Goal: Answer question/provide support: Share knowledge or assist other users

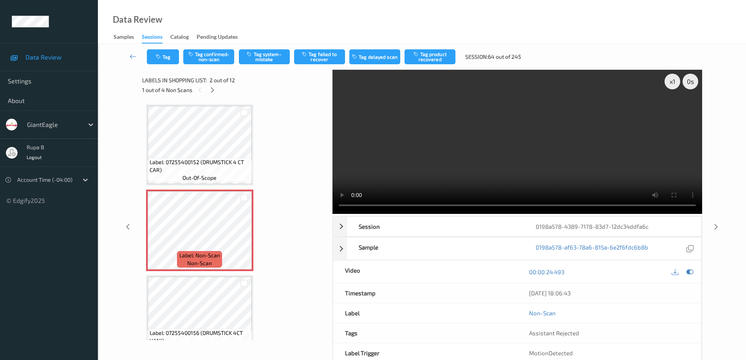
drag, startPoint x: 691, startPoint y: 269, endPoint x: 393, endPoint y: 293, distance: 299.3
click at [691, 269] on icon at bounding box center [689, 271] width 7 height 7
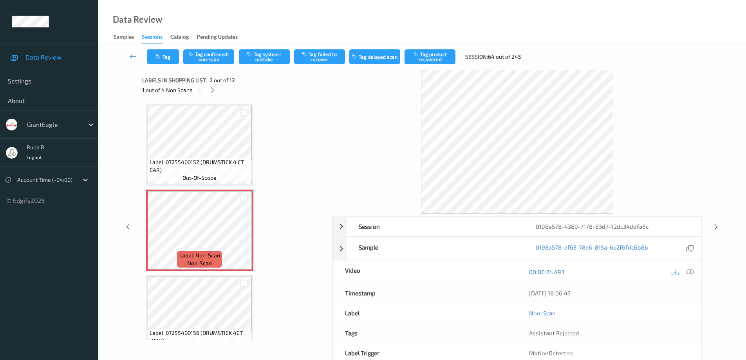
click at [695, 271] on div "00:00:24.493" at bounding box center [609, 271] width 184 height 22
click at [691, 271] on icon at bounding box center [689, 271] width 7 height 7
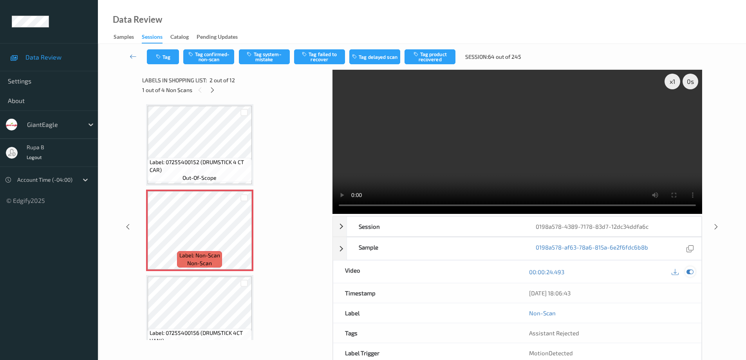
click at [690, 269] on icon at bounding box center [689, 271] width 7 height 7
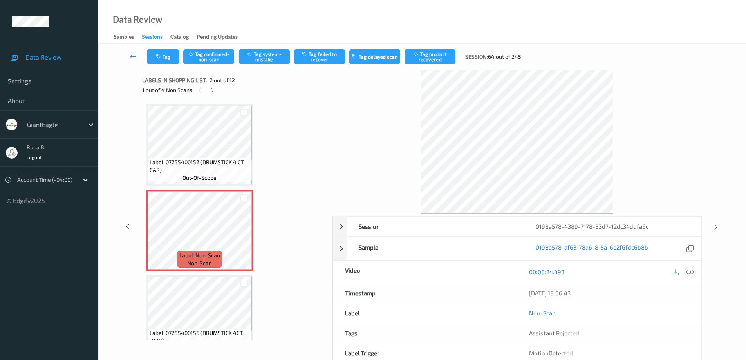
click at [689, 271] on icon at bounding box center [689, 271] width 7 height 7
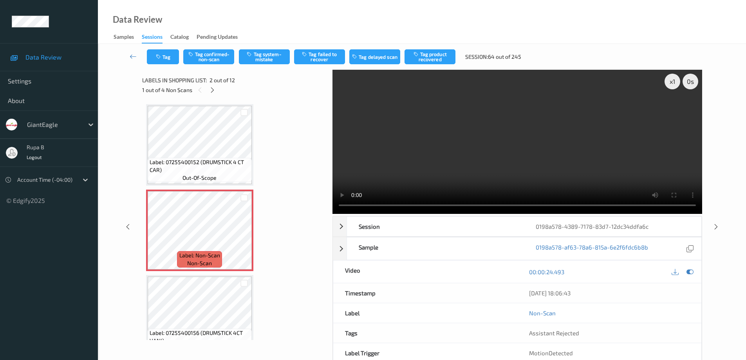
drag, startPoint x: 216, startPoint y: 53, endPoint x: 226, endPoint y: 69, distance: 18.3
click at [216, 54] on button "Tag confirmed-non-scan" at bounding box center [208, 56] width 51 height 15
click at [442, 60] on button "Tag product recovered" at bounding box center [429, 56] width 51 height 15
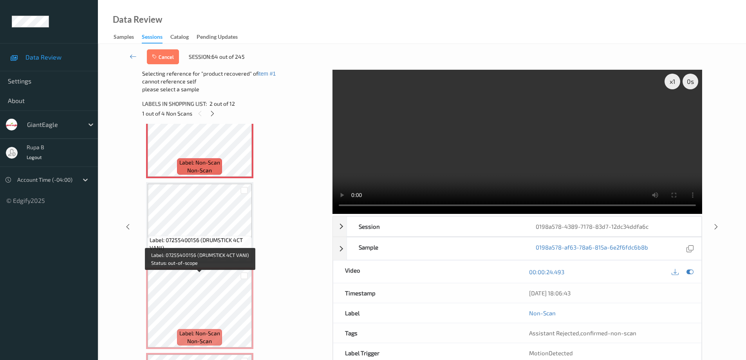
scroll to position [117, 0]
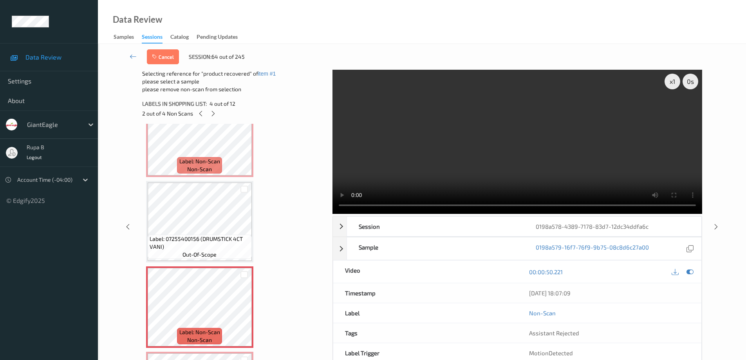
drag, startPoint x: 162, startPoint y: 57, endPoint x: 184, endPoint y: 75, distance: 28.6
click at [163, 57] on button "Cancel" at bounding box center [163, 56] width 32 height 15
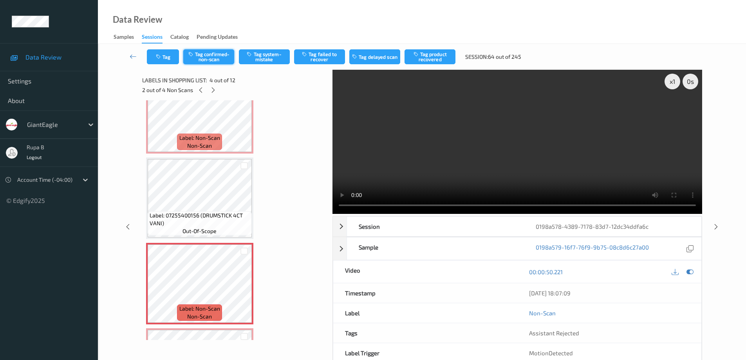
drag, startPoint x: 214, startPoint y: 56, endPoint x: 272, endPoint y: 71, distance: 59.7
click at [215, 56] on button "Tag confirmed-non-scan" at bounding box center [208, 56] width 51 height 15
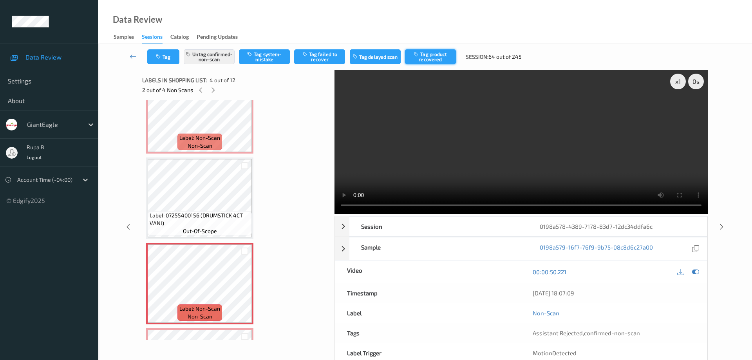
click at [433, 58] on button "Tag product recovered" at bounding box center [430, 56] width 51 height 15
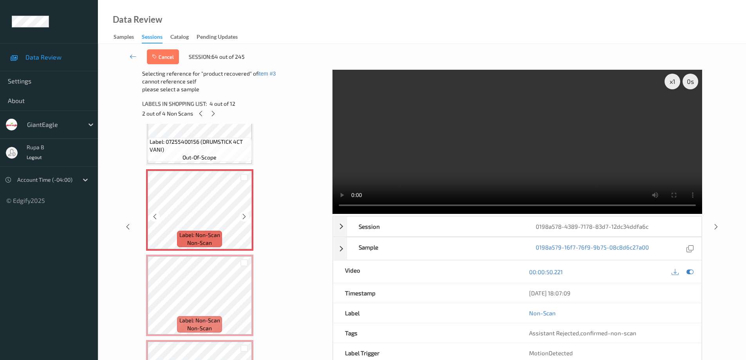
scroll to position [235, 0]
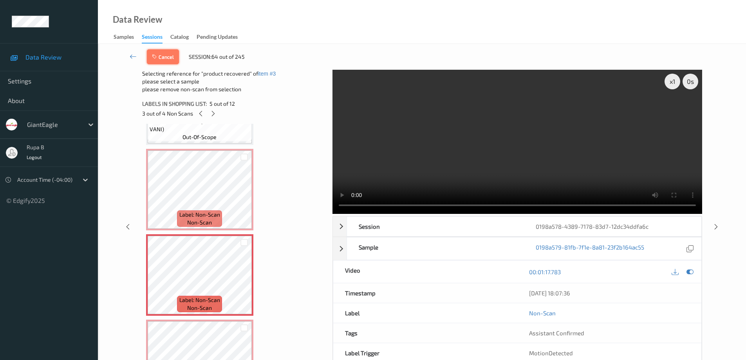
click at [169, 59] on button "Cancel" at bounding box center [163, 56] width 32 height 15
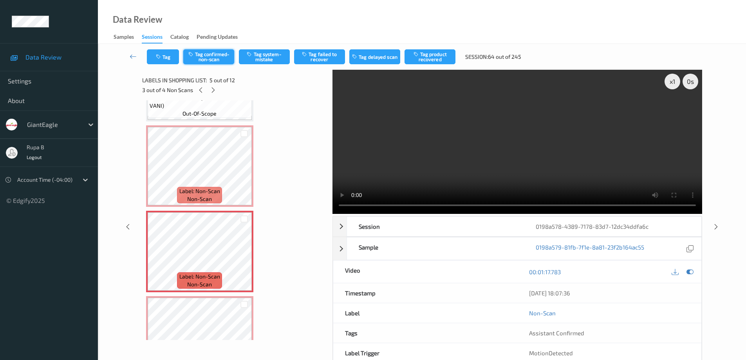
click at [213, 55] on button "Tag confirmed-non-scan" at bounding box center [208, 56] width 51 height 15
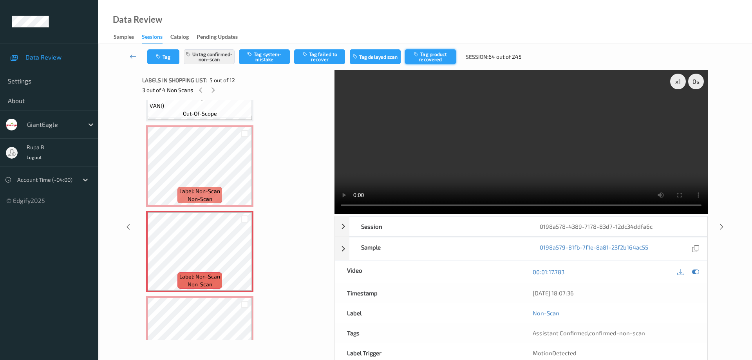
click at [437, 58] on button "Tag product recovered" at bounding box center [430, 56] width 51 height 15
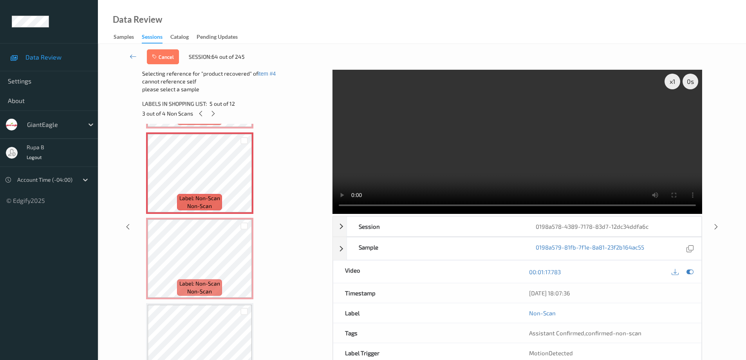
scroll to position [352, 0]
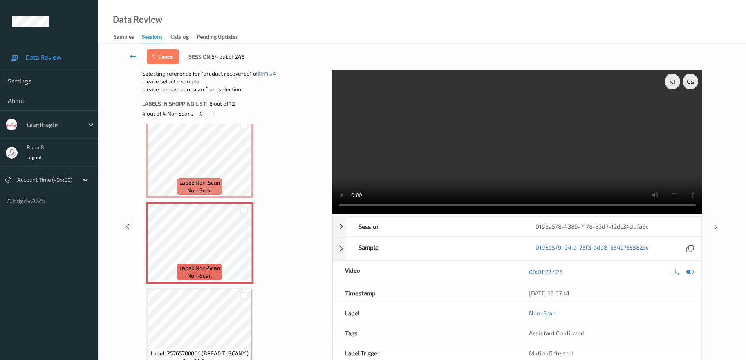
drag, startPoint x: 162, startPoint y: 58, endPoint x: 237, endPoint y: 75, distance: 76.7
click at [163, 58] on button "Cancel" at bounding box center [163, 56] width 32 height 15
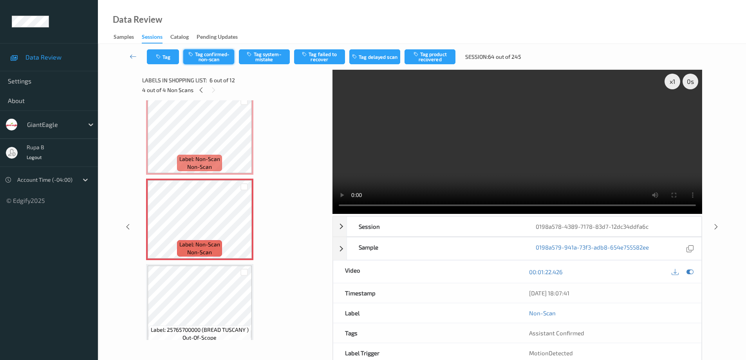
drag, startPoint x: 213, startPoint y: 58, endPoint x: 411, endPoint y: 52, distance: 198.6
click at [213, 58] on button "Tag confirmed-non-scan" at bounding box center [208, 56] width 51 height 15
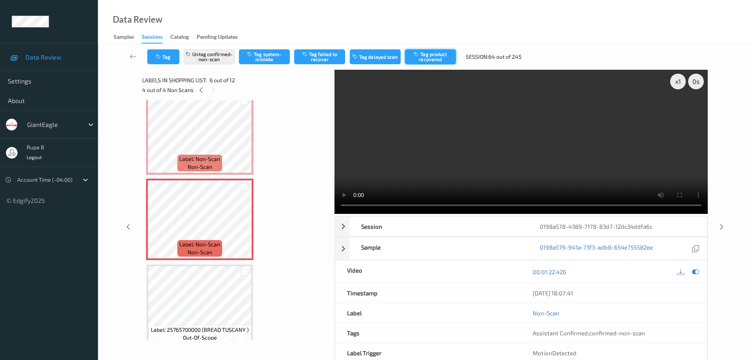
click at [439, 59] on button "Tag product recovered" at bounding box center [430, 56] width 51 height 15
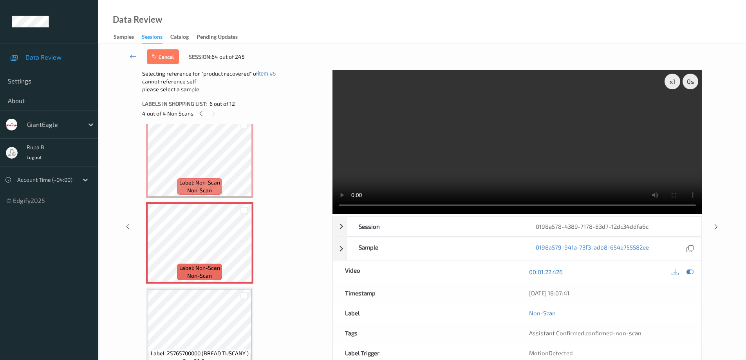
drag, startPoint x: 132, startPoint y: 55, endPoint x: 376, endPoint y: 5, distance: 248.8
click at [132, 55] on icon at bounding box center [133, 56] width 7 height 8
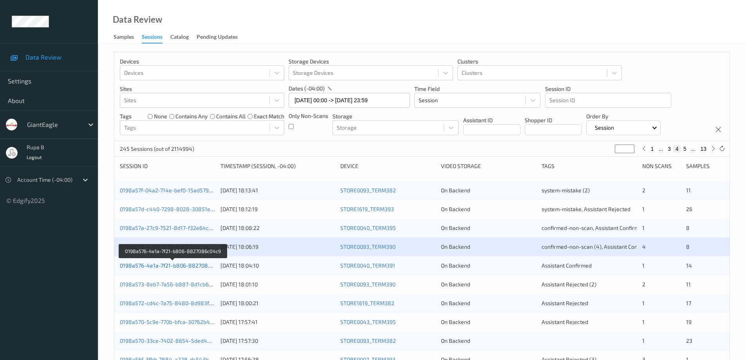
click at [205, 267] on link "0198a576-4e1a-7f21-b806-8827086c04c9" at bounding box center [173, 265] width 106 height 7
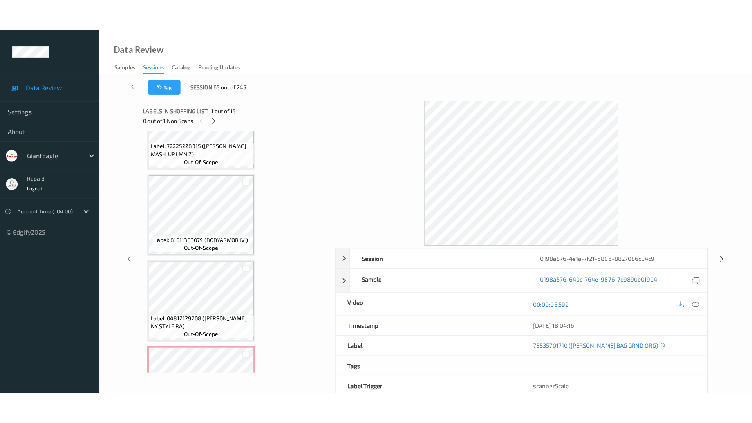
scroll to position [1045, 0]
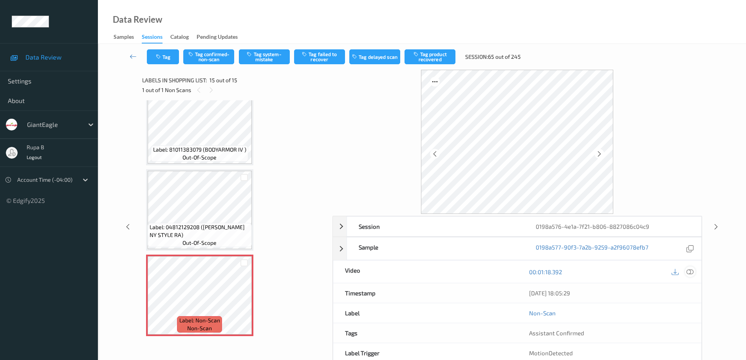
click at [693, 271] on div at bounding box center [690, 271] width 11 height 11
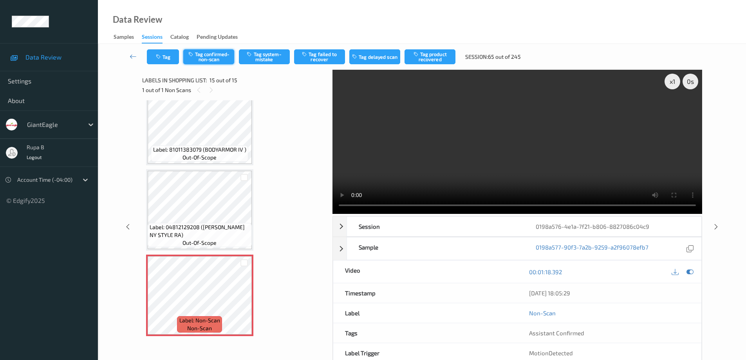
click at [211, 54] on button "Tag confirmed-non-scan" at bounding box center [208, 56] width 51 height 15
click at [131, 56] on icon at bounding box center [133, 56] width 7 height 8
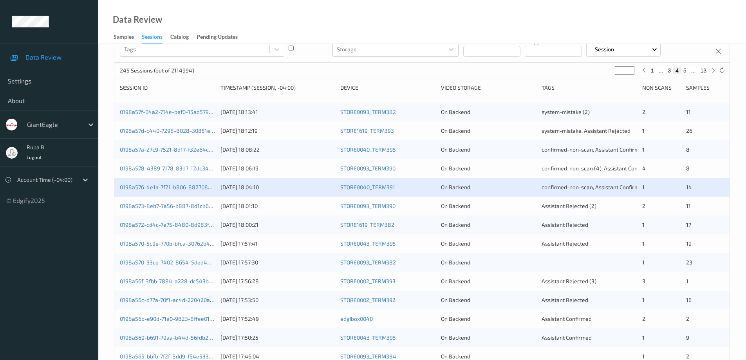
scroll to position [117, 0]
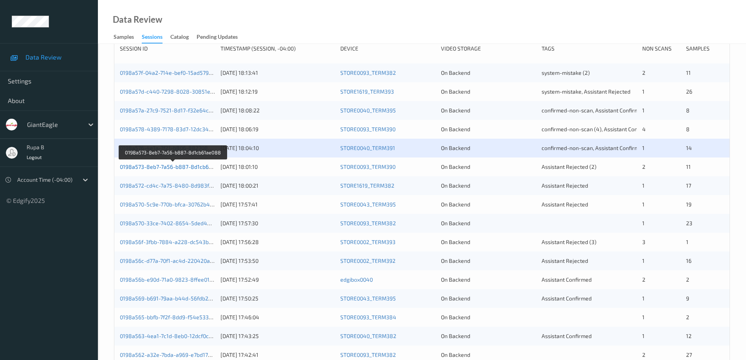
click at [175, 169] on link "0198a573-8eb7-7a56-b887-8d1cb61ae088" at bounding box center [174, 166] width 108 height 7
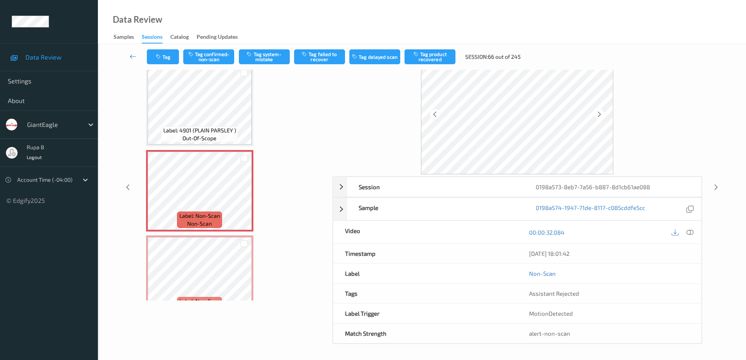
scroll to position [40, 0]
click at [691, 235] on icon at bounding box center [689, 232] width 7 height 7
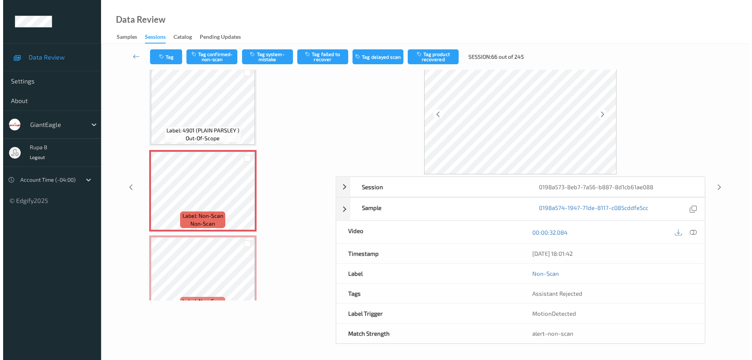
scroll to position [0, 0]
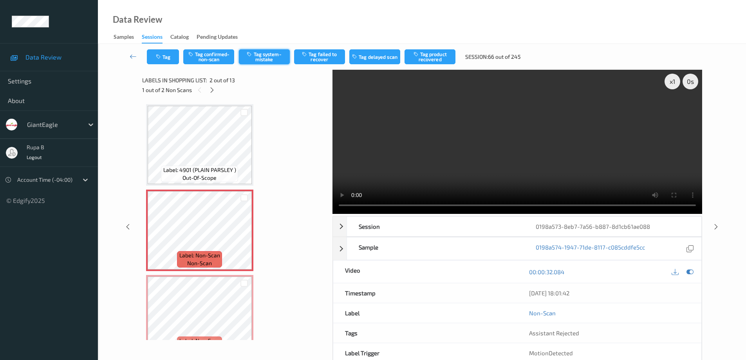
drag, startPoint x: 267, startPoint y: 57, endPoint x: 269, endPoint y: 68, distance: 11.5
click at [268, 57] on button "Tag system-mistake" at bounding box center [264, 56] width 51 height 15
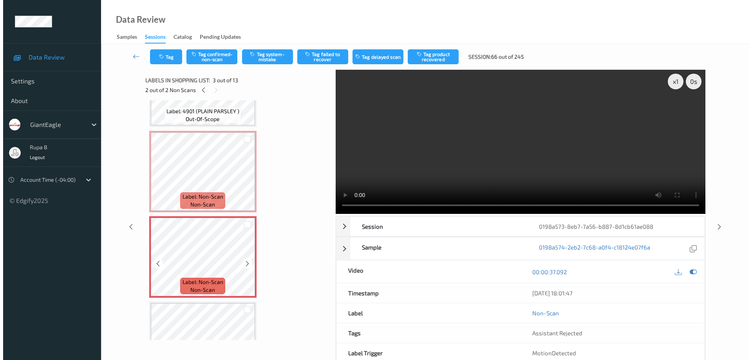
scroll to position [78, 0]
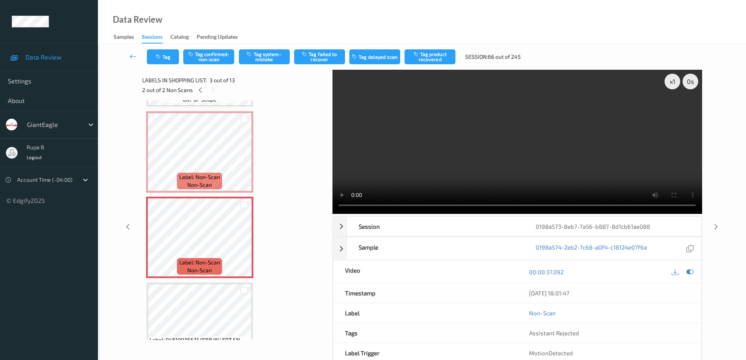
drag, startPoint x: 689, startPoint y: 270, endPoint x: 608, endPoint y: 269, distance: 81.4
click at [689, 270] on icon at bounding box center [689, 271] width 7 height 7
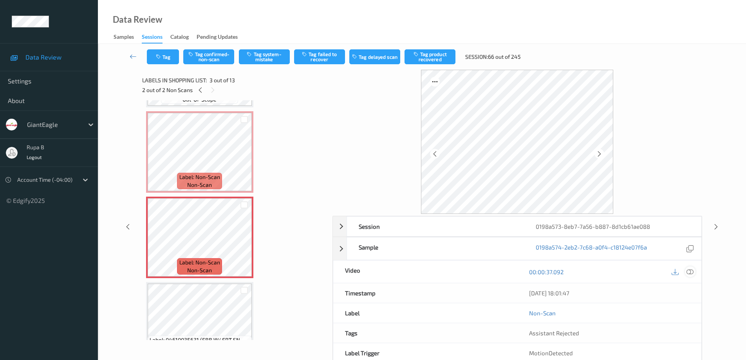
click at [688, 270] on icon at bounding box center [689, 271] width 7 height 7
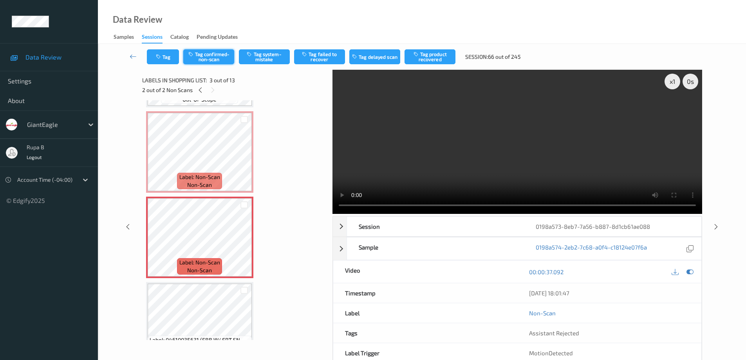
click at [209, 58] on button "Tag confirmed-non-scan" at bounding box center [208, 56] width 51 height 15
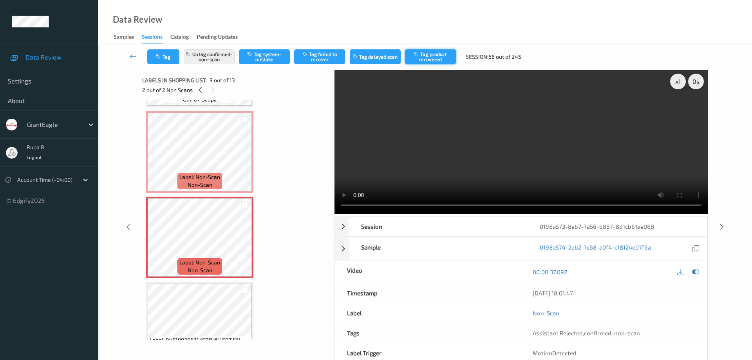
click at [431, 56] on button "Tag product recovered" at bounding box center [430, 56] width 51 height 15
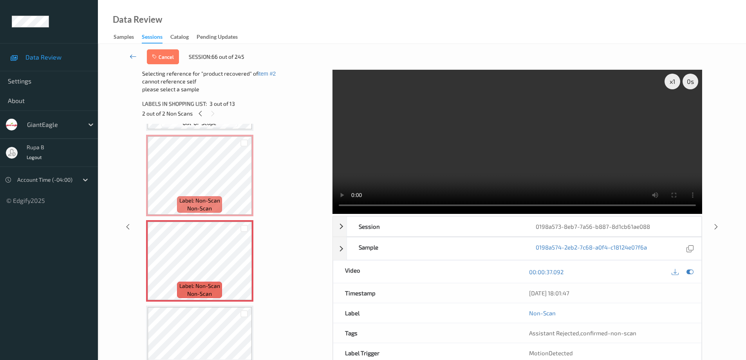
click at [131, 56] on icon at bounding box center [133, 56] width 7 height 8
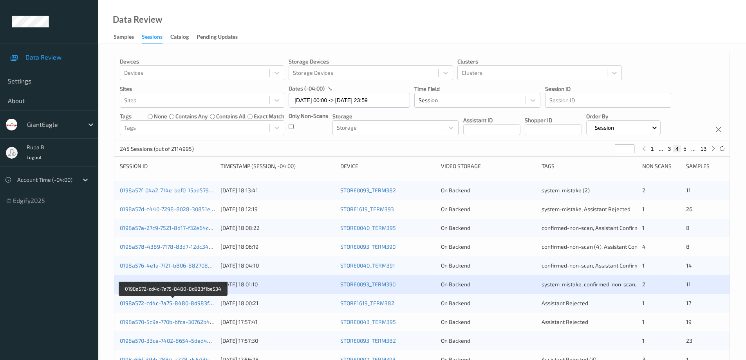
click at [192, 304] on link "0198a572-cd4c-7a75-8480-8d983f1be534" at bounding box center [174, 303] width 108 height 7
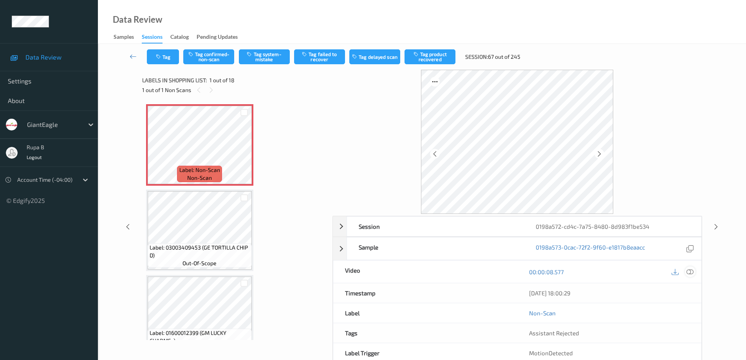
click at [692, 273] on icon at bounding box center [689, 271] width 7 height 7
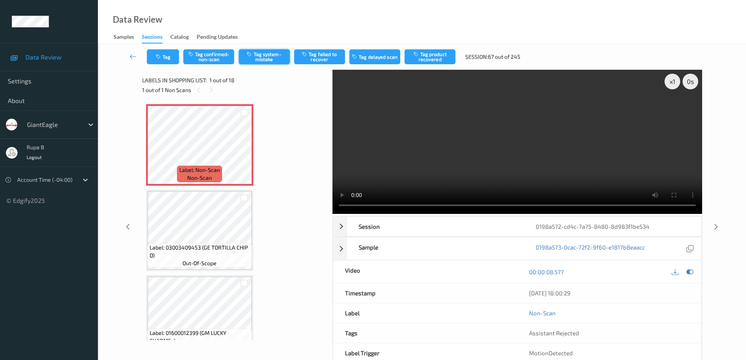
click at [262, 58] on button "Tag system-mistake" at bounding box center [264, 56] width 51 height 15
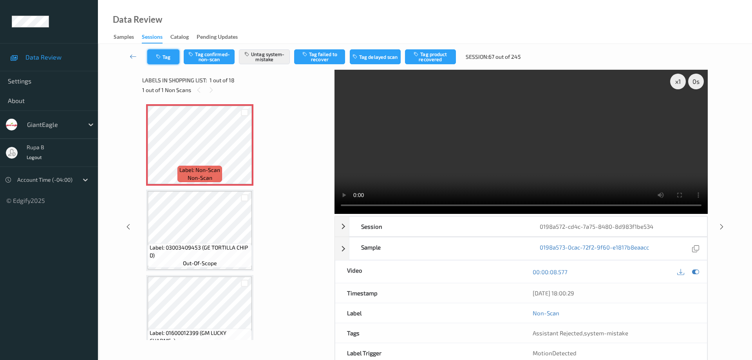
click at [166, 58] on button "Tag" at bounding box center [163, 56] width 32 height 15
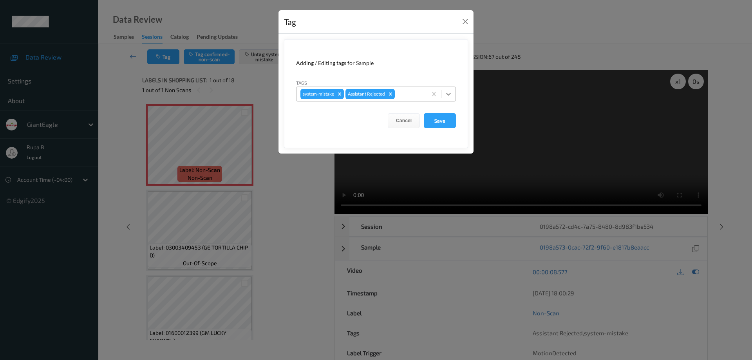
click at [449, 93] on icon at bounding box center [448, 94] width 8 height 8
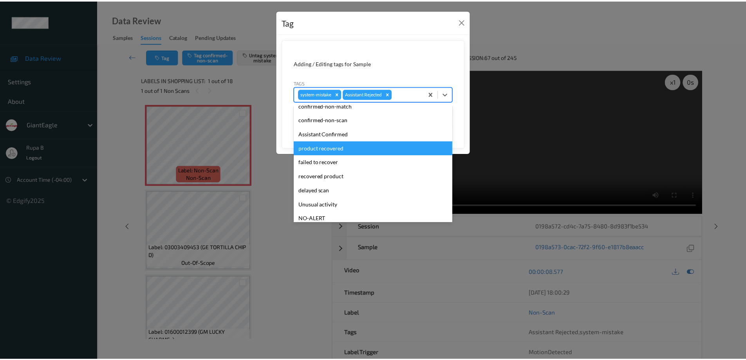
scroll to position [40, 0]
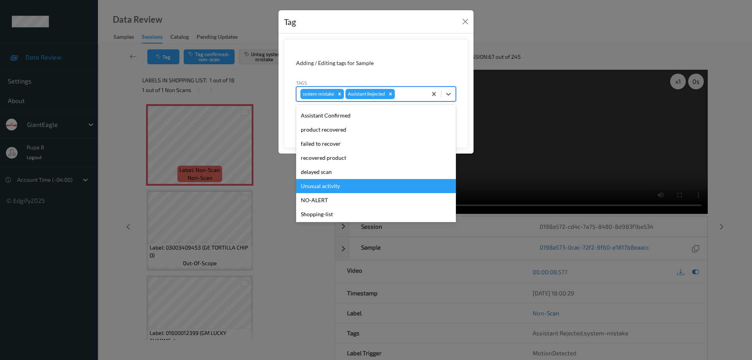
click at [336, 187] on div "Unusual activity" at bounding box center [376, 186] width 160 height 14
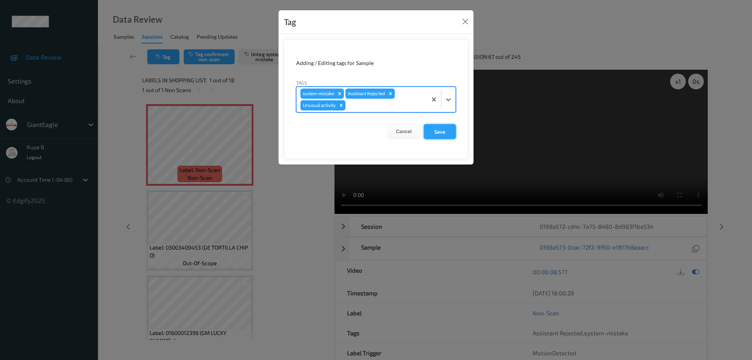
click at [442, 134] on button "Save" at bounding box center [440, 131] width 32 height 15
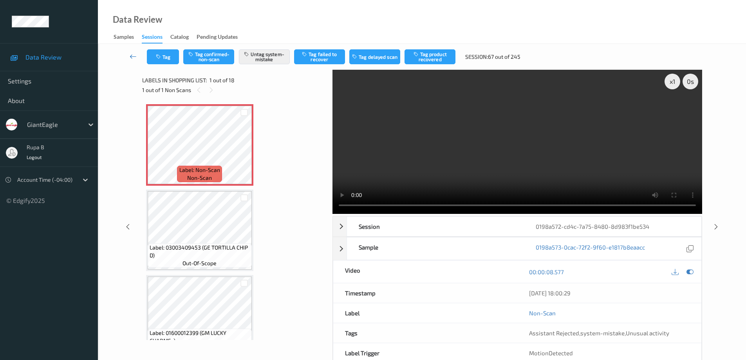
click at [134, 54] on icon at bounding box center [133, 56] width 7 height 8
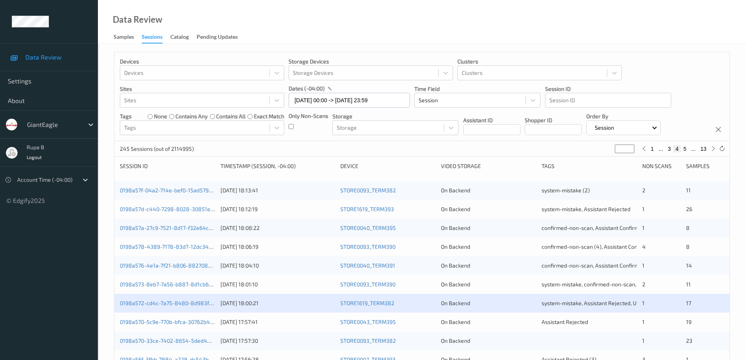
scroll to position [78, 0]
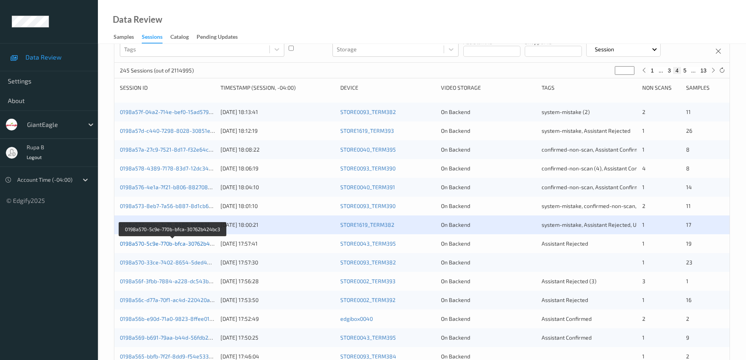
click at [193, 244] on link "0198a570-5c9e-770b-bfca-30762b424bc3" at bounding box center [173, 243] width 106 height 7
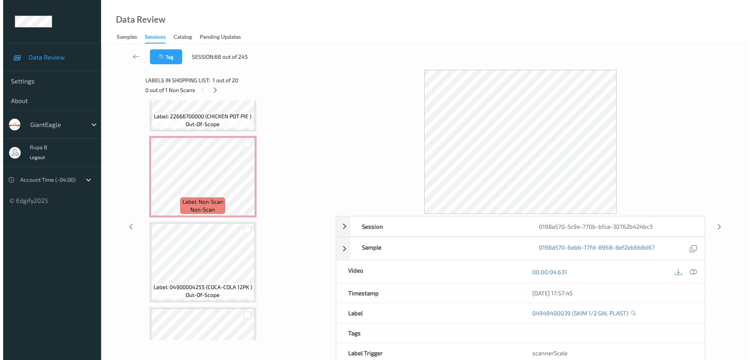
scroll to position [1346, 0]
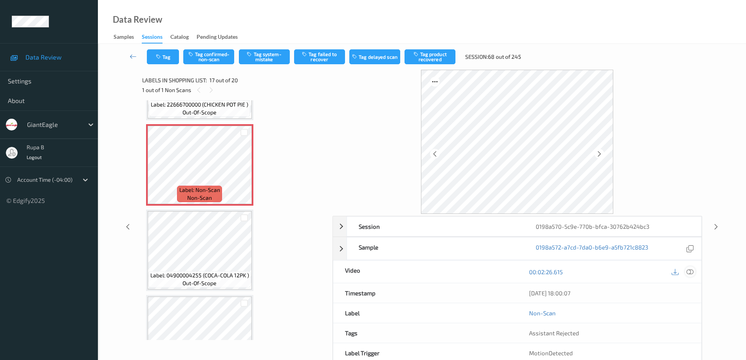
click at [690, 275] on icon at bounding box center [689, 271] width 7 height 7
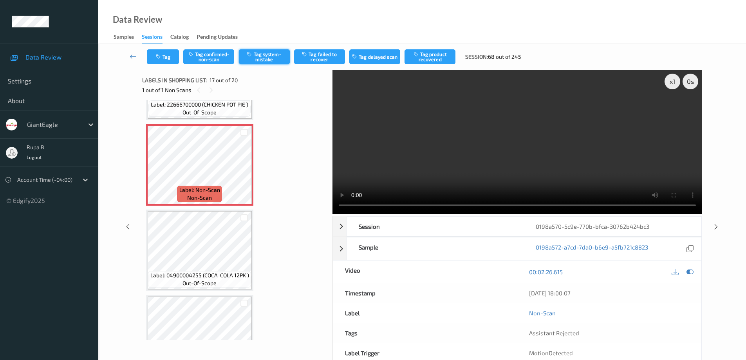
click at [270, 59] on button "Tag system-mistake" at bounding box center [264, 56] width 51 height 15
click at [269, 58] on button "Tag system-mistake" at bounding box center [264, 56] width 51 height 15
click at [266, 58] on button "Tag system-mistake" at bounding box center [264, 56] width 51 height 15
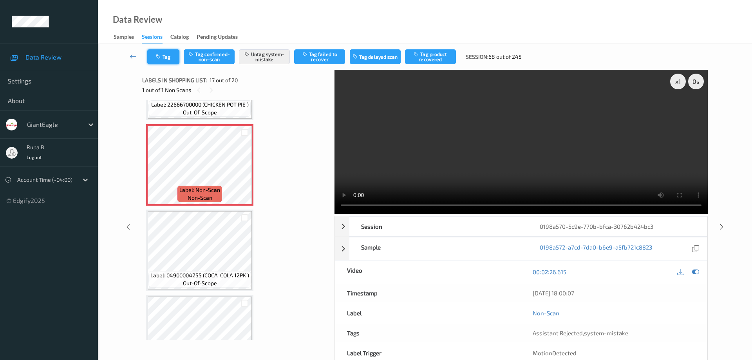
click at [165, 55] on button "Tag" at bounding box center [163, 56] width 32 height 15
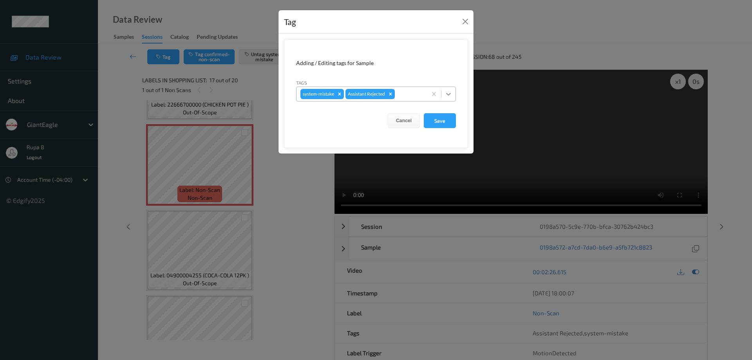
click at [449, 94] on icon at bounding box center [448, 94] width 5 height 3
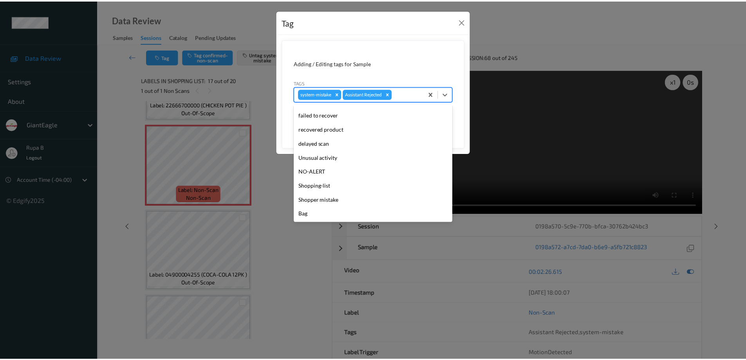
scroll to position [69, 0]
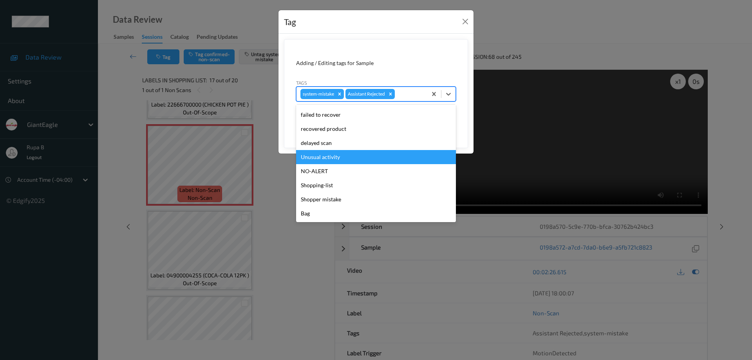
drag, startPoint x: 335, startPoint y: 155, endPoint x: 373, endPoint y: 169, distance: 40.4
click at [336, 155] on div "Unusual activity" at bounding box center [376, 157] width 160 height 14
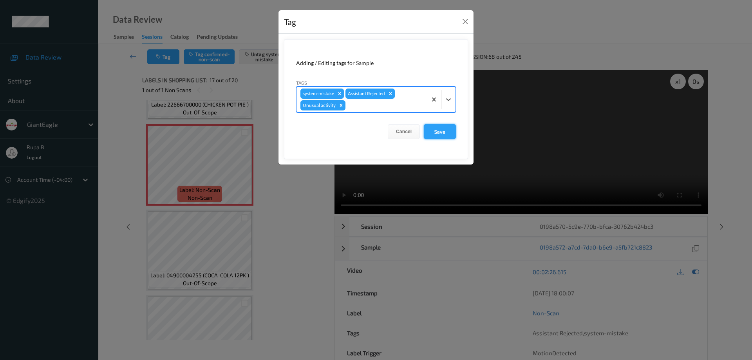
click at [444, 134] on button "Save" at bounding box center [440, 131] width 32 height 15
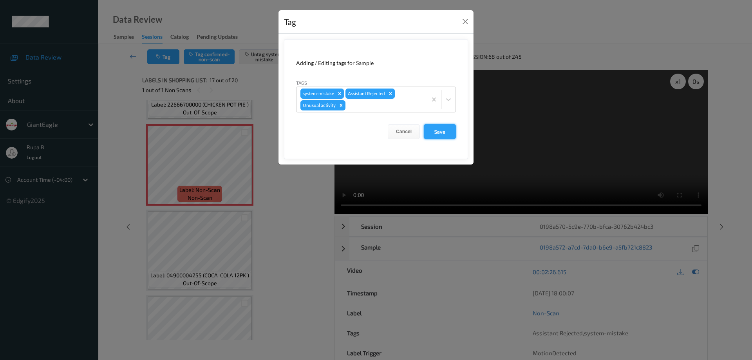
click at [440, 133] on button "Save" at bounding box center [440, 131] width 32 height 15
click at [437, 134] on button "Save" at bounding box center [440, 131] width 32 height 15
click at [437, 133] on button "Save" at bounding box center [440, 131] width 32 height 15
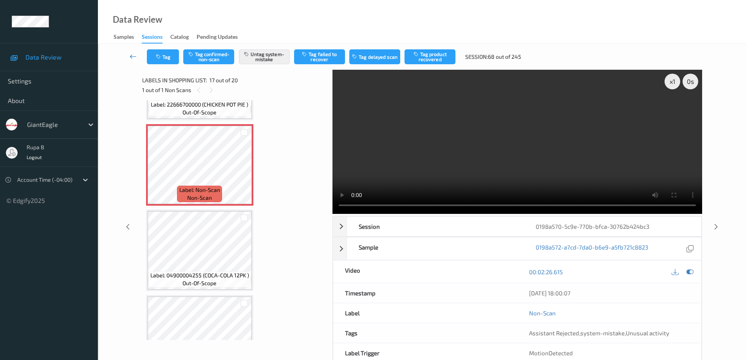
click at [130, 56] on icon at bounding box center [133, 56] width 7 height 8
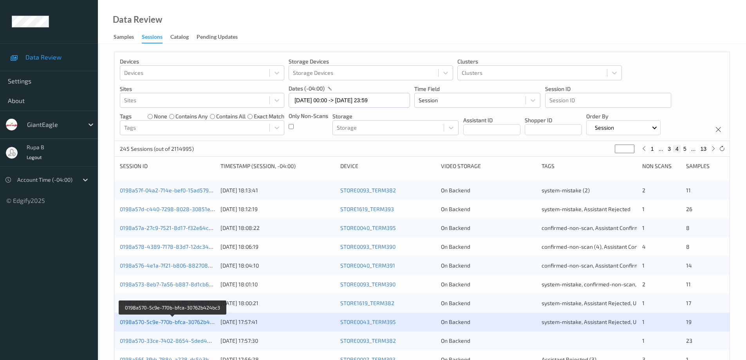
click at [191, 321] on link "0198a570-5c9e-770b-bfca-30762b424bc3" at bounding box center [173, 321] width 106 height 7
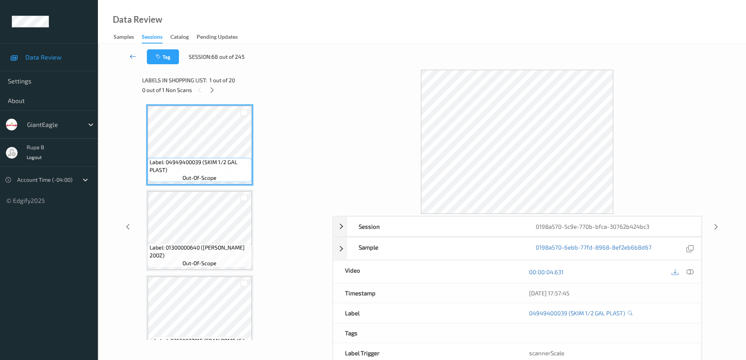
click at [131, 57] on icon at bounding box center [133, 56] width 7 height 8
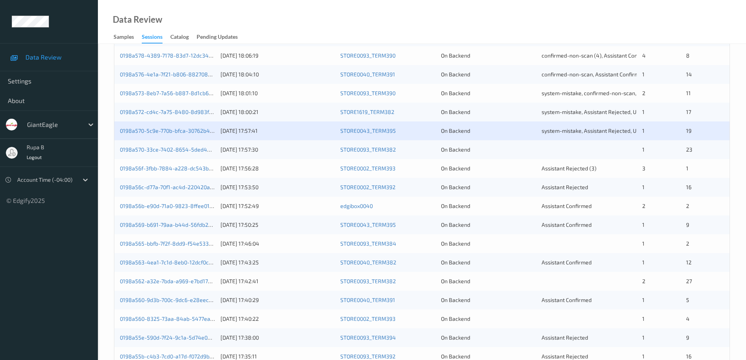
scroll to position [229, 0]
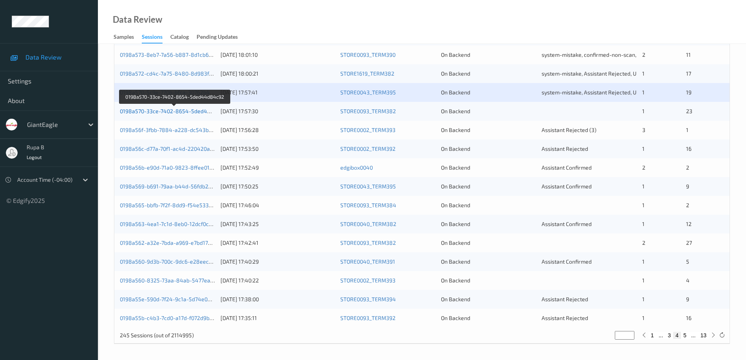
click at [172, 110] on link "0198a570-33ce-7402-8654-5ded44d84c92" at bounding box center [175, 111] width 110 height 7
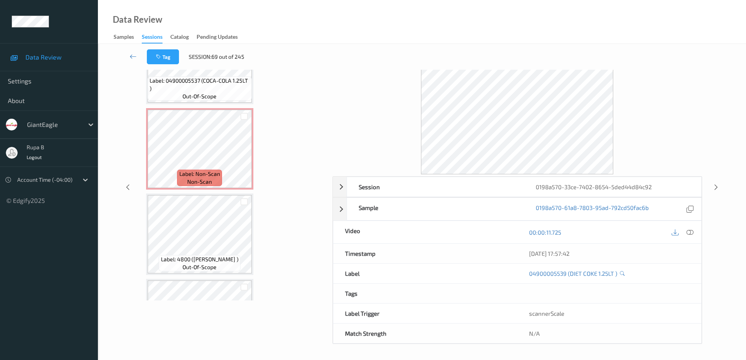
scroll to position [1615, 0]
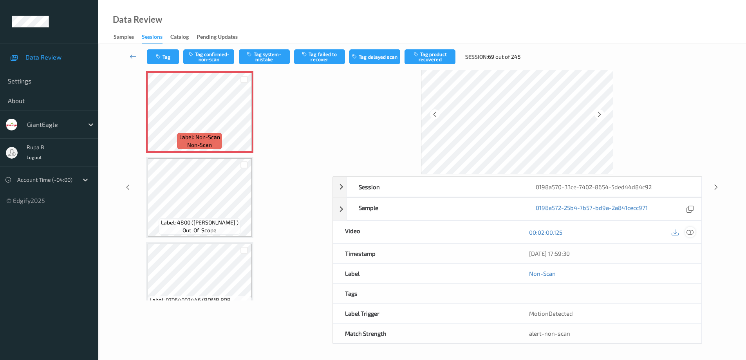
click at [692, 233] on icon at bounding box center [689, 232] width 7 height 7
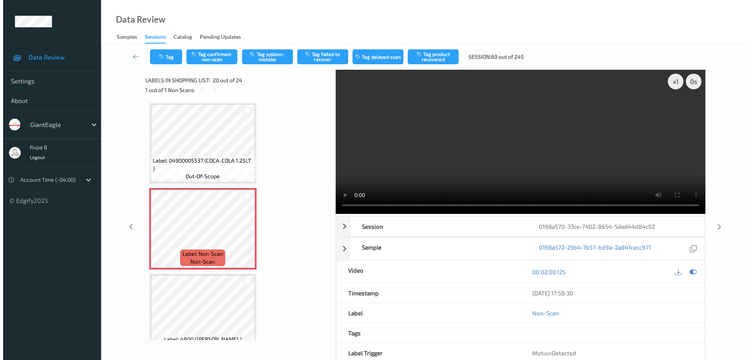
scroll to position [1541, 0]
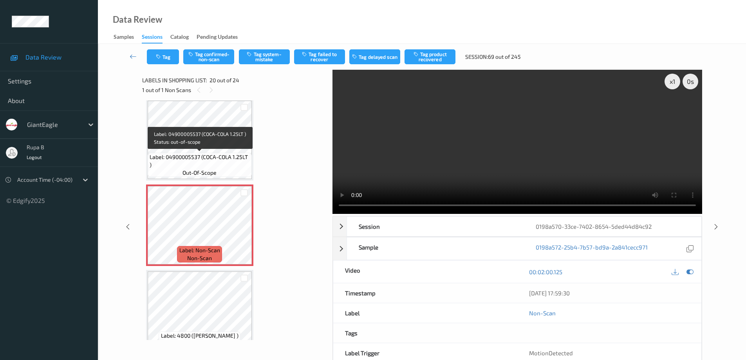
click at [221, 154] on span "Label: 04900005537 (COCA-COLA 1.25LT )" at bounding box center [200, 161] width 100 height 16
click at [691, 272] on icon at bounding box center [689, 271] width 7 height 7
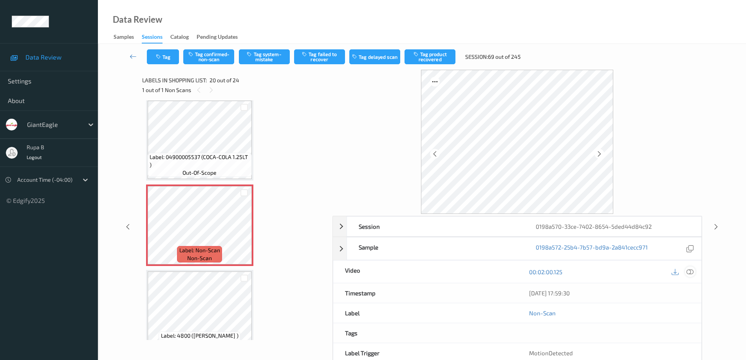
click at [689, 272] on icon at bounding box center [689, 271] width 7 height 7
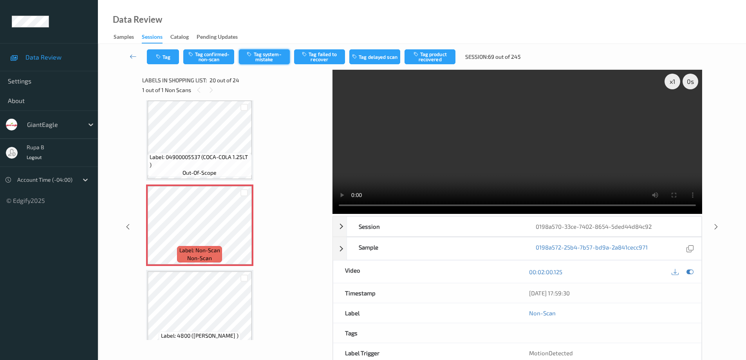
click at [275, 56] on button "Tag system-mistake" at bounding box center [264, 56] width 51 height 15
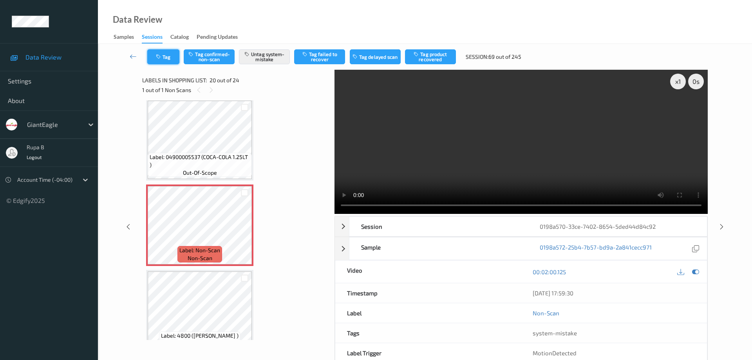
click at [168, 59] on button "Tag" at bounding box center [163, 56] width 32 height 15
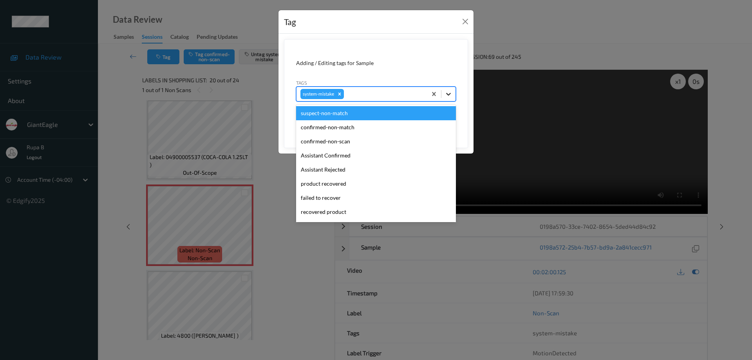
click at [449, 94] on icon at bounding box center [448, 94] width 8 height 8
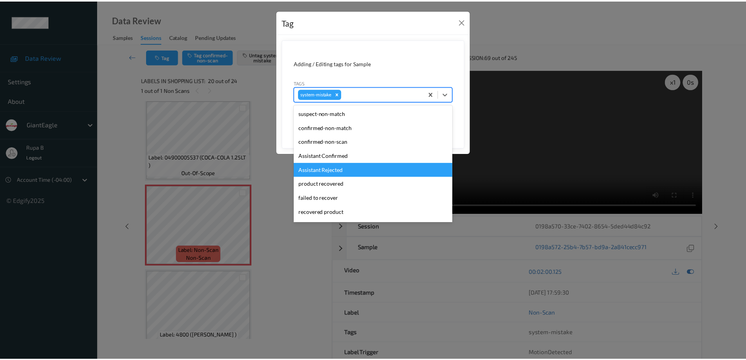
scroll to position [39, 0]
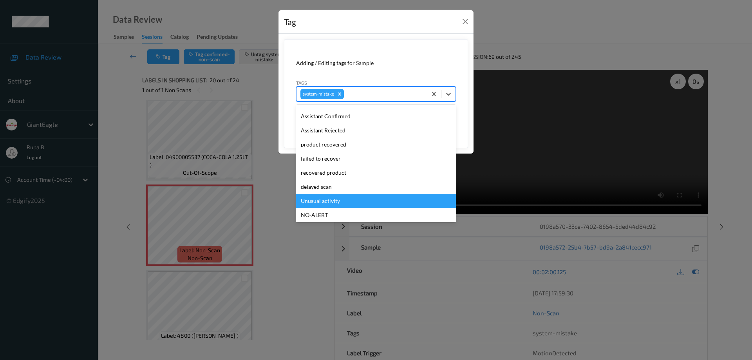
click at [335, 199] on div "Unusual activity" at bounding box center [376, 201] width 160 height 14
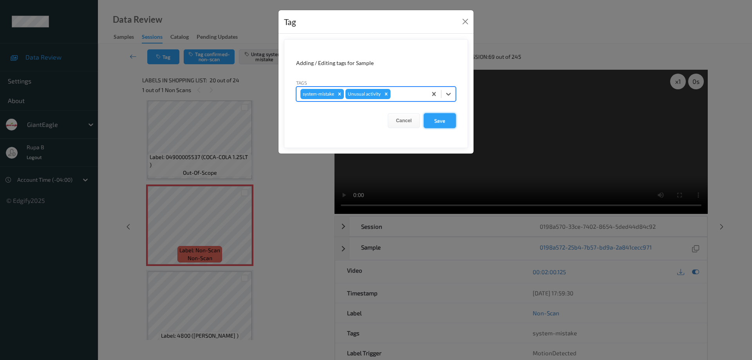
click at [440, 121] on button "Save" at bounding box center [440, 120] width 32 height 15
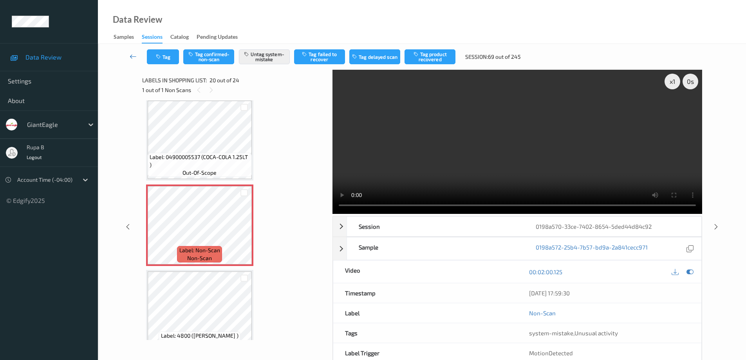
click at [131, 56] on icon at bounding box center [133, 56] width 7 height 8
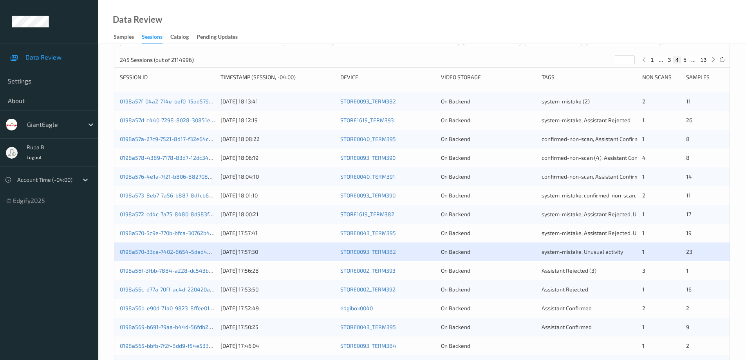
scroll to position [124, 0]
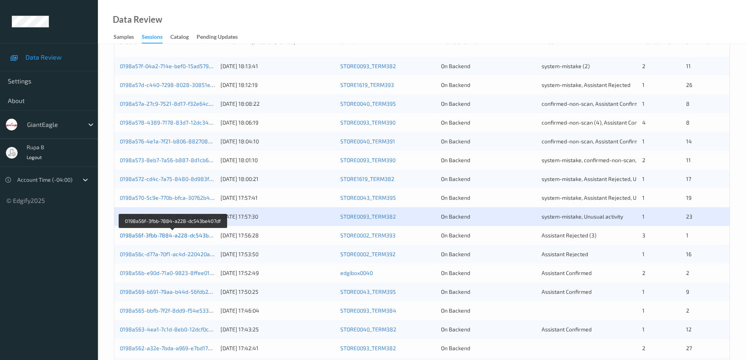
click at [201, 237] on link "0198a56f-3fbb-7884-a228-dc543be407df" at bounding box center [173, 235] width 106 height 7
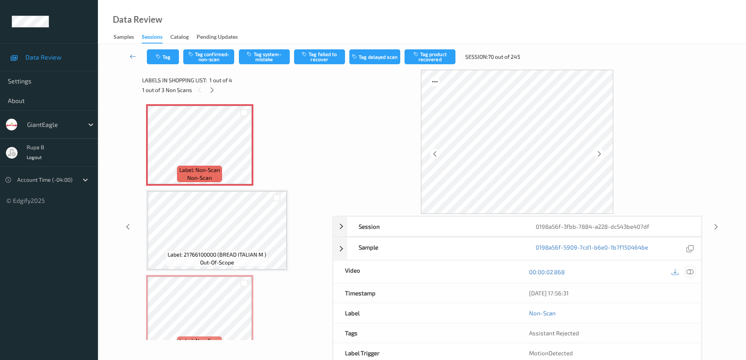
click at [689, 272] on icon at bounding box center [689, 271] width 7 height 7
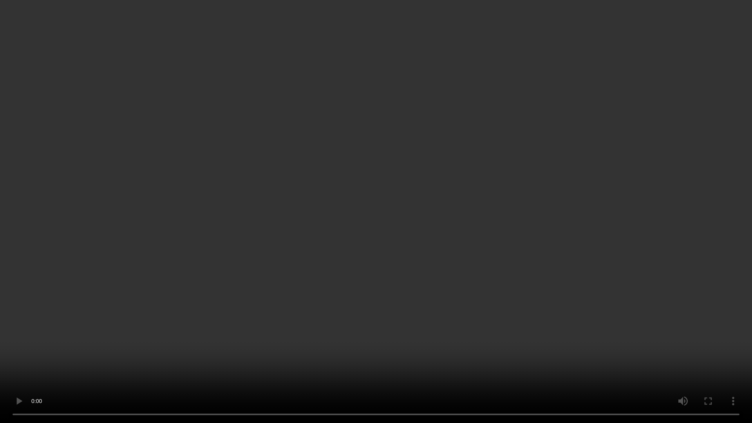
click at [1, 359] on video at bounding box center [376, 211] width 752 height 423
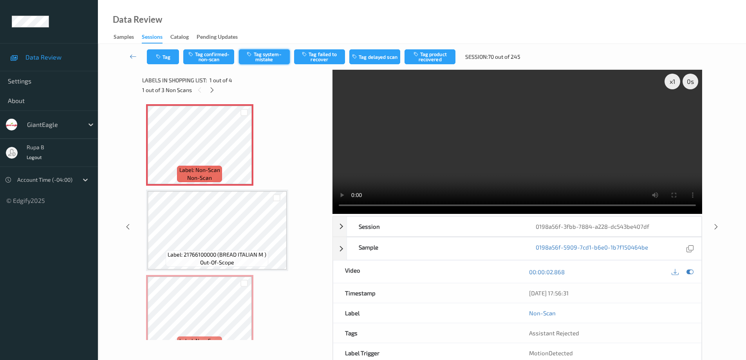
click at [270, 56] on button "Tag system-mistake" at bounding box center [264, 56] width 51 height 15
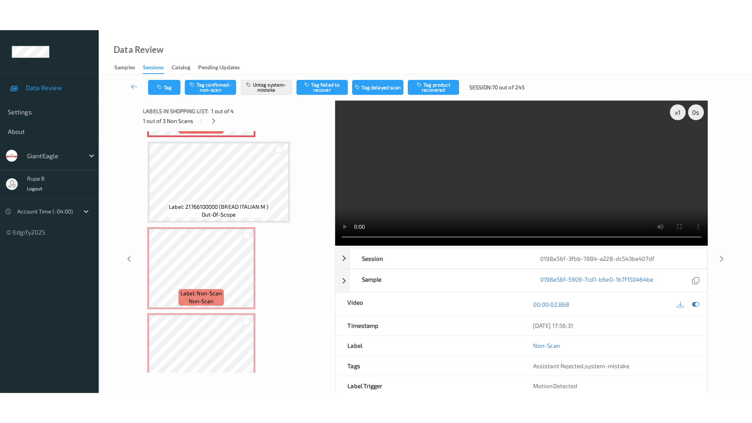
scroll to position [91, 0]
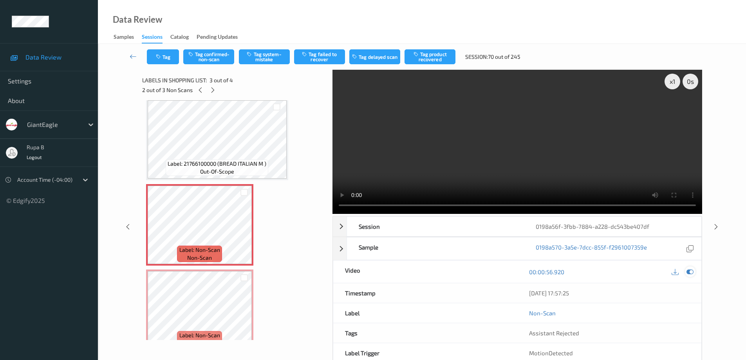
click at [691, 272] on icon at bounding box center [689, 271] width 7 height 7
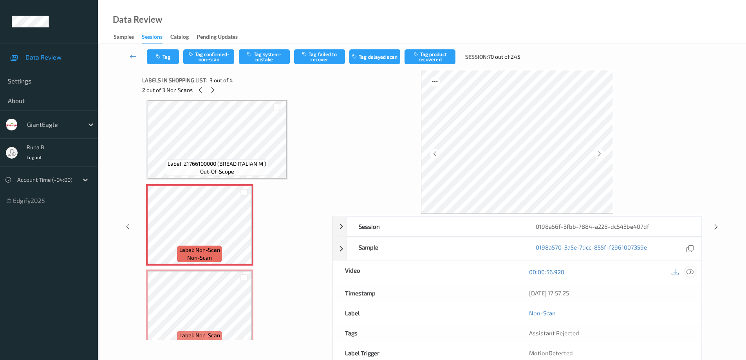
click at [691, 272] on icon at bounding box center [689, 271] width 7 height 7
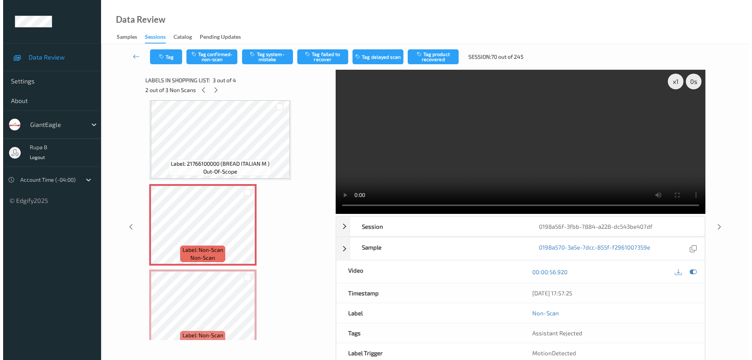
scroll to position [43, 0]
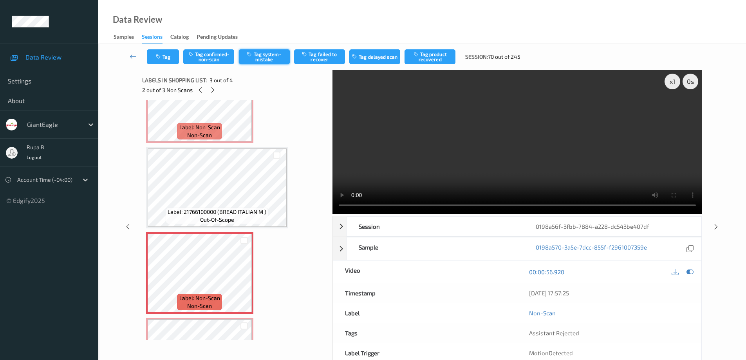
click at [268, 58] on button "Tag system-mistake" at bounding box center [264, 56] width 51 height 15
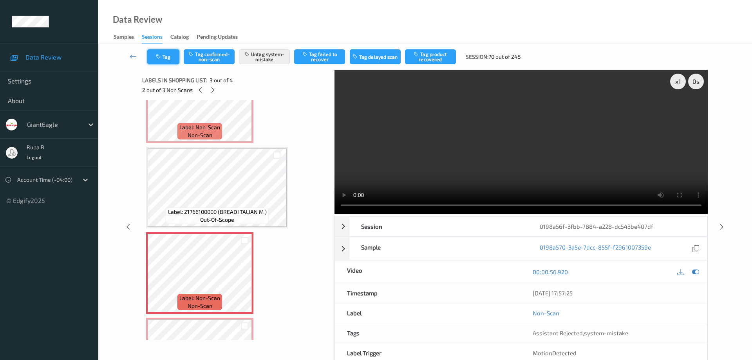
click at [166, 59] on button "Tag" at bounding box center [163, 56] width 32 height 15
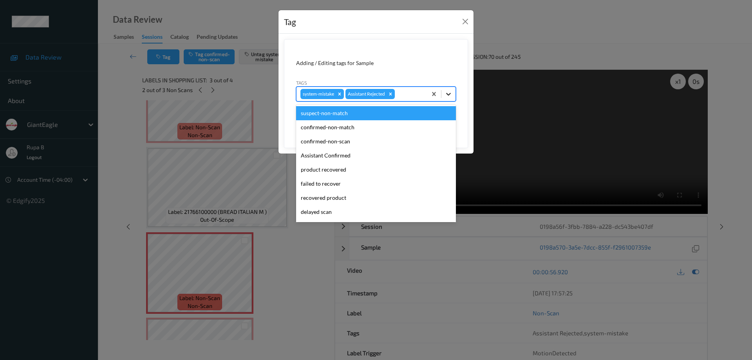
click at [447, 96] on icon at bounding box center [448, 94] width 8 height 8
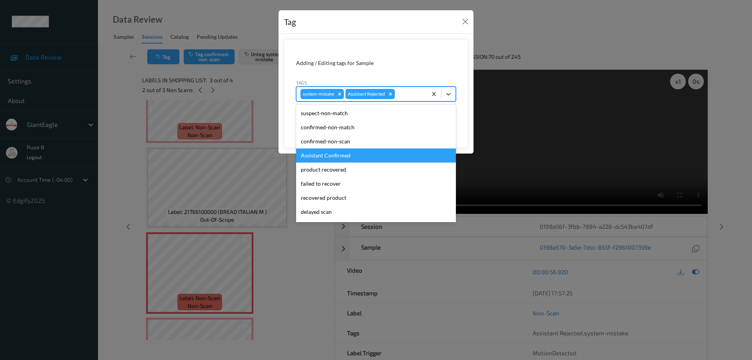
scroll to position [69, 0]
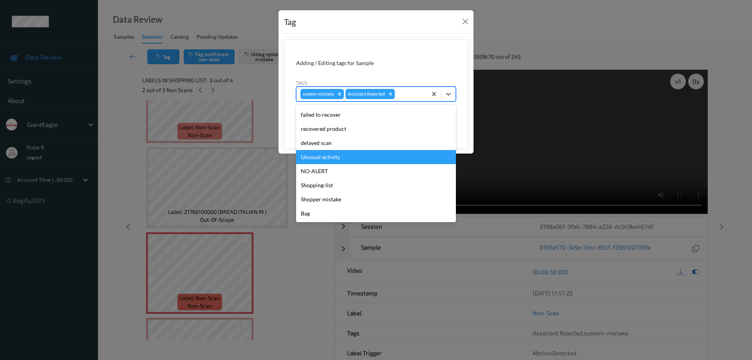
click at [337, 159] on div "Unusual activity" at bounding box center [376, 157] width 160 height 14
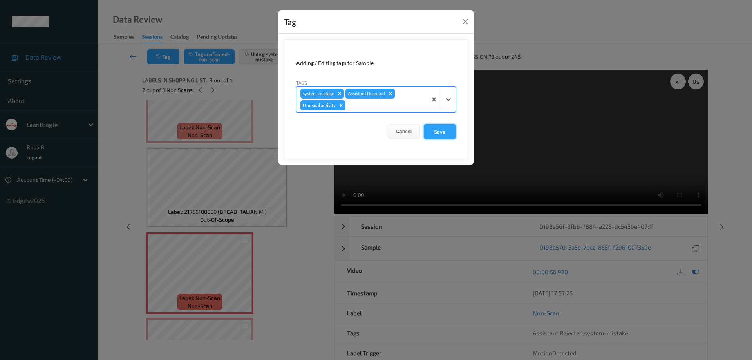
click at [445, 132] on button "Save" at bounding box center [440, 131] width 32 height 15
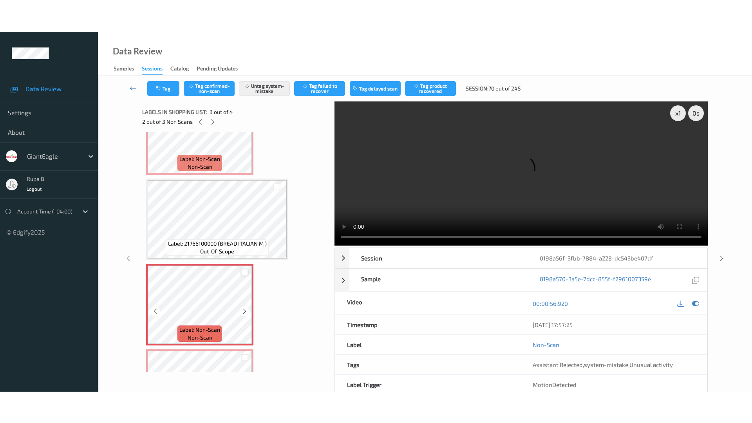
scroll to position [106, 0]
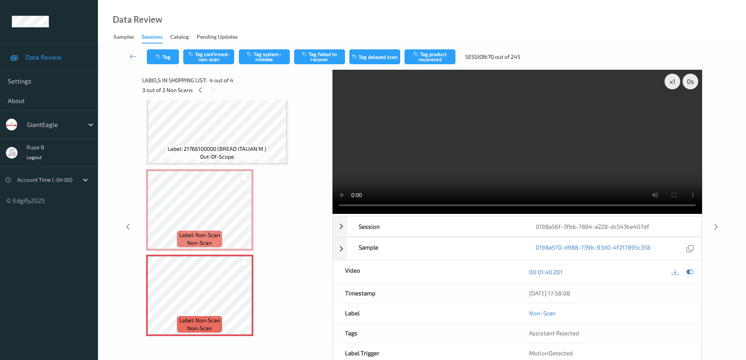
click at [691, 273] on icon at bounding box center [689, 271] width 7 height 7
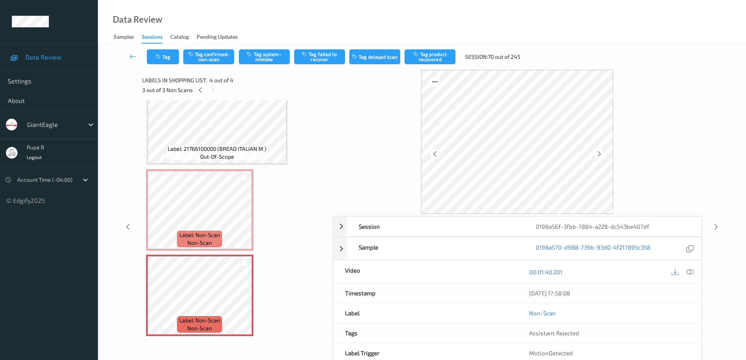
drag, startPoint x: 693, startPoint y: 272, endPoint x: 633, endPoint y: 286, distance: 61.1
click at [693, 272] on icon at bounding box center [689, 271] width 7 height 7
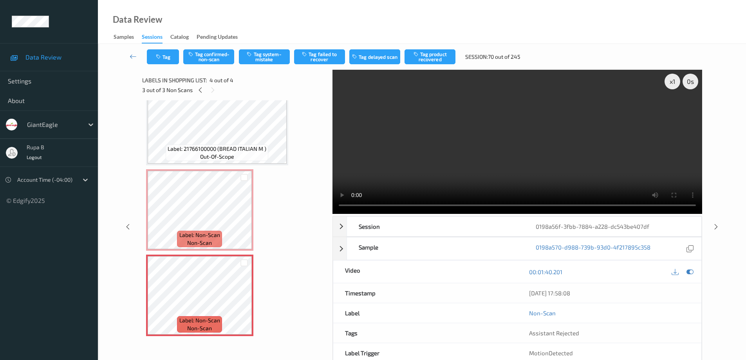
scroll to position [43, 0]
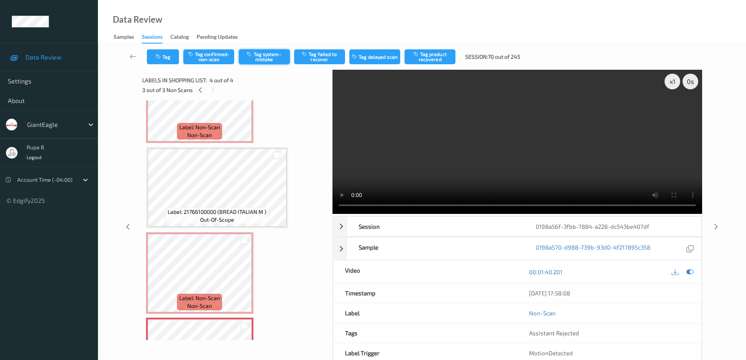
click at [274, 58] on button "Tag system-mistake" at bounding box center [264, 56] width 51 height 15
click at [131, 57] on icon at bounding box center [133, 56] width 7 height 8
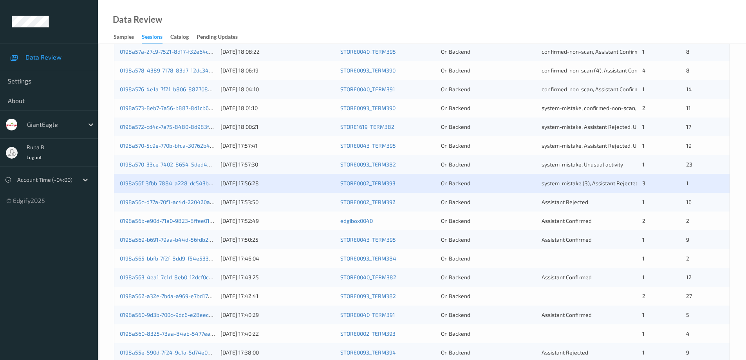
scroll to position [182, 0]
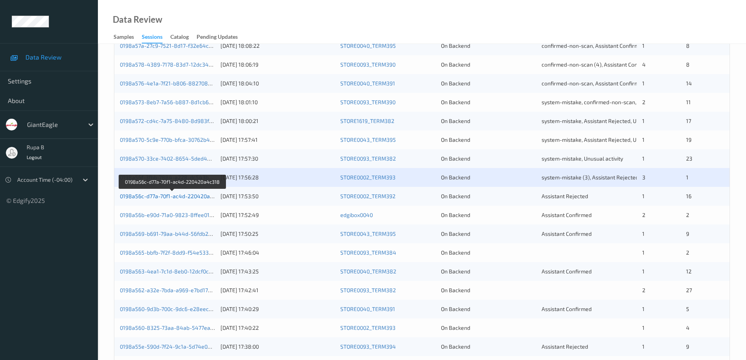
click at [185, 197] on link "0198a56c-d77a-70f1-ac4d-220420a4c318" at bounding box center [172, 196] width 105 height 7
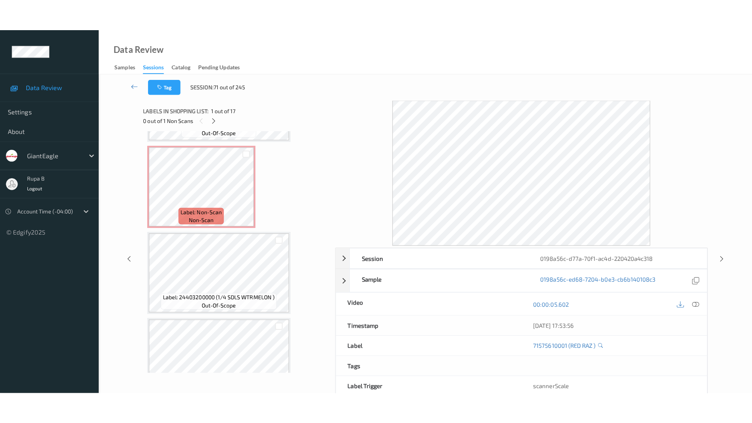
scroll to position [1180, 0]
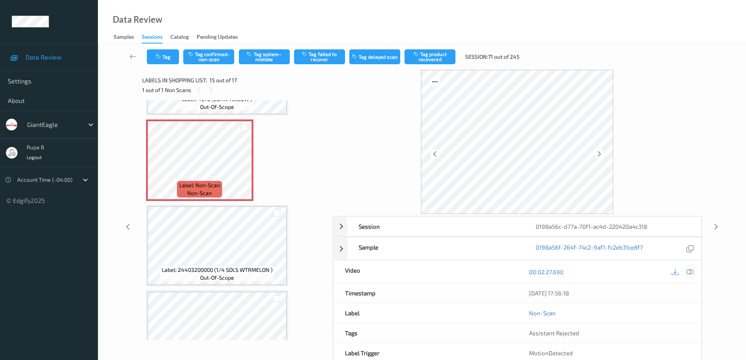
click at [692, 272] on icon at bounding box center [689, 271] width 7 height 7
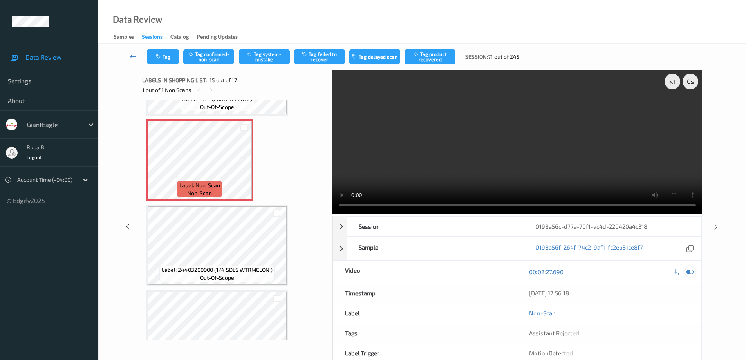
click at [691, 272] on icon at bounding box center [689, 271] width 7 height 7
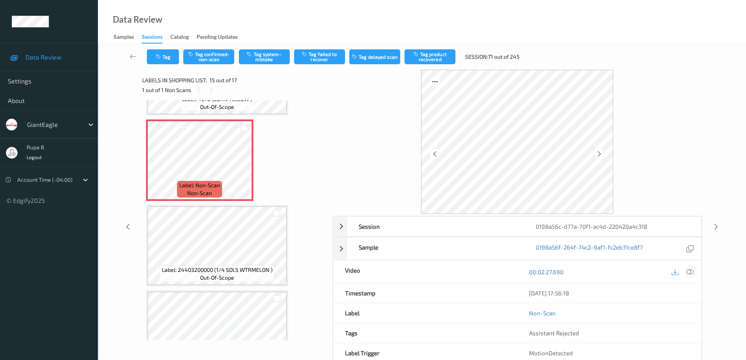
click at [691, 273] on icon at bounding box center [689, 271] width 7 height 7
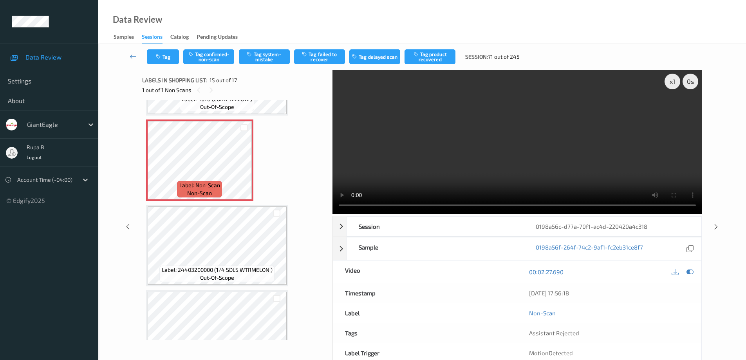
scroll to position [1152, 0]
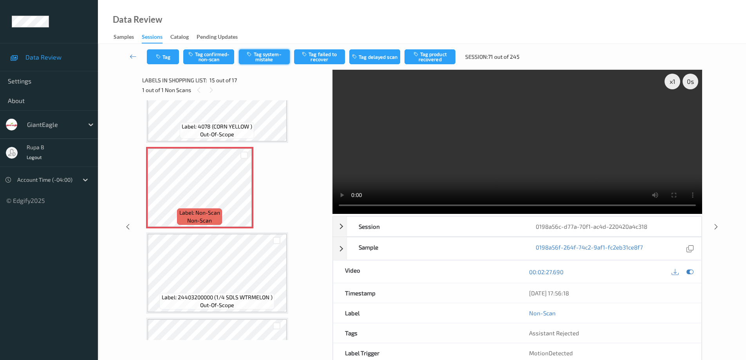
click at [274, 56] on button "Tag system-mistake" at bounding box center [264, 56] width 51 height 15
click at [132, 57] on icon at bounding box center [133, 56] width 7 height 8
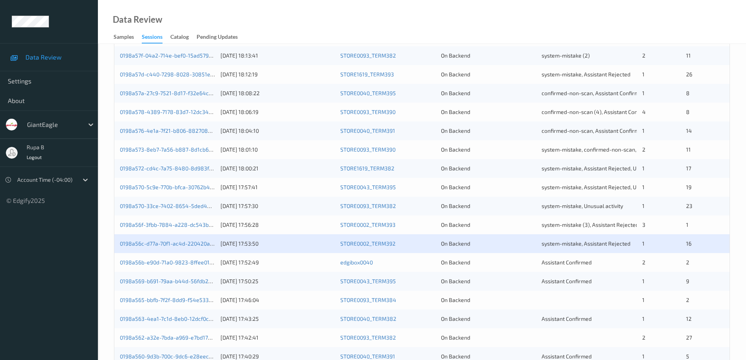
scroll to position [137, 0]
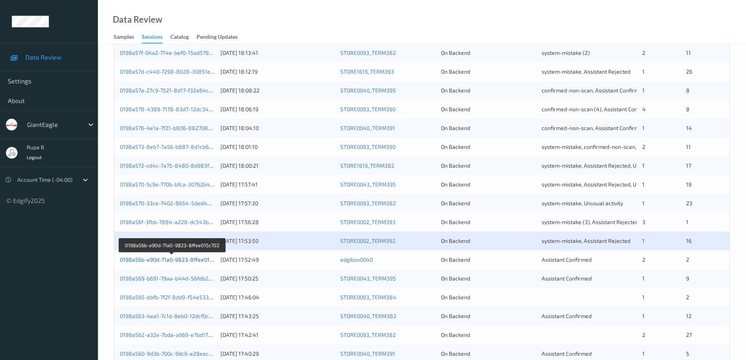
click at [171, 260] on link "0198a56b-e90d-71a0-9823-8ffee015c702" at bounding box center [172, 259] width 105 height 7
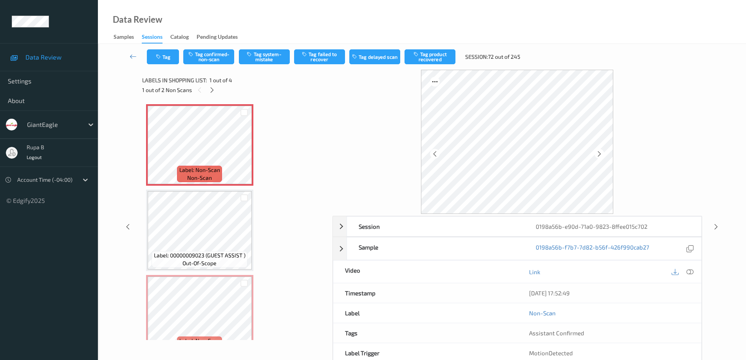
drag, startPoint x: 692, startPoint y: 274, endPoint x: 678, endPoint y: 280, distance: 14.9
click at [692, 274] on icon at bounding box center [689, 271] width 7 height 7
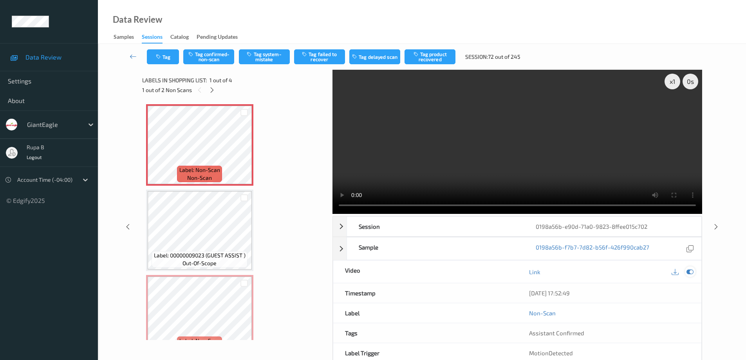
click at [689, 273] on icon at bounding box center [689, 271] width 7 height 7
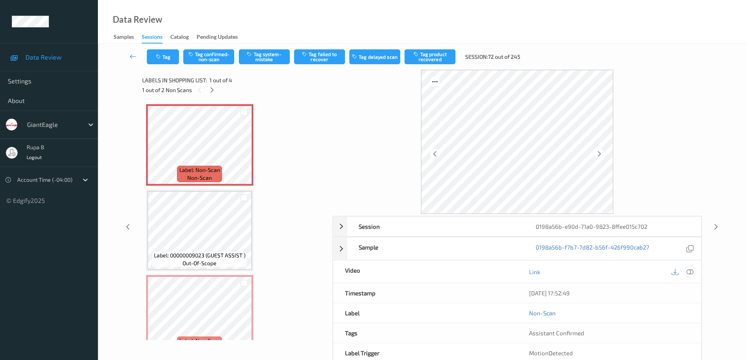
click at [693, 273] on icon at bounding box center [689, 271] width 7 height 7
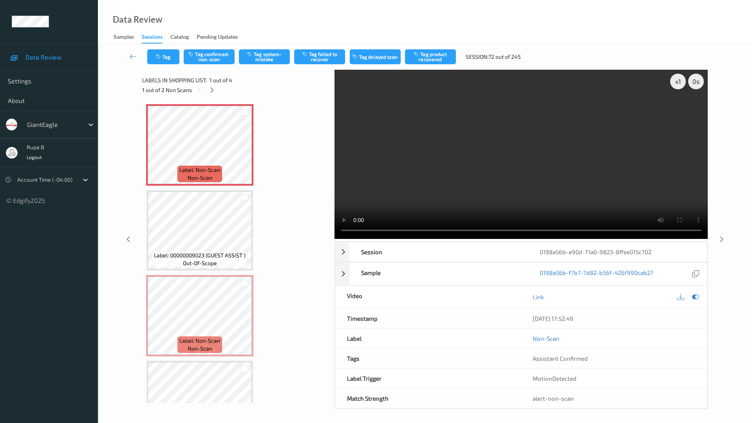
click at [334, 239] on video at bounding box center [520, 154] width 373 height 169
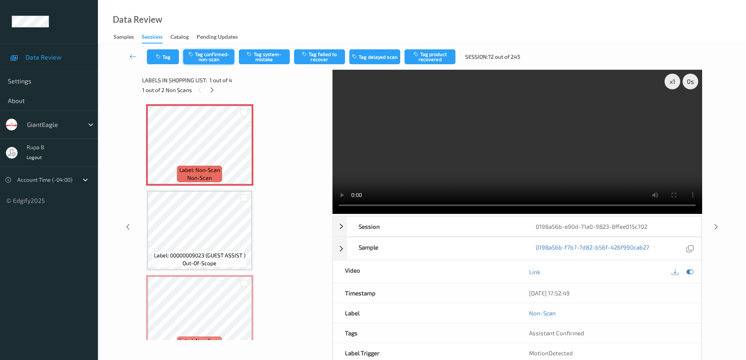
click at [215, 57] on button "Tag confirmed-non-scan" at bounding box center [208, 56] width 51 height 15
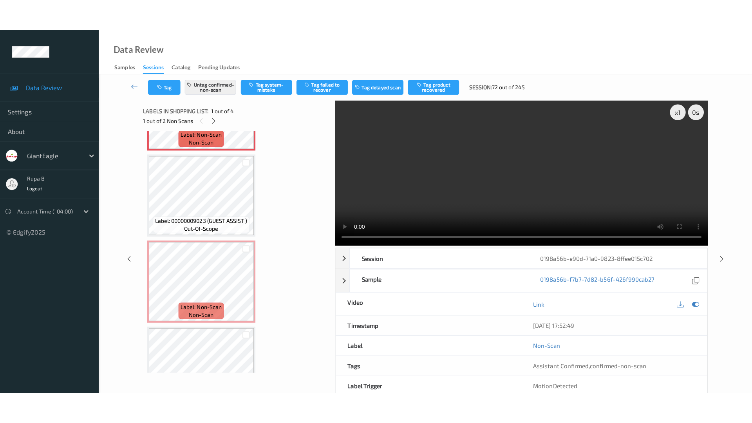
scroll to position [76, 0]
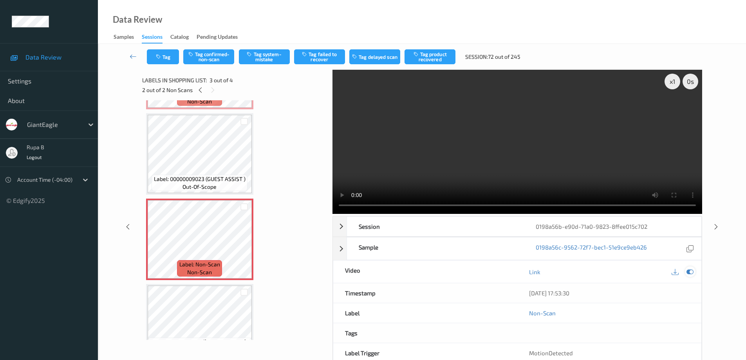
click at [692, 274] on icon at bounding box center [689, 271] width 7 height 7
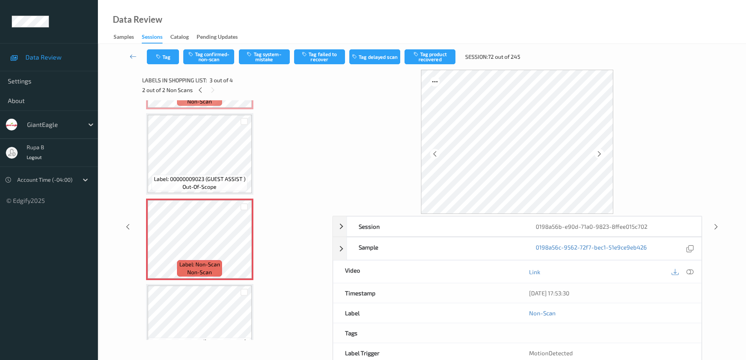
drag, startPoint x: 691, startPoint y: 269, endPoint x: 624, endPoint y: 289, distance: 70.4
click at [692, 269] on icon at bounding box center [689, 271] width 7 height 7
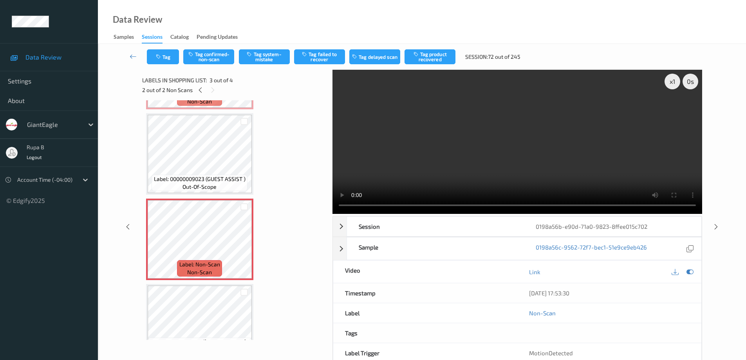
scroll to position [43, 0]
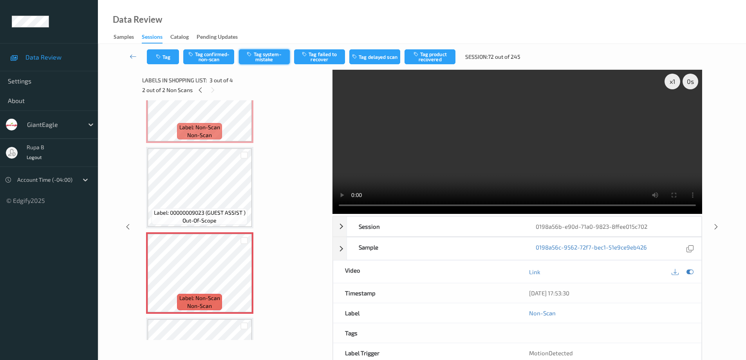
click at [271, 60] on button "Tag system-mistake" at bounding box center [264, 56] width 51 height 15
click at [133, 57] on icon at bounding box center [133, 56] width 7 height 8
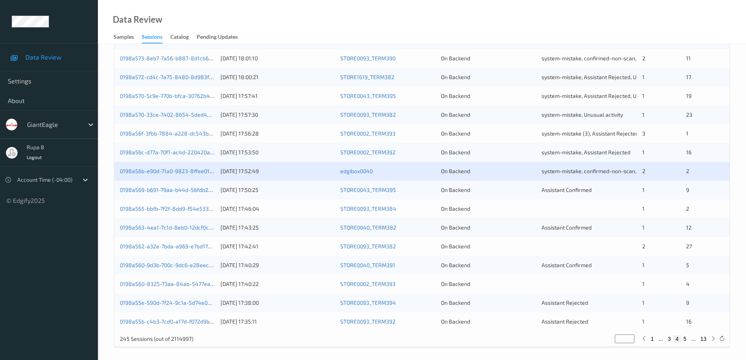
scroll to position [229, 0]
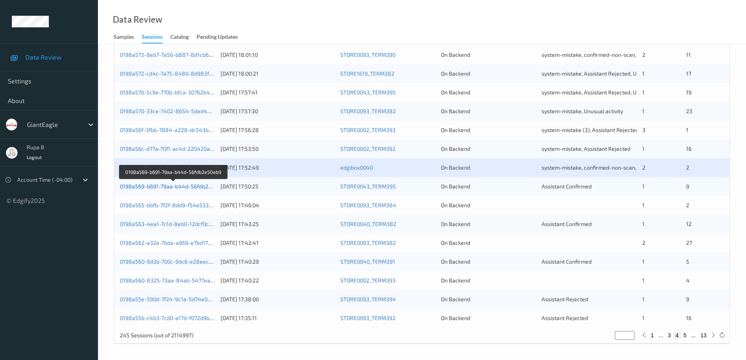
click at [180, 186] on link "0198a569-b691-79aa-b44d-56fdb2e50eb9" at bounding box center [173, 186] width 107 height 7
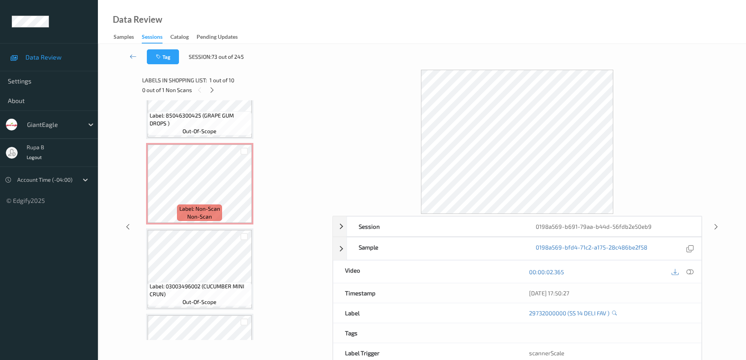
scroll to position [162, 0]
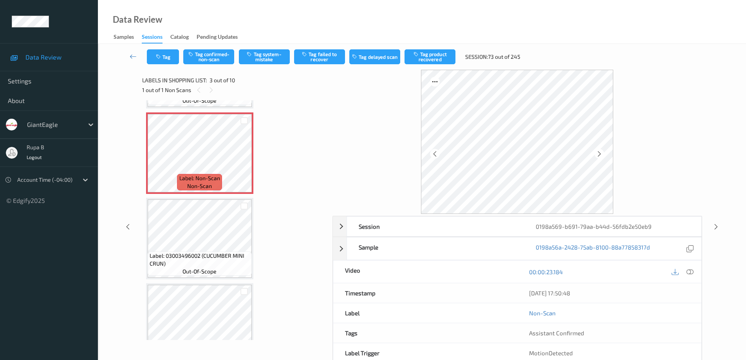
drag, startPoint x: 690, startPoint y: 272, endPoint x: 669, endPoint y: 277, distance: 22.0
click at [691, 272] on icon at bounding box center [689, 271] width 7 height 7
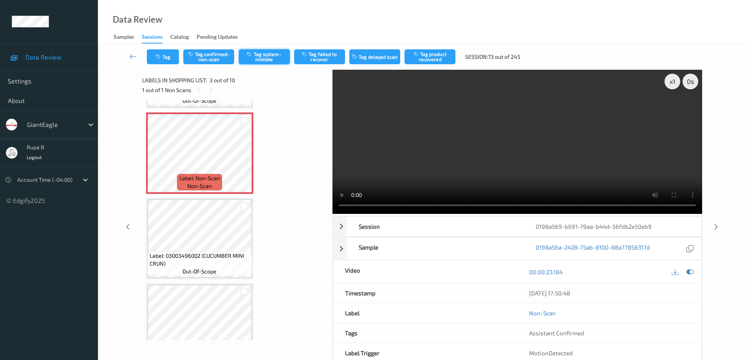
click at [265, 58] on button "Tag system-mistake" at bounding box center [264, 56] width 51 height 15
click at [211, 55] on button "Tag confirmed-non-scan" at bounding box center [208, 56] width 51 height 15
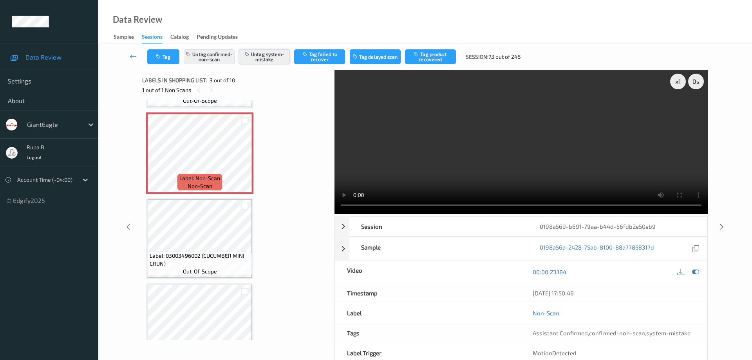
click at [272, 60] on button "Untag system-mistake" at bounding box center [264, 56] width 51 height 15
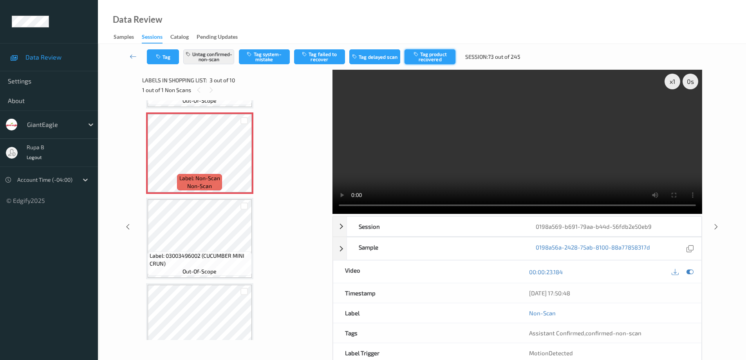
click at [434, 56] on button "Tag product recovered" at bounding box center [429, 56] width 51 height 15
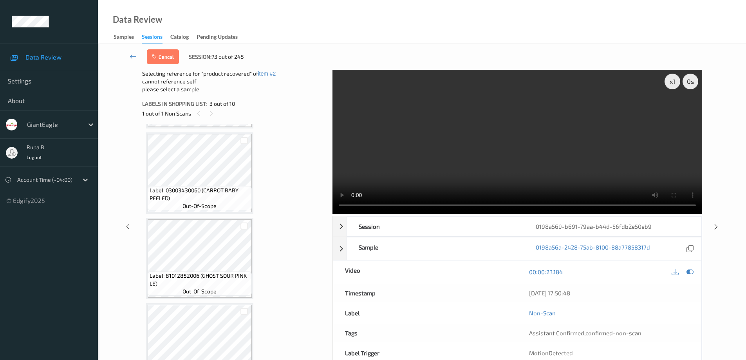
scroll to position [618, 0]
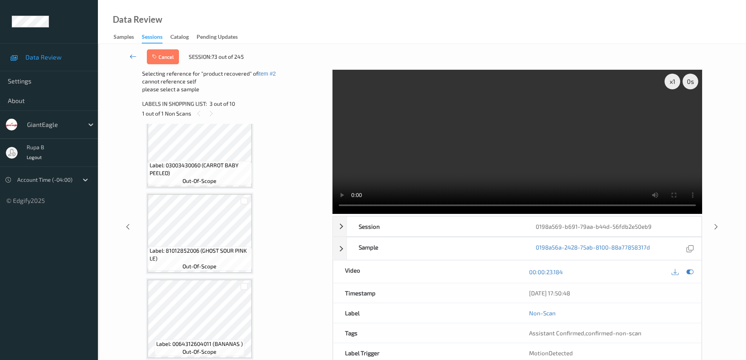
click at [132, 57] on icon at bounding box center [133, 56] width 7 height 8
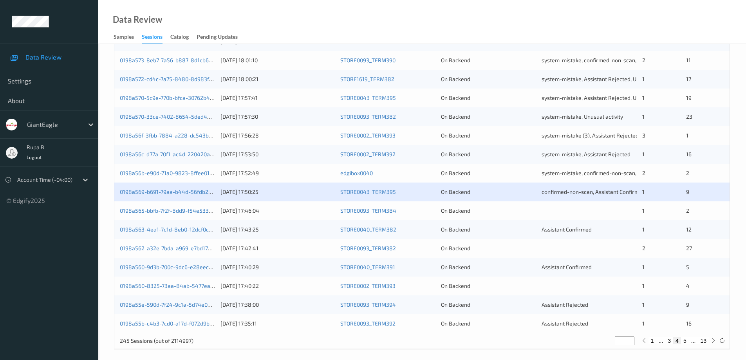
scroll to position [229, 0]
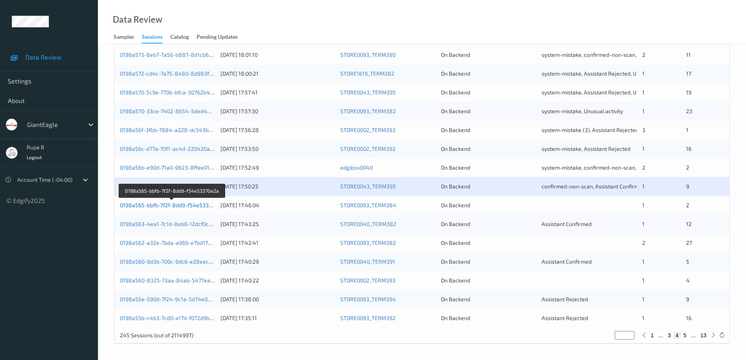
click at [170, 206] on link "0198a565-bbfb-7f2f-8dd9-f54e53370e2a" at bounding box center [172, 205] width 104 height 7
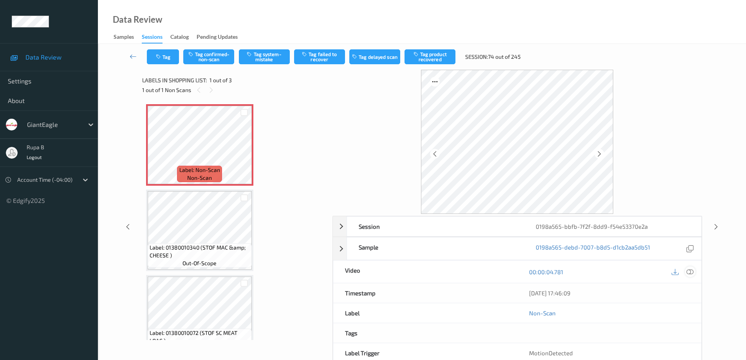
click at [691, 271] on icon at bounding box center [689, 271] width 7 height 7
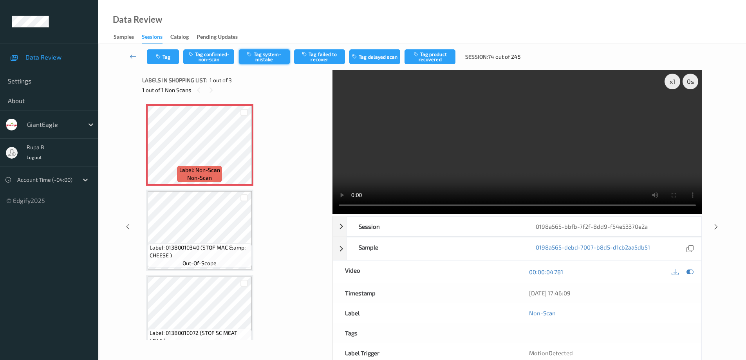
click at [262, 59] on button "Tag system-mistake" at bounding box center [264, 56] width 51 height 15
click at [132, 58] on icon at bounding box center [133, 56] width 7 height 8
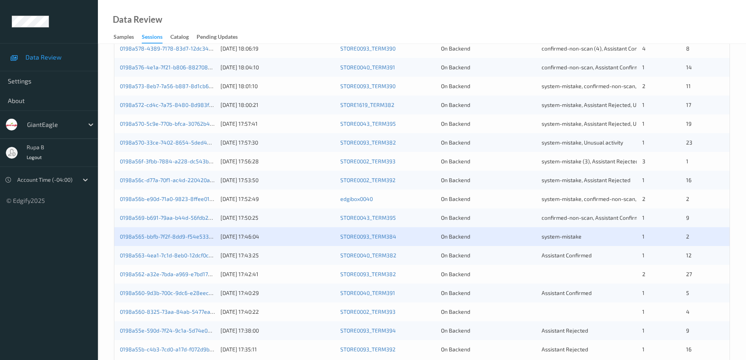
scroll to position [202, 0]
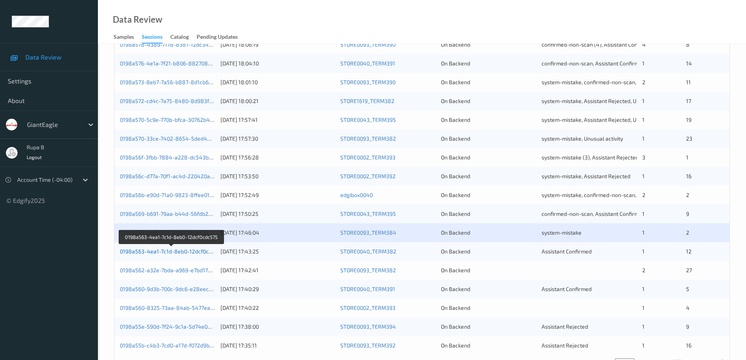
click at [186, 253] on link "0198a563-4ea1-7c1d-8eb0-12dcf0cdc575" at bounding box center [172, 251] width 104 height 7
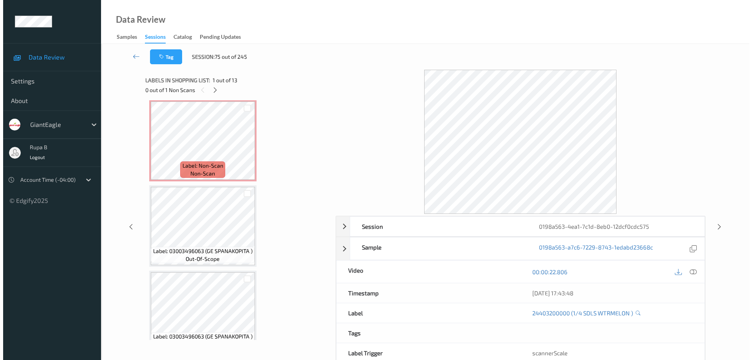
scroll to position [173, 0]
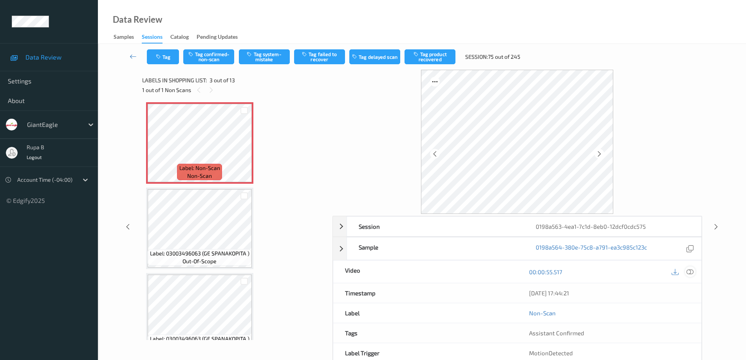
click at [690, 270] on icon at bounding box center [689, 271] width 7 height 7
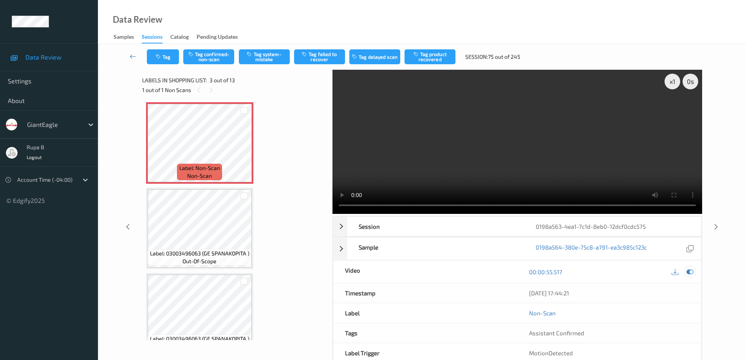
click at [690, 270] on icon at bounding box center [689, 271] width 7 height 7
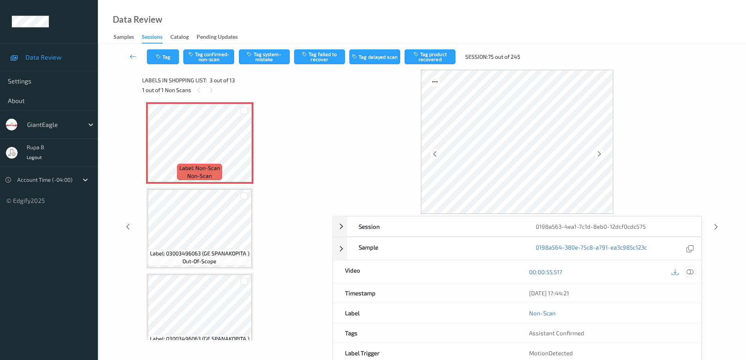
click at [691, 271] on icon at bounding box center [689, 271] width 7 height 7
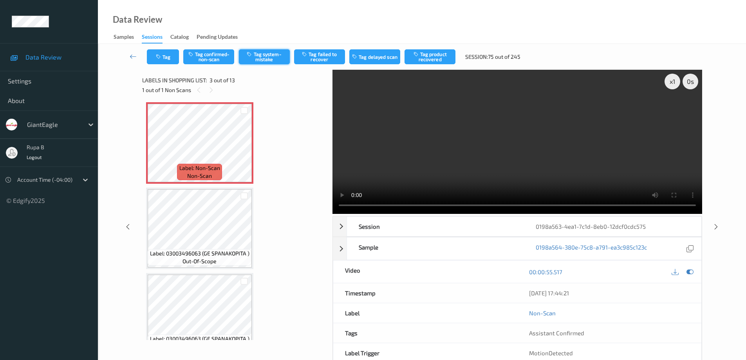
click at [269, 60] on button "Tag system-mistake" at bounding box center [264, 56] width 51 height 15
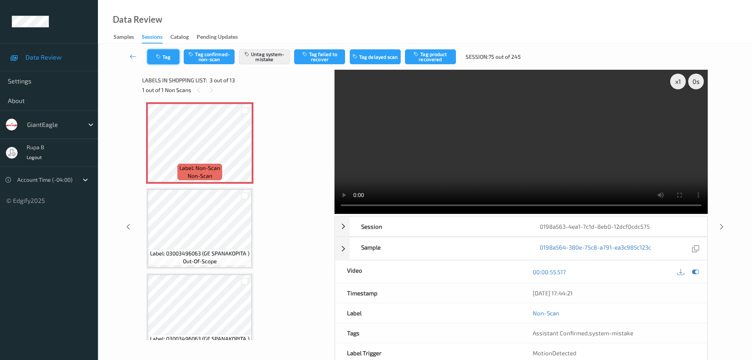
click at [167, 55] on button "Tag" at bounding box center [163, 56] width 32 height 15
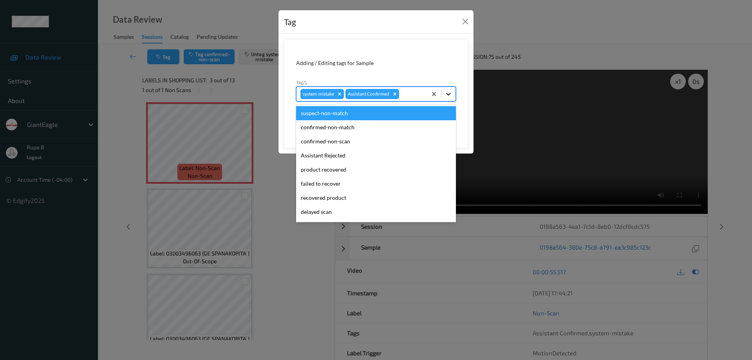
click at [449, 95] on icon at bounding box center [448, 94] width 5 height 3
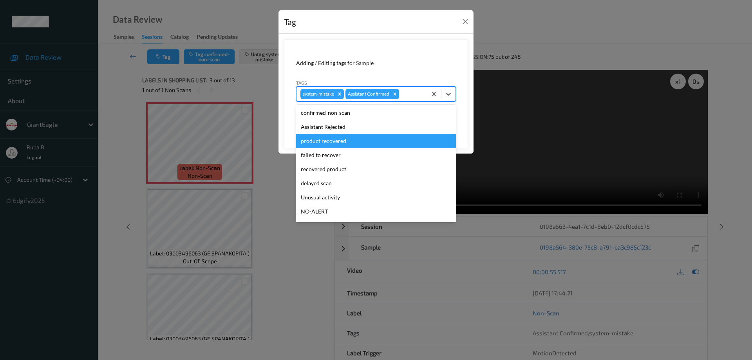
scroll to position [40, 0]
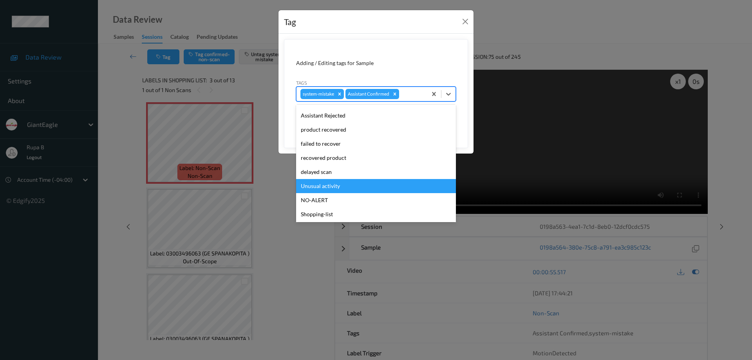
click at [338, 188] on div "Unusual activity" at bounding box center [376, 186] width 160 height 14
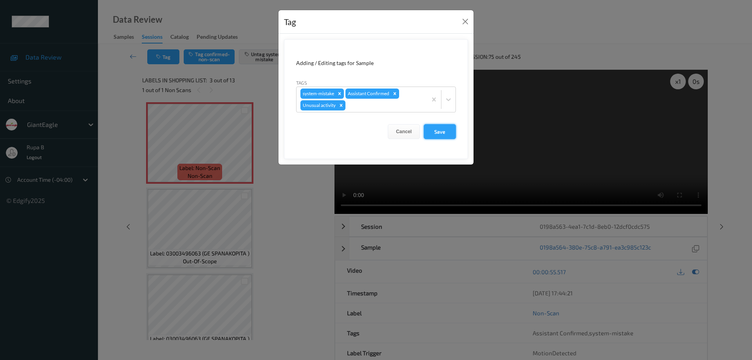
click at [446, 133] on button "Save" at bounding box center [440, 131] width 32 height 15
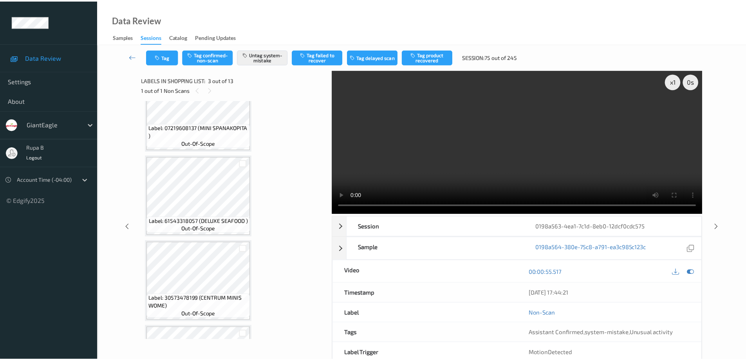
scroll to position [874, 0]
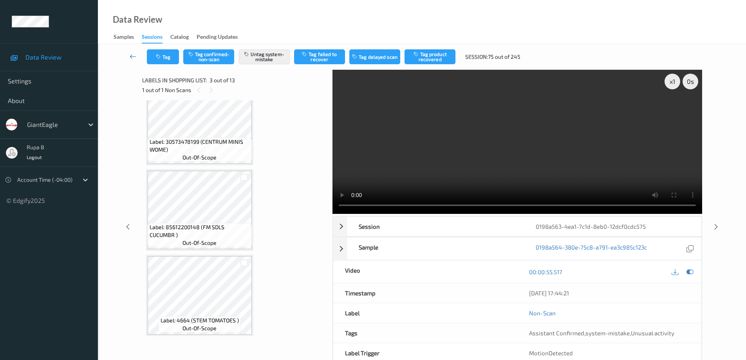
click at [130, 56] on icon at bounding box center [133, 56] width 7 height 8
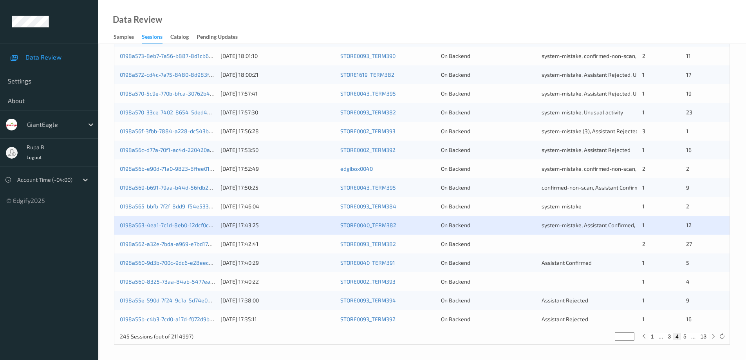
scroll to position [229, 0]
click at [204, 245] on link "0198a562-a32e-7bda-a969-e7bd173512f2" at bounding box center [172, 242] width 105 height 7
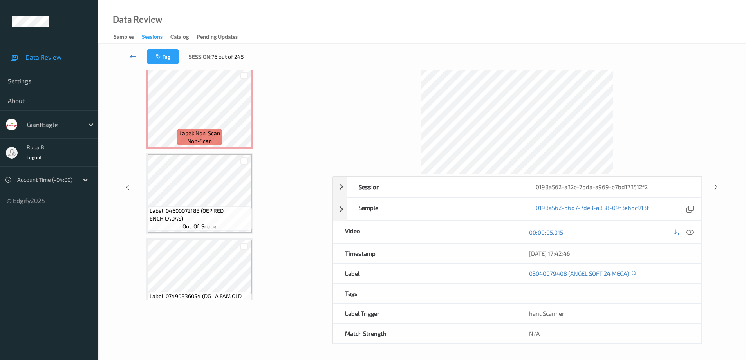
scroll to position [689, 0]
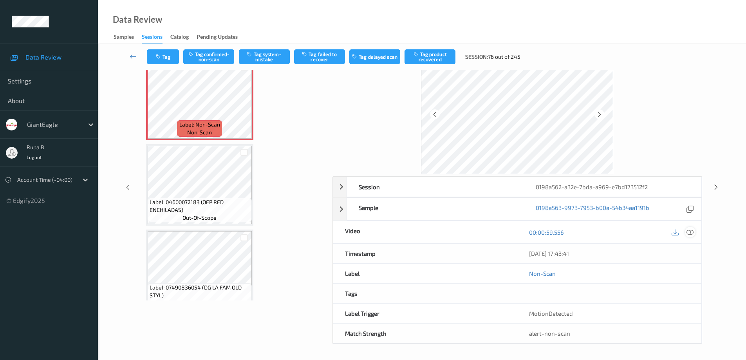
click at [689, 233] on icon at bounding box center [689, 232] width 7 height 7
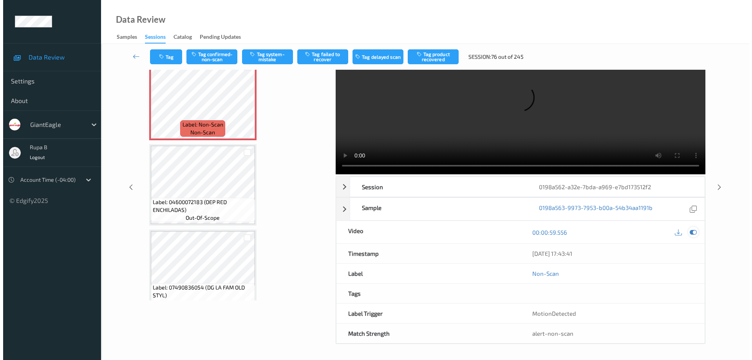
scroll to position [0, 0]
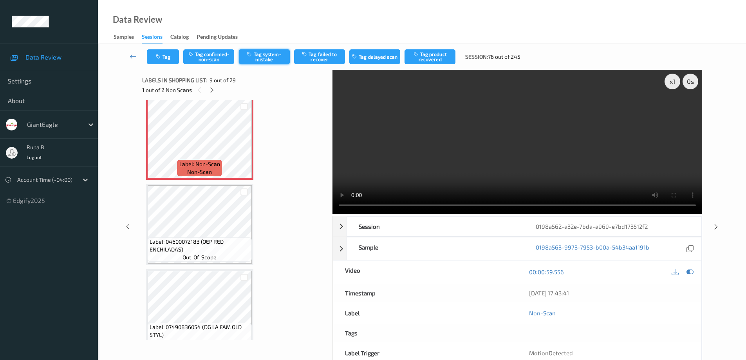
click at [276, 58] on button "Tag system-mistake" at bounding box center [264, 56] width 51 height 15
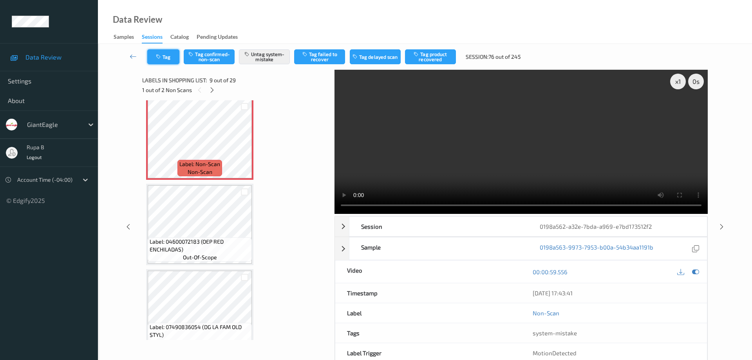
click at [165, 57] on button "Tag" at bounding box center [163, 56] width 32 height 15
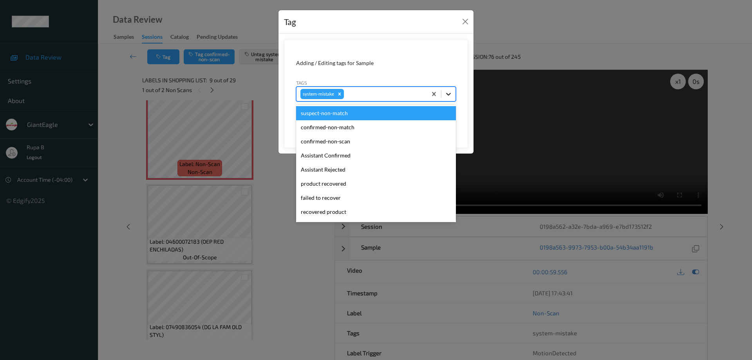
click at [449, 90] on icon at bounding box center [448, 94] width 8 height 8
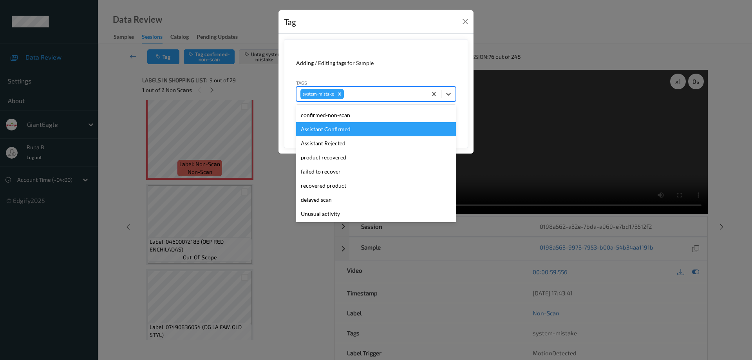
scroll to position [39, 0]
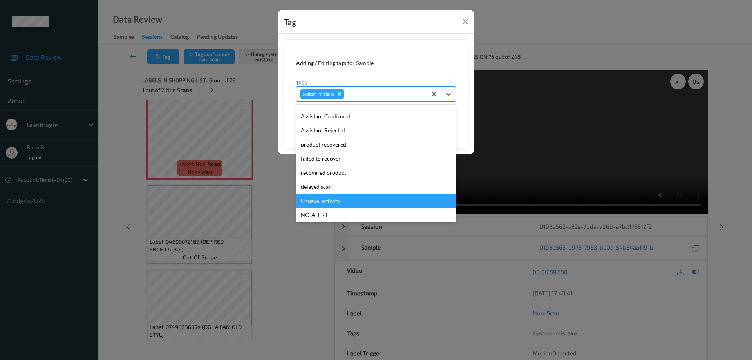
click at [331, 202] on div "Unusual activity" at bounding box center [376, 201] width 160 height 14
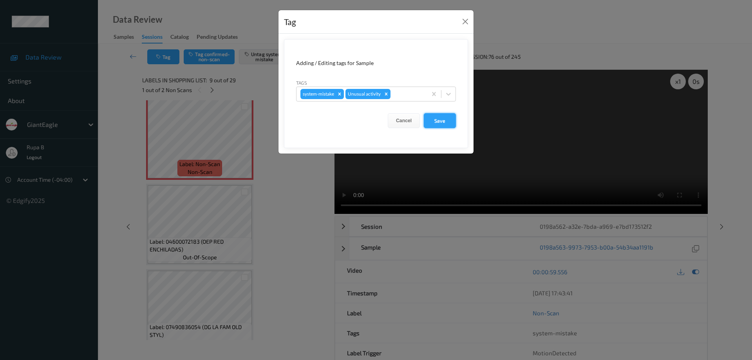
click at [438, 121] on button "Save" at bounding box center [440, 120] width 32 height 15
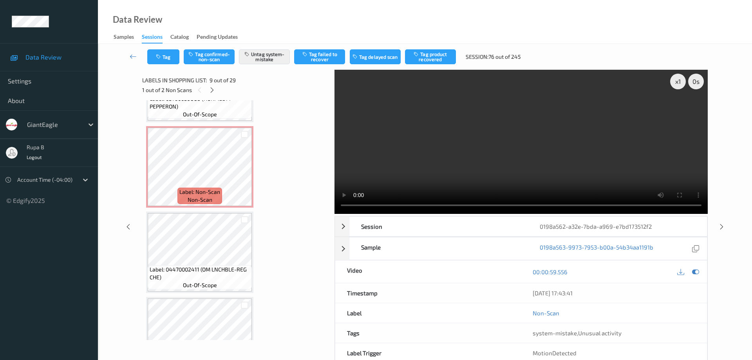
scroll to position [1535, 0]
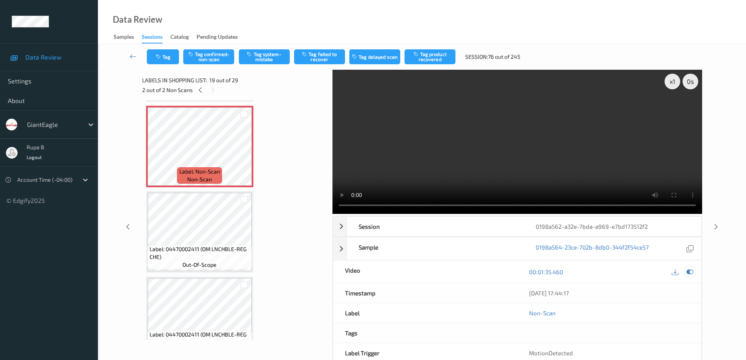
click at [692, 273] on icon at bounding box center [689, 271] width 7 height 7
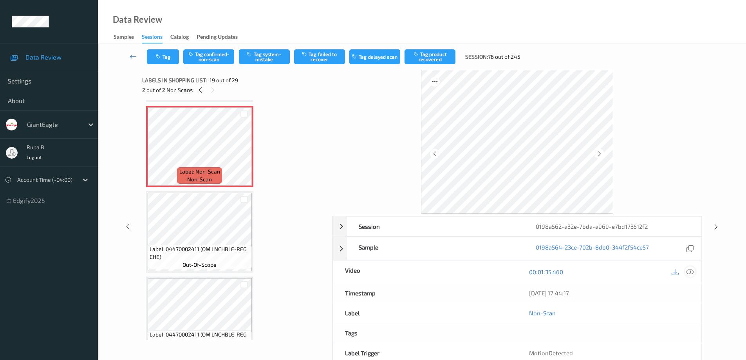
click at [692, 271] on icon at bounding box center [689, 271] width 7 height 7
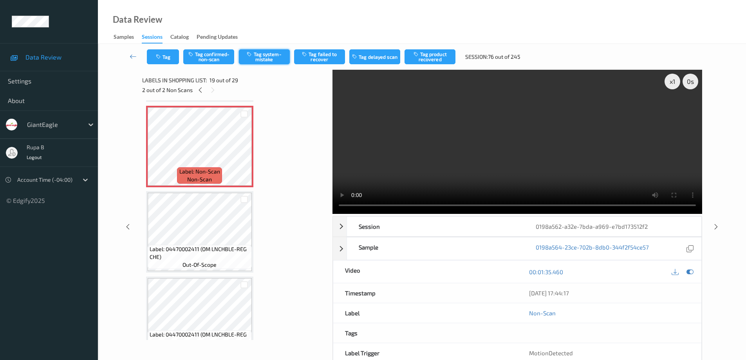
click at [273, 58] on button "Tag system-mistake" at bounding box center [264, 56] width 51 height 15
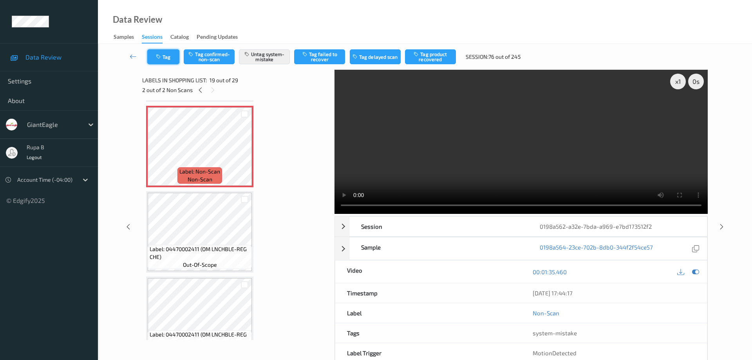
click at [167, 54] on button "Tag" at bounding box center [163, 56] width 32 height 15
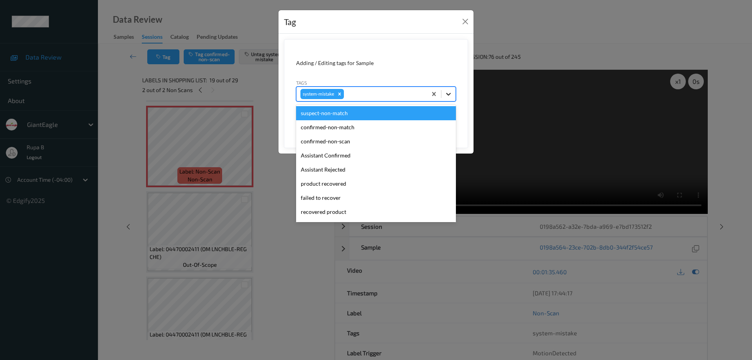
click at [449, 95] on icon at bounding box center [448, 94] width 5 height 3
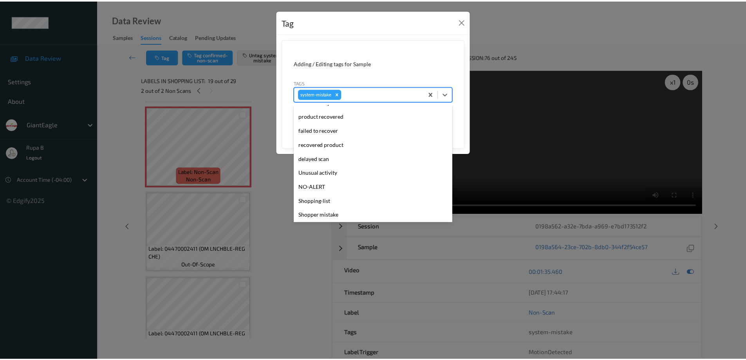
scroll to position [83, 0]
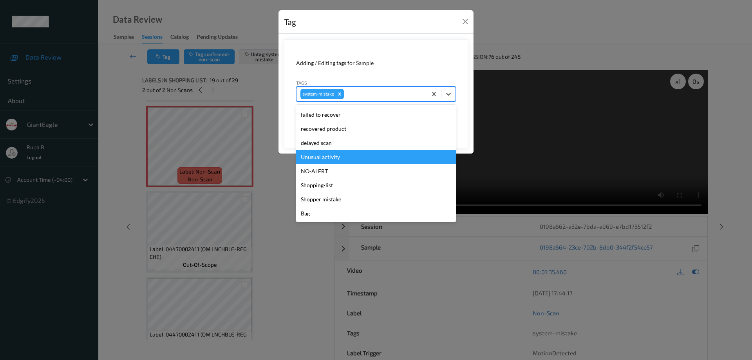
click at [331, 156] on div "Unusual activity" at bounding box center [376, 157] width 160 height 14
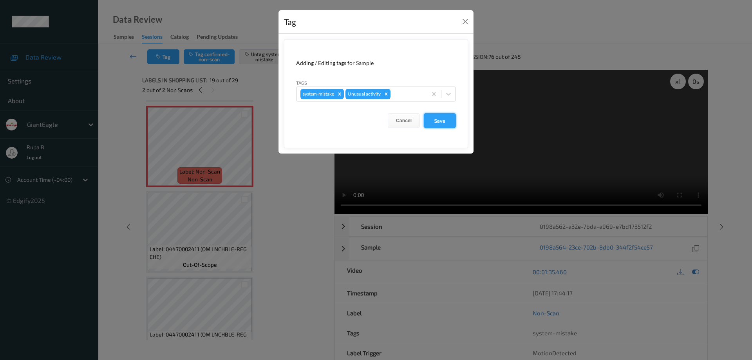
click at [438, 122] on button "Save" at bounding box center [440, 120] width 32 height 15
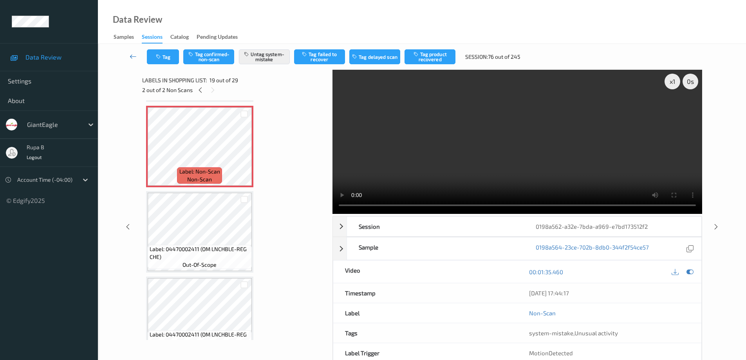
click at [130, 56] on icon at bounding box center [133, 56] width 7 height 8
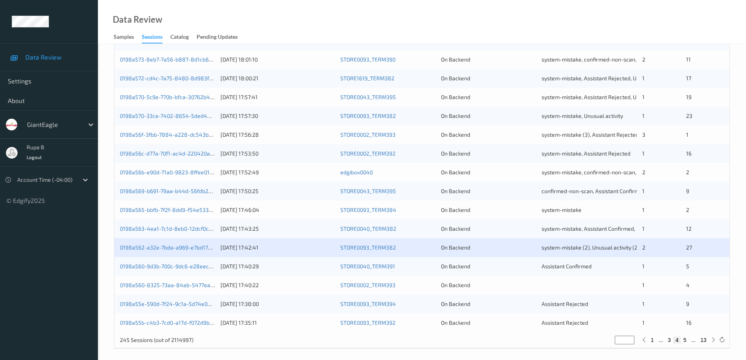
scroll to position [229, 0]
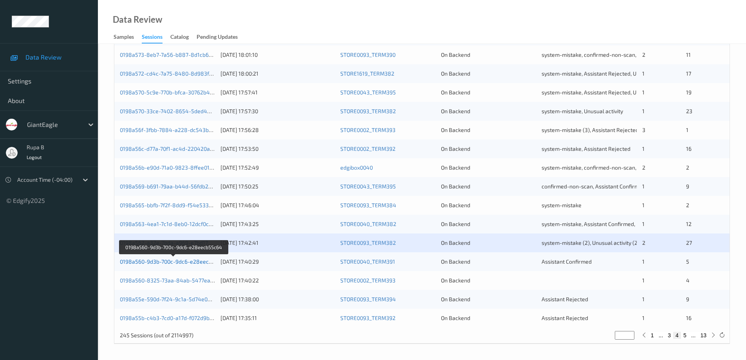
click at [189, 262] on link "0198a560-9d3b-700c-9dc6-e28eecb55c64" at bounding box center [174, 261] width 108 height 7
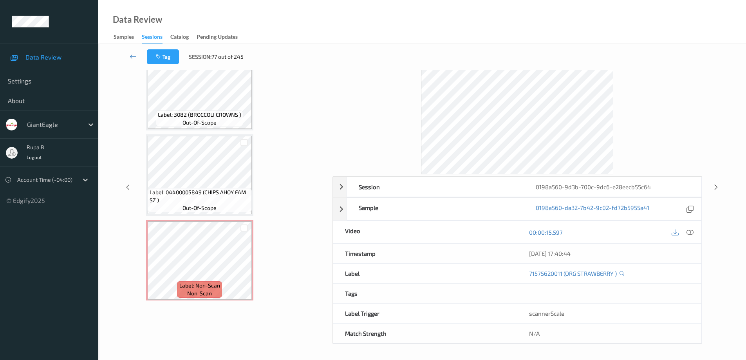
scroll to position [143, 0]
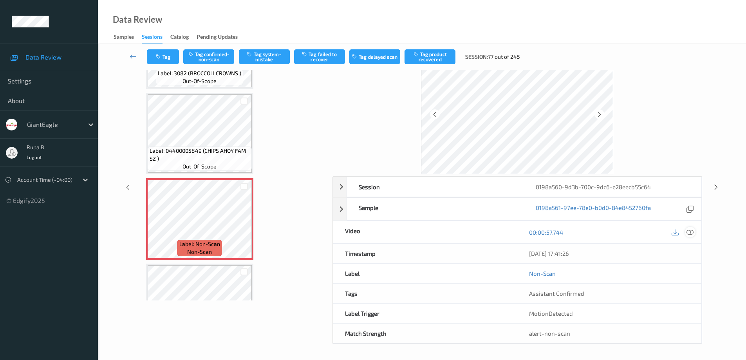
click at [691, 232] on icon at bounding box center [689, 232] width 7 height 7
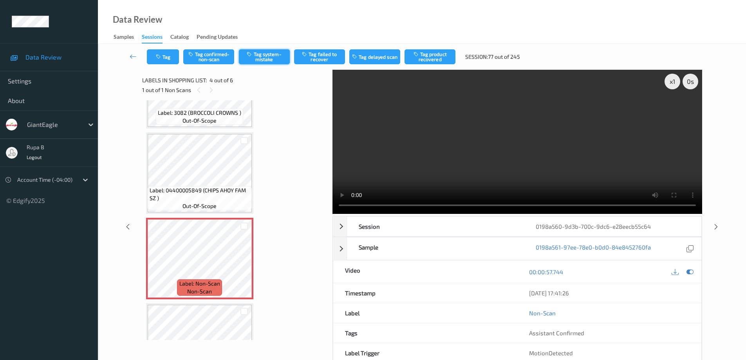
click at [268, 59] on button "Tag system-mistake" at bounding box center [264, 56] width 51 height 15
click at [129, 55] on link at bounding box center [132, 56] width 27 height 15
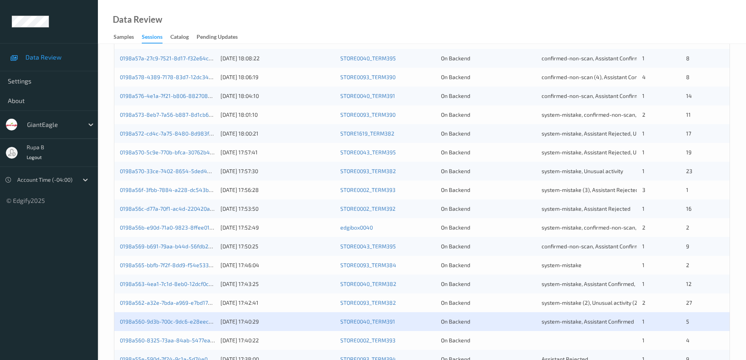
scroll to position [229, 0]
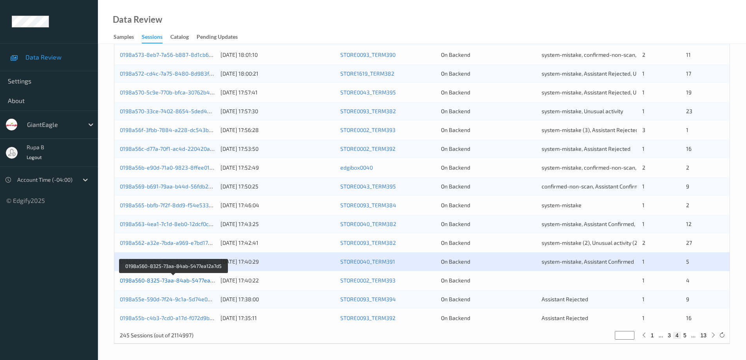
click at [184, 280] on link "0198a560-8325-73aa-84ab-5477ea12a7d5" at bounding box center [174, 280] width 108 height 7
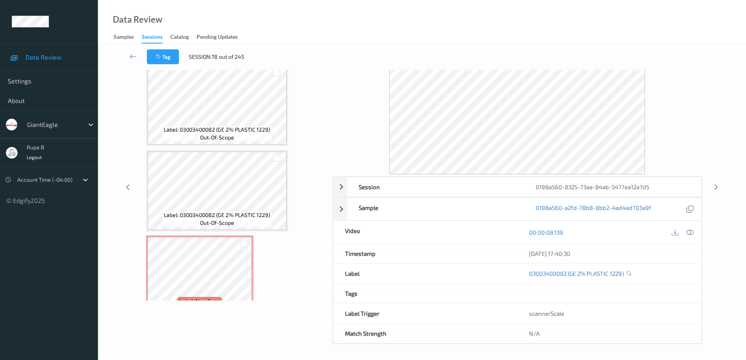
scroll to position [191, 0]
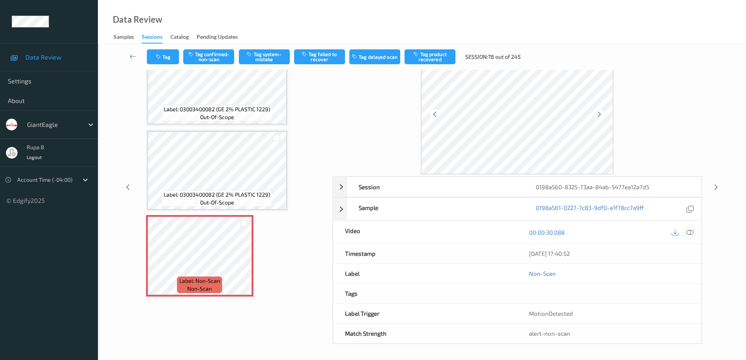
click at [691, 233] on icon at bounding box center [689, 232] width 7 height 7
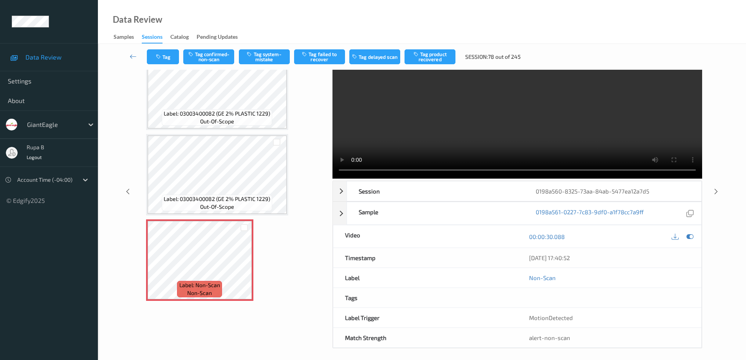
scroll to position [39, 0]
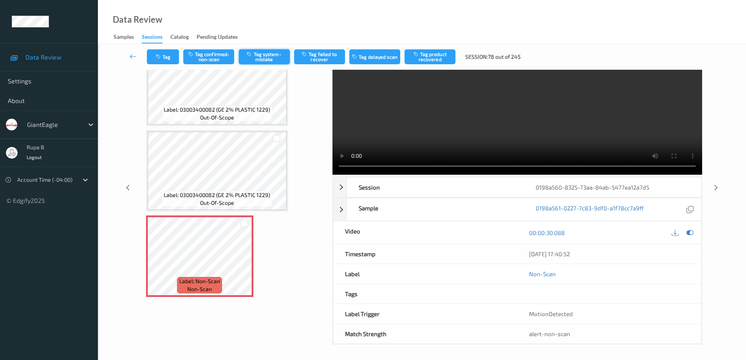
click at [269, 58] on button "Tag system-mistake" at bounding box center [264, 56] width 51 height 15
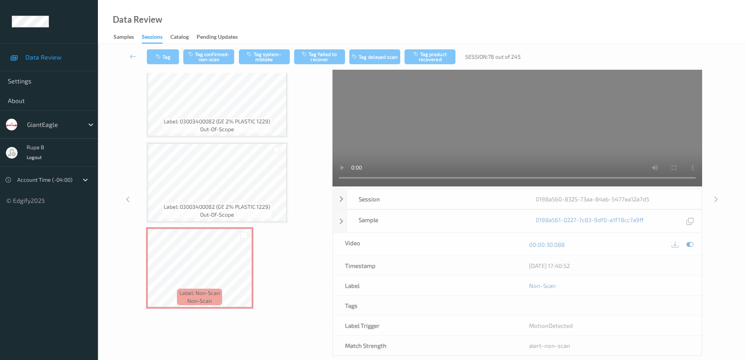
scroll to position [0, 0]
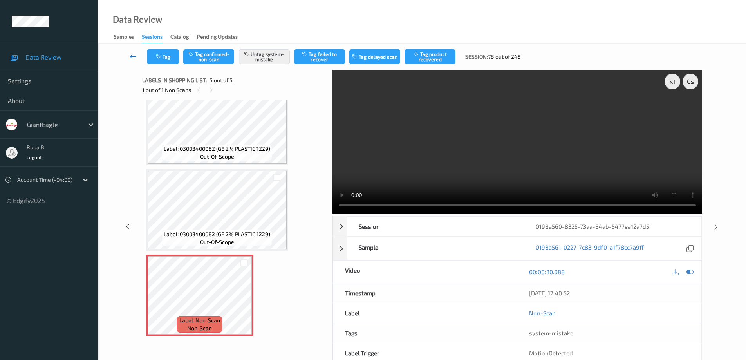
click at [130, 56] on icon at bounding box center [133, 56] width 7 height 8
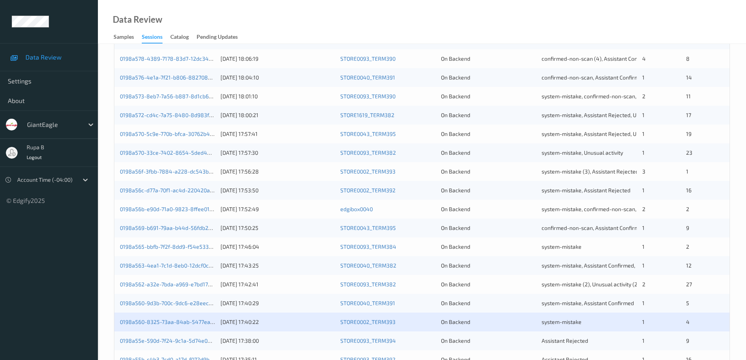
scroll to position [229, 0]
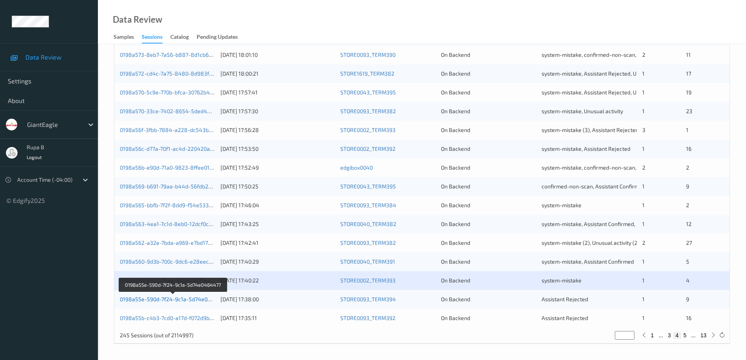
click at [197, 300] on link "0198a55e-590d-7f24-9c1a-5d74e0464477" at bounding box center [173, 299] width 107 height 7
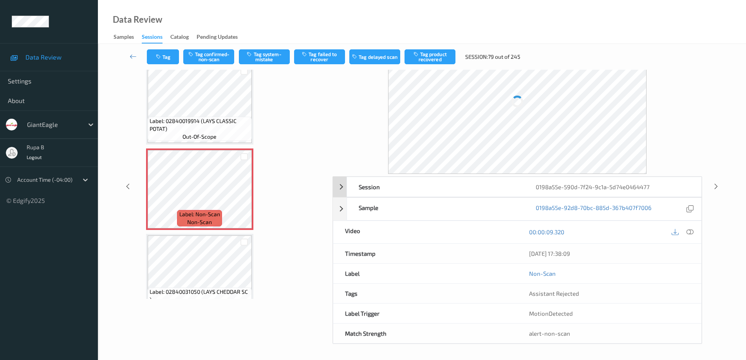
scroll to position [40, 0]
click at [690, 234] on icon at bounding box center [689, 232] width 7 height 7
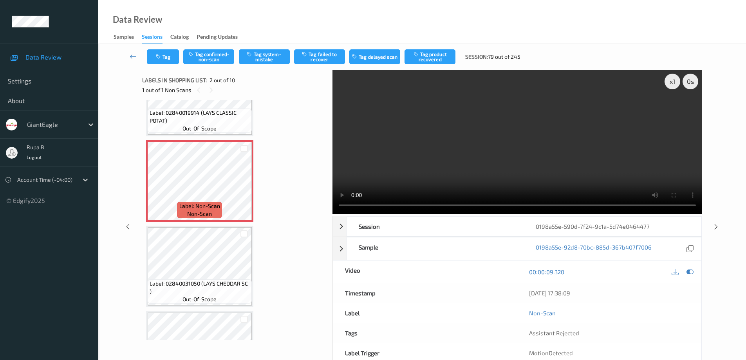
scroll to position [39, 0]
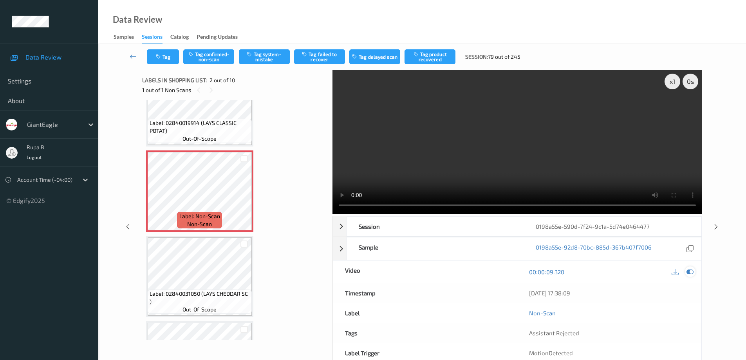
click at [692, 271] on icon at bounding box center [689, 271] width 7 height 7
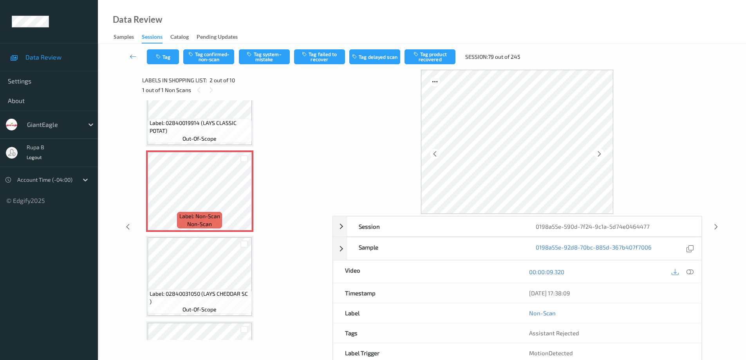
click at [691, 271] on icon at bounding box center [689, 271] width 7 height 7
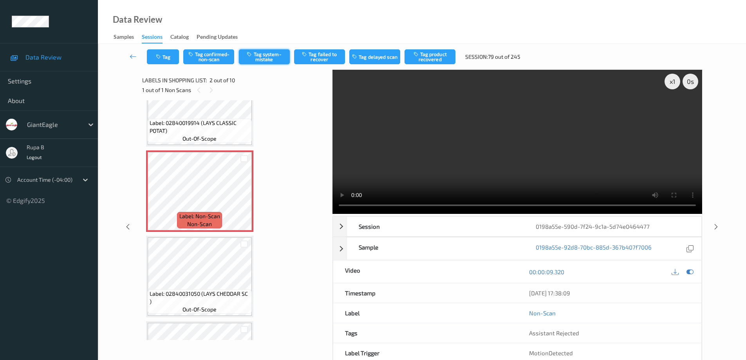
click at [264, 55] on button "Tag system-mistake" at bounding box center [264, 56] width 51 height 15
click at [132, 55] on icon at bounding box center [133, 56] width 7 height 8
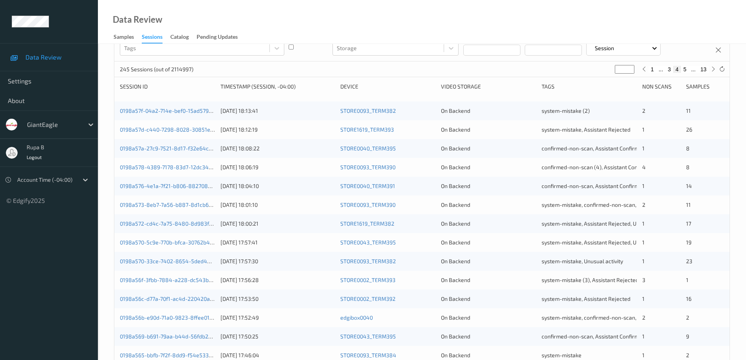
scroll to position [229, 0]
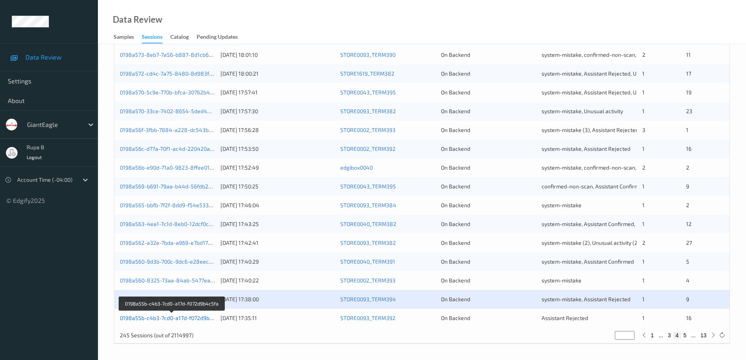
click at [189, 318] on link "0198a55b-c4b3-7cd0-a17d-f072d9b4c5fa" at bounding box center [172, 317] width 104 height 7
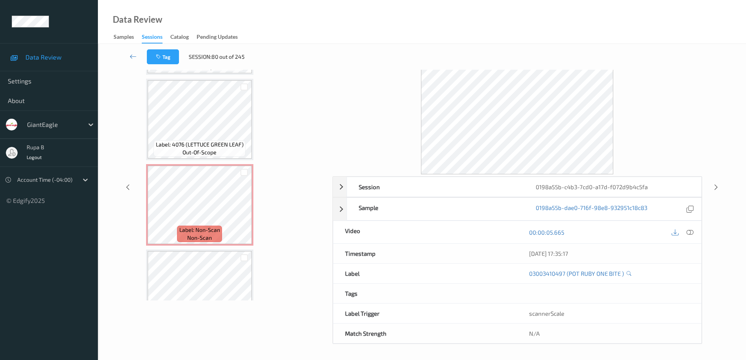
scroll to position [870, 0]
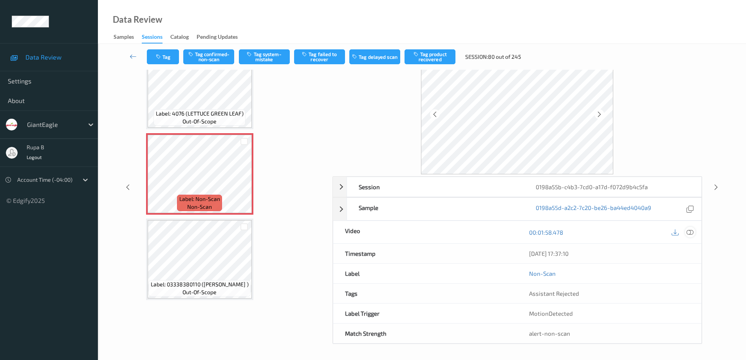
click at [689, 231] on icon at bounding box center [689, 232] width 7 height 7
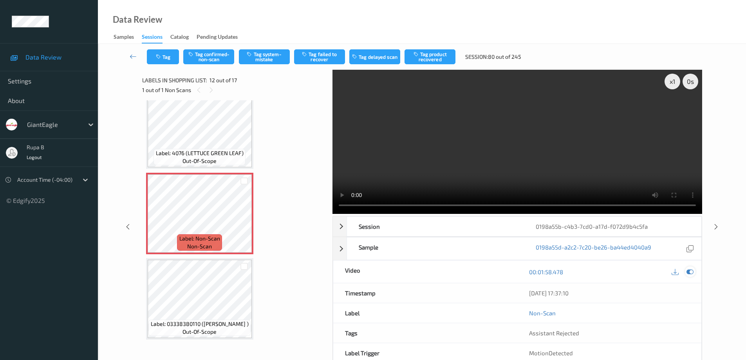
click at [690, 272] on icon at bounding box center [689, 271] width 7 height 7
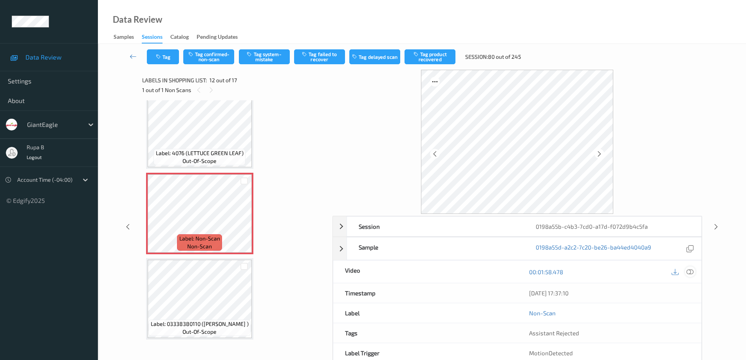
click at [688, 271] on icon at bounding box center [689, 271] width 7 height 7
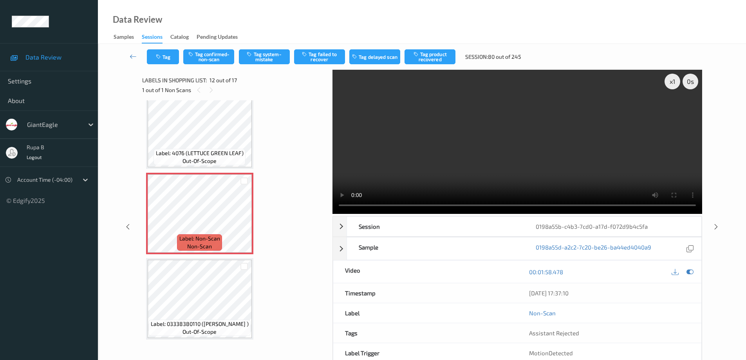
drag, startPoint x: 217, startPoint y: 58, endPoint x: 248, endPoint y: 75, distance: 35.6
click at [217, 58] on button "Tag confirmed-non-scan" at bounding box center [208, 56] width 51 height 15
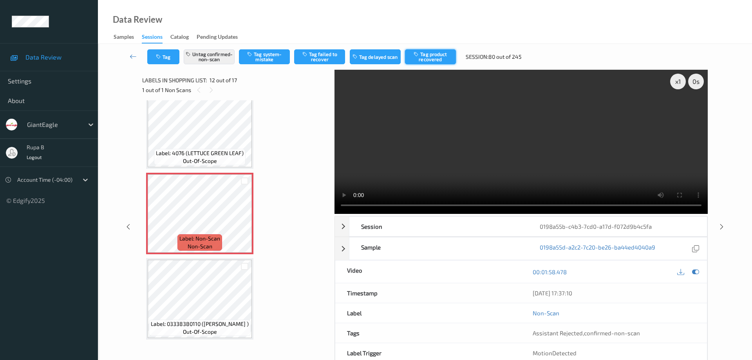
click at [442, 58] on button "Tag product recovered" at bounding box center [430, 56] width 51 height 15
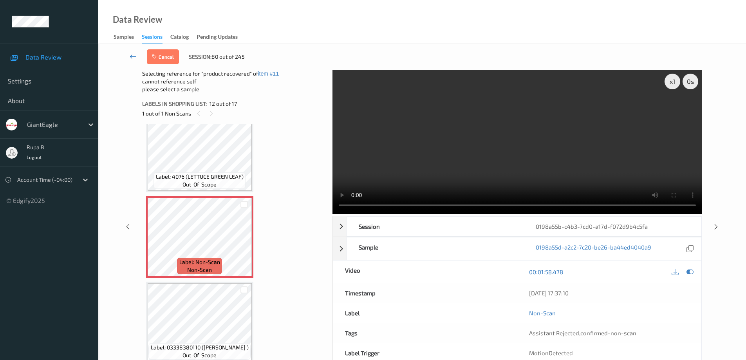
click at [131, 56] on icon at bounding box center [133, 56] width 7 height 8
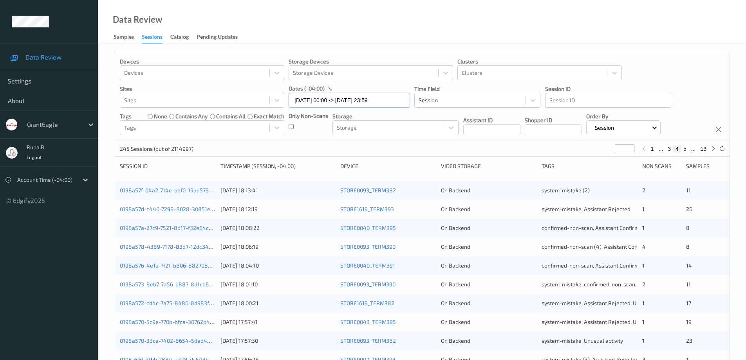
click at [394, 99] on input "[DATE] 00:00 -> [DATE] 23:59" at bounding box center [349, 100] width 121 height 15
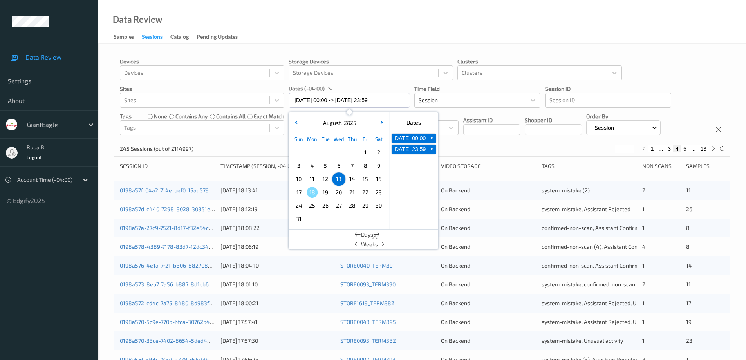
click at [326, 179] on span "12" at bounding box center [325, 178] width 11 height 11
type input "[DATE] 00:00"
type input "*"
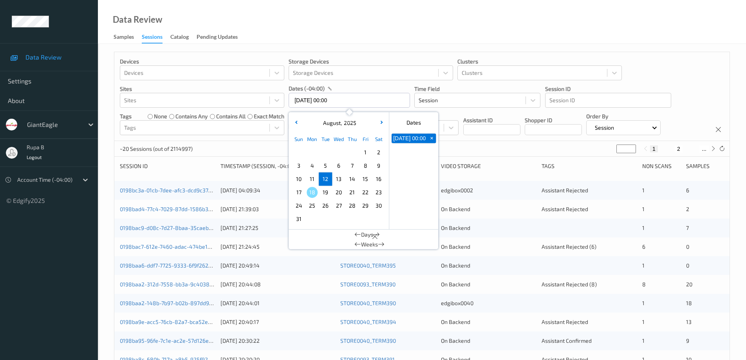
click at [326, 179] on span "12" at bounding box center [325, 178] width 11 height 11
type input "[DATE] 00:00 -> [DATE] 23:59"
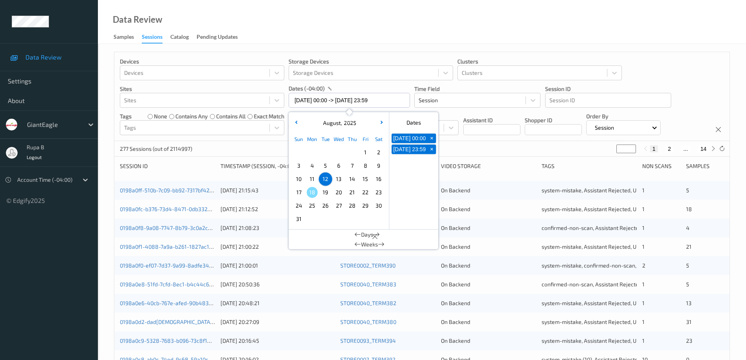
click at [668, 74] on div "Devices Devices Storage Devices Storage Devices Clusters Clusters Sites Sites d…" at bounding box center [421, 96] width 615 height 89
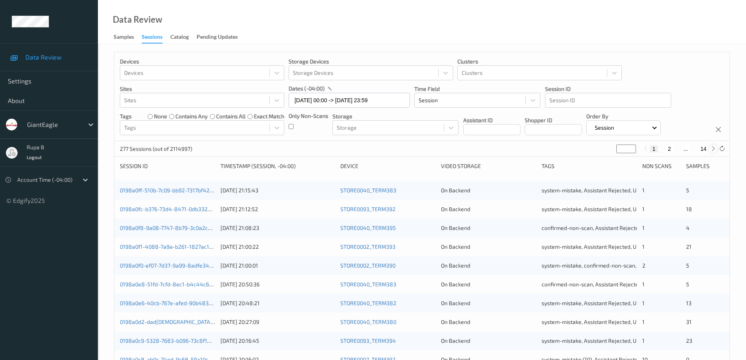
click at [711, 148] on icon at bounding box center [713, 149] width 6 height 6
type input "*"
click at [711, 148] on icon at bounding box center [713, 149] width 6 height 6
type input "*"
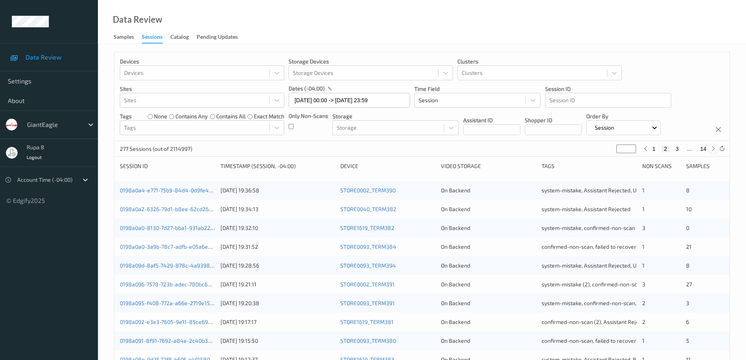
type input "*"
click at [711, 148] on icon at bounding box center [713, 149] width 6 height 6
type input "*"
click at [711, 148] on icon at bounding box center [713, 149] width 6 height 6
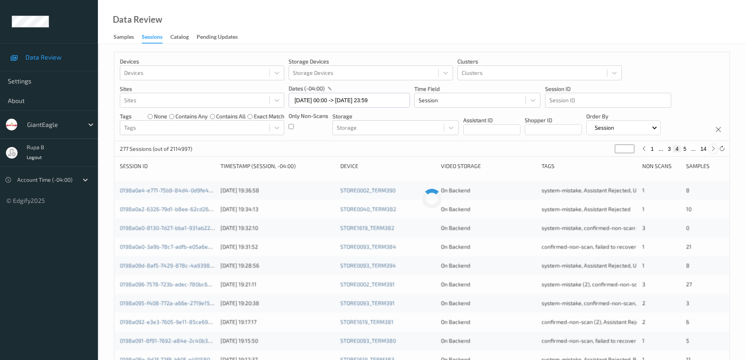
type input "*"
click at [711, 148] on icon at bounding box center [713, 149] width 6 height 6
type input "*"
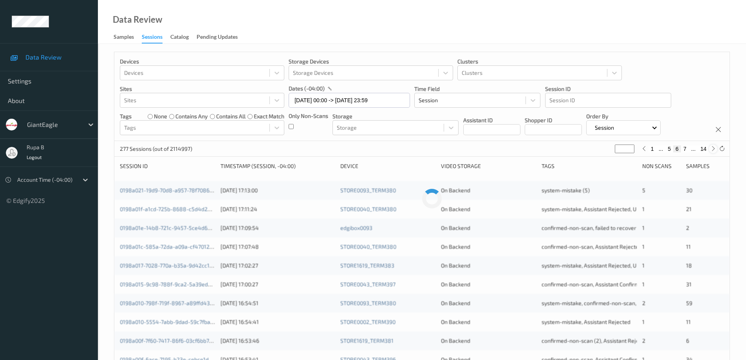
click at [711, 148] on icon at bounding box center [713, 149] width 6 height 6
type input "*"
click at [685, 148] on button "8" at bounding box center [685, 148] width 8 height 7
type input "*"
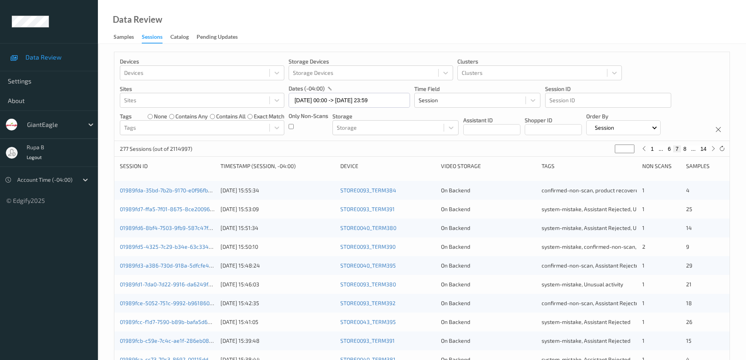
type input "*"
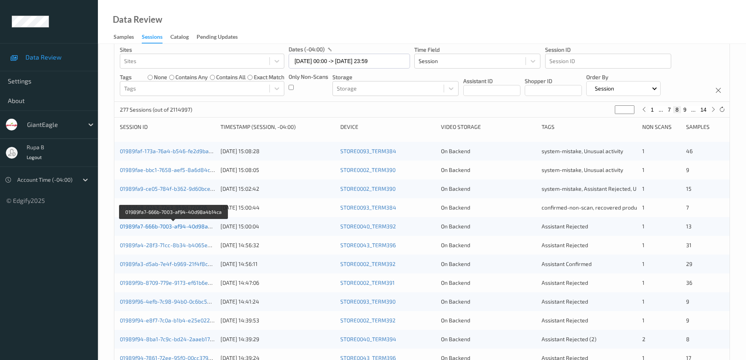
click at [189, 229] on link "01989fa7-666b-7003-af94-40d98a4b14ca" at bounding box center [173, 226] width 106 height 7
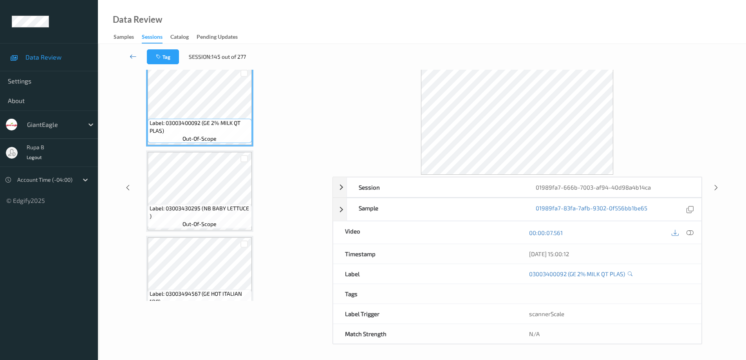
click at [131, 56] on icon at bounding box center [133, 56] width 7 height 8
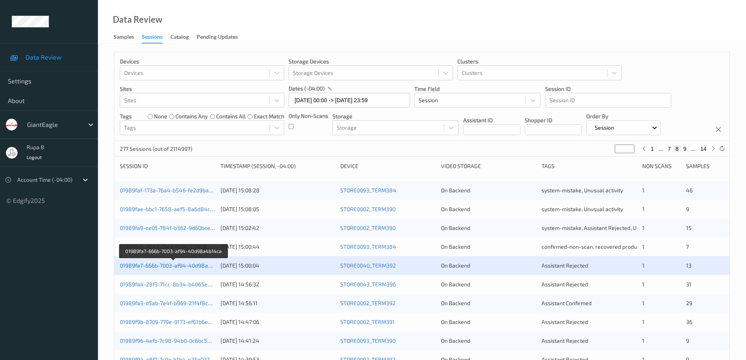
click at [192, 264] on link "01989fa7-666b-7003-af94-40d98a4b14ca" at bounding box center [173, 265] width 106 height 7
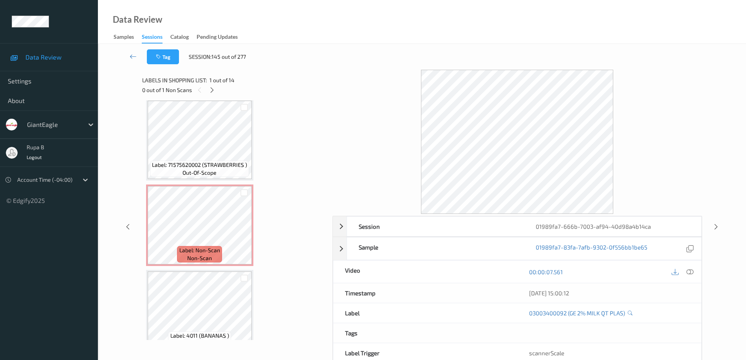
scroll to position [863, 0]
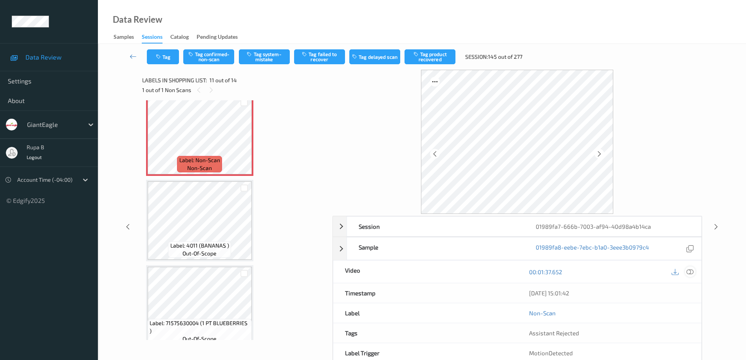
click at [689, 273] on icon at bounding box center [689, 271] width 7 height 7
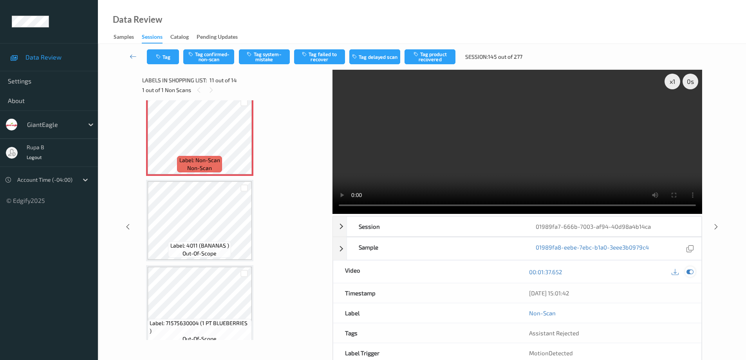
click at [689, 271] on icon at bounding box center [689, 271] width 7 height 7
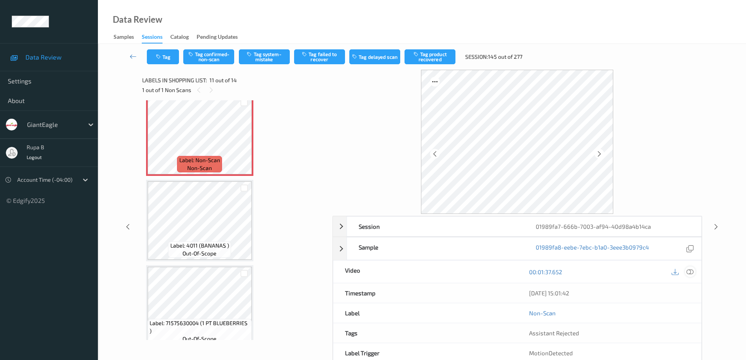
click at [692, 271] on icon at bounding box center [689, 271] width 7 height 7
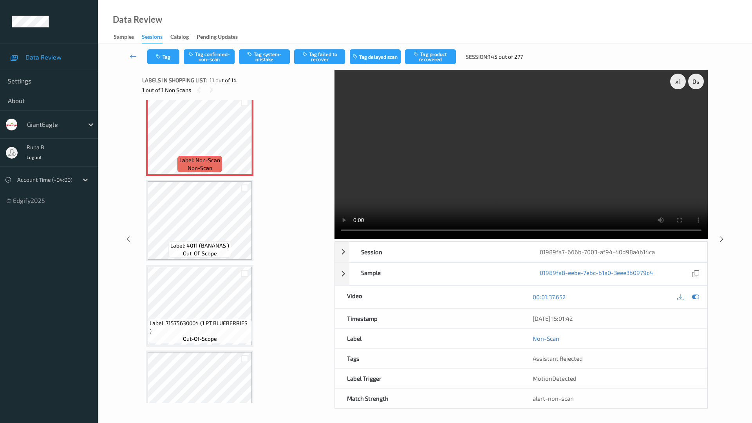
click at [334, 239] on video at bounding box center [520, 154] width 373 height 169
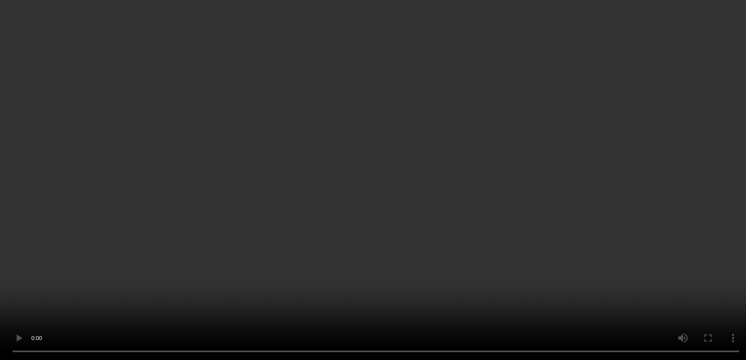
scroll to position [824, 0]
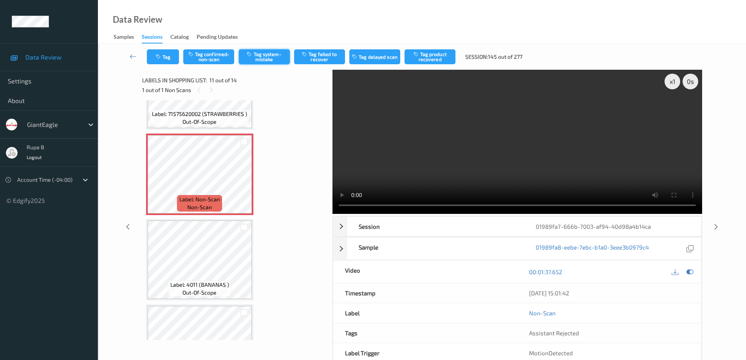
click at [272, 60] on button "Tag system-mistake" at bounding box center [264, 56] width 51 height 15
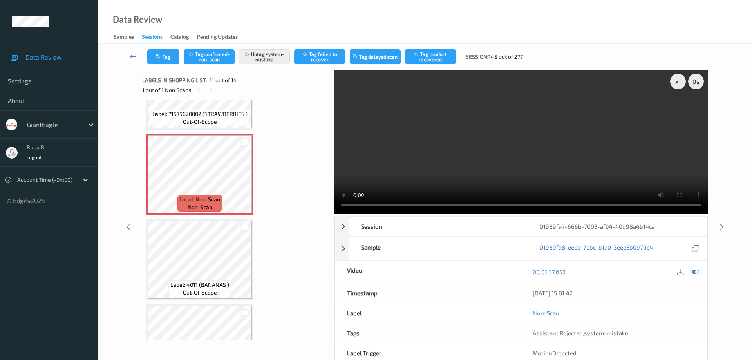
click at [695, 268] on icon at bounding box center [695, 271] width 7 height 7
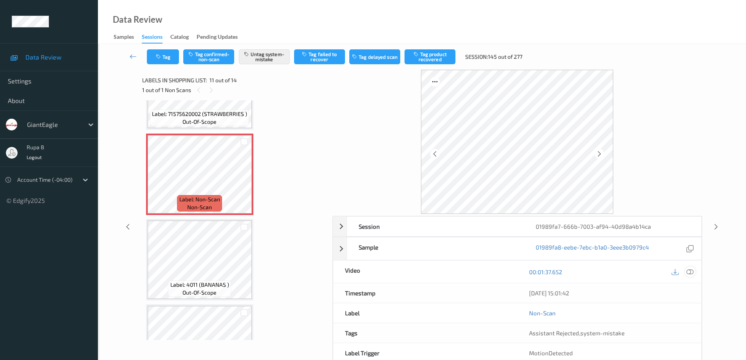
click at [691, 271] on icon at bounding box center [689, 271] width 7 height 7
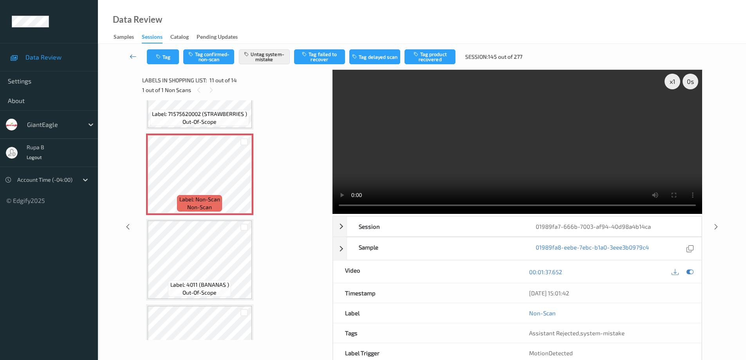
click at [135, 57] on icon at bounding box center [133, 56] width 7 height 8
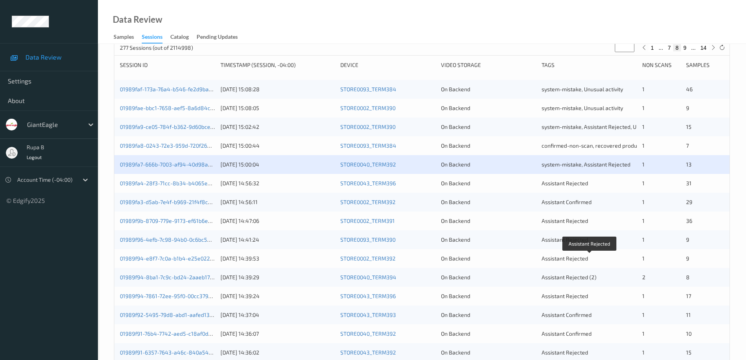
scroll to position [117, 0]
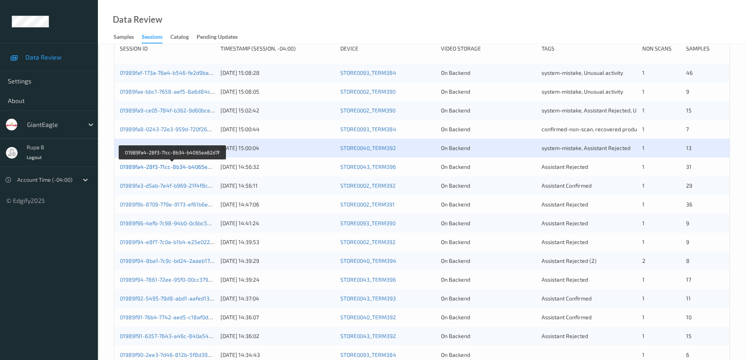
click at [174, 166] on link "01989fa4-28f3-71cc-8b34-b4065ea82d7f" at bounding box center [172, 166] width 105 height 7
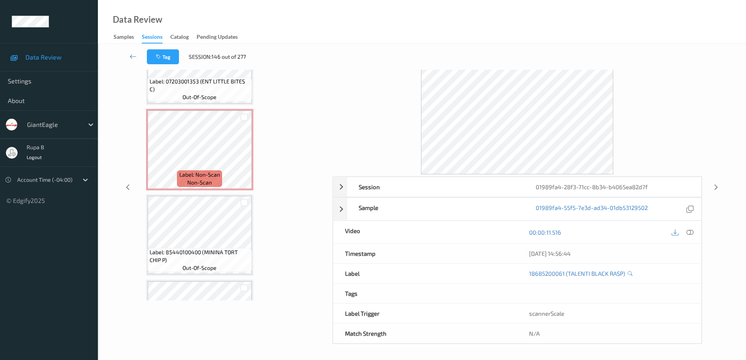
scroll to position [1945, 0]
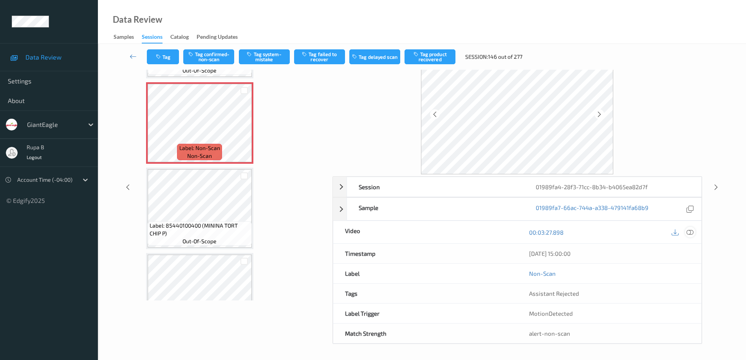
click at [688, 236] on div at bounding box center [690, 232] width 11 height 11
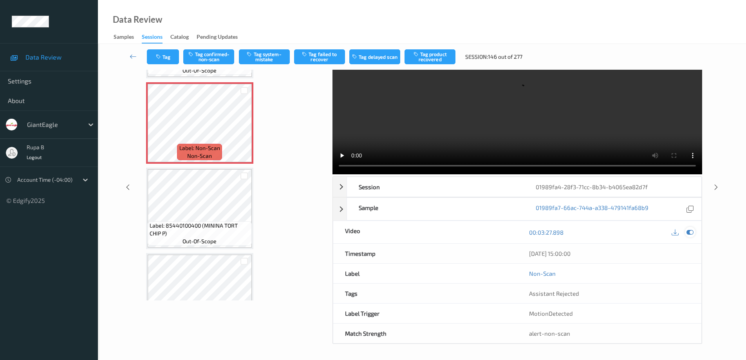
scroll to position [0, 0]
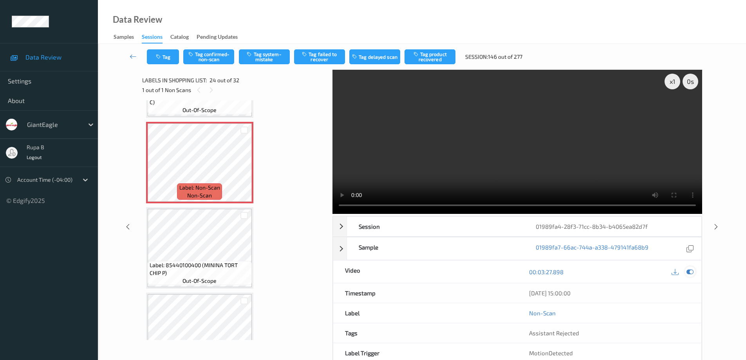
click at [691, 271] on icon at bounding box center [689, 271] width 7 height 7
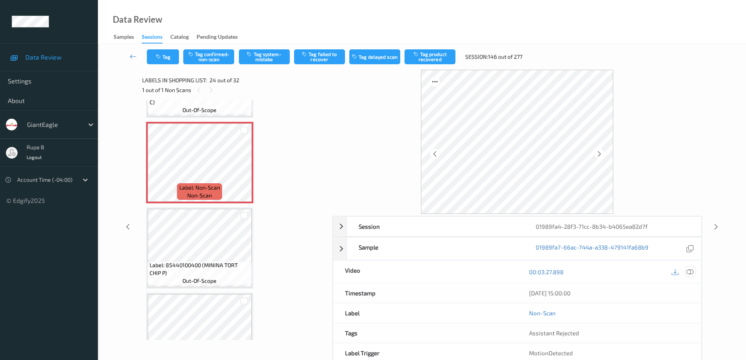
click at [691, 271] on icon at bounding box center [689, 271] width 7 height 7
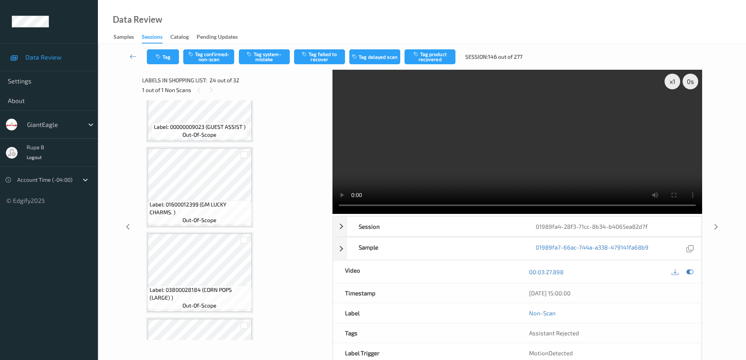
scroll to position [2180, 0]
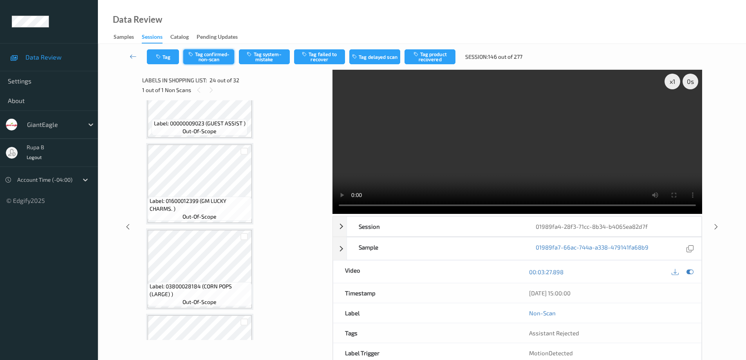
click at [220, 53] on button "Tag confirmed-non-scan" at bounding box center [208, 56] width 51 height 15
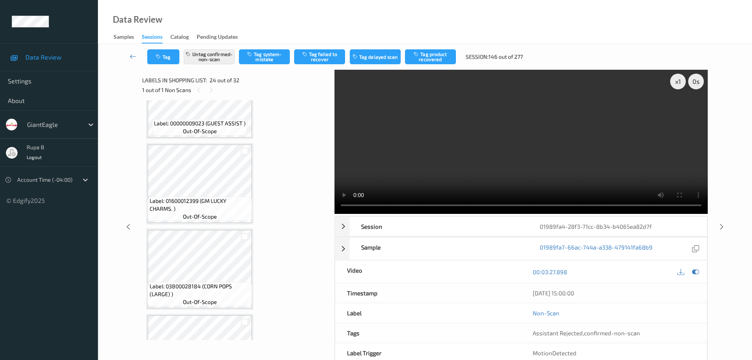
click at [432, 55] on button "Tag product recovered" at bounding box center [430, 56] width 51 height 15
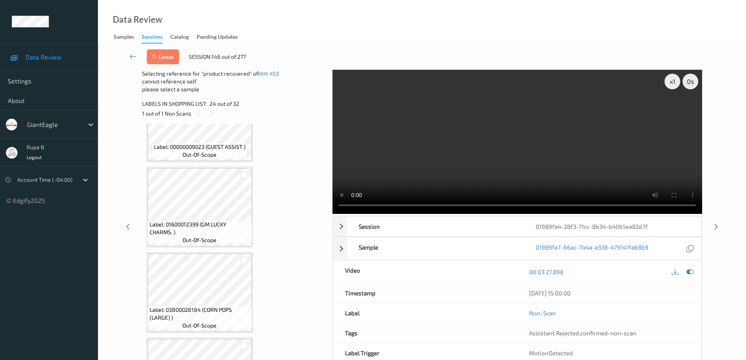
click at [133, 56] on icon at bounding box center [133, 56] width 7 height 8
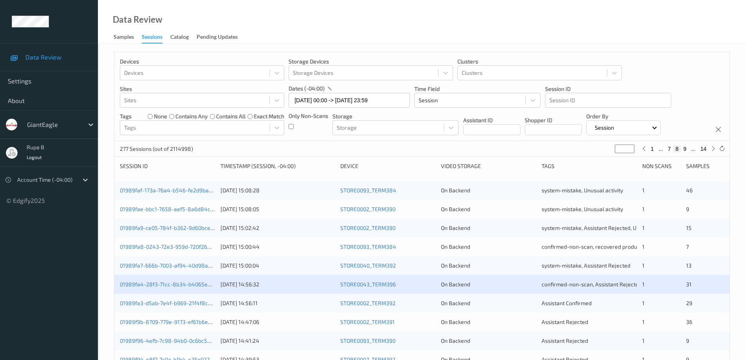
scroll to position [39, 0]
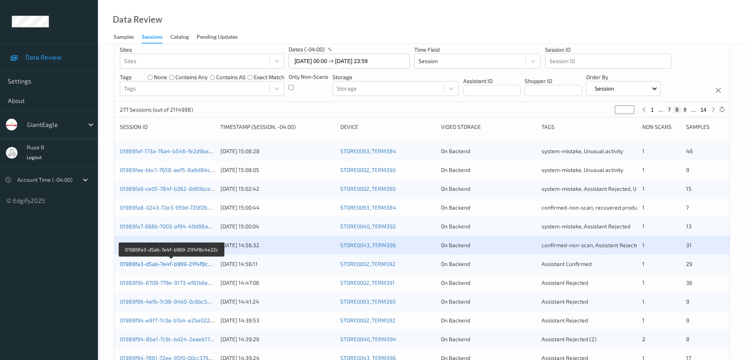
click at [179, 265] on link "01989fa3-d5ab-7e4f-b969-21f4f8c4e22c" at bounding box center [172, 263] width 104 height 7
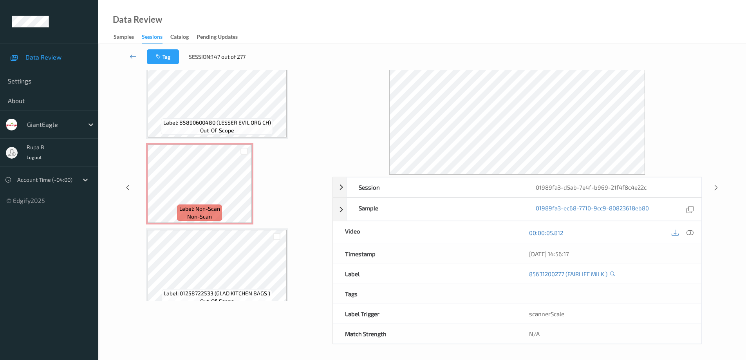
scroll to position [1181, 0]
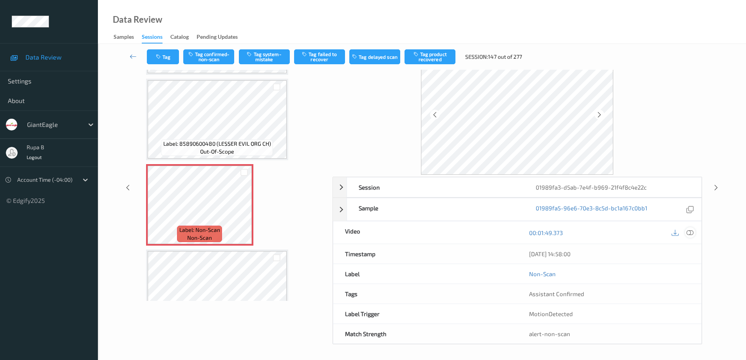
click at [690, 234] on icon at bounding box center [689, 232] width 7 height 7
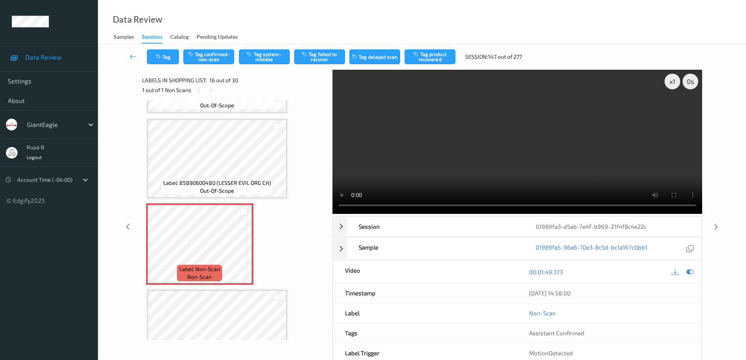
click at [691, 272] on icon at bounding box center [689, 271] width 7 height 7
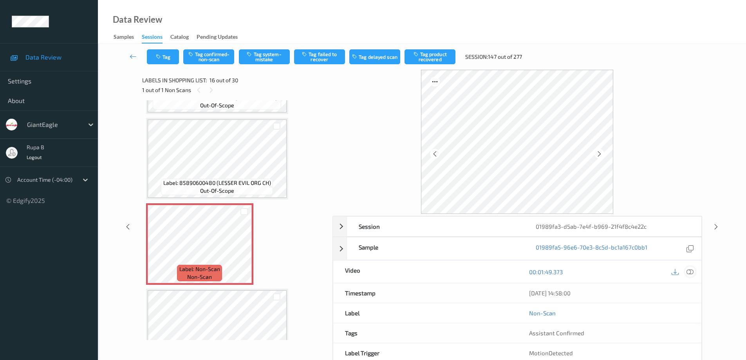
click at [686, 270] on icon at bounding box center [689, 271] width 7 height 7
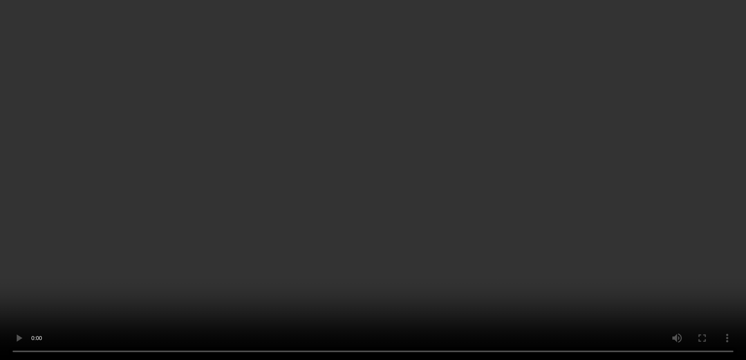
scroll to position [1259, 0]
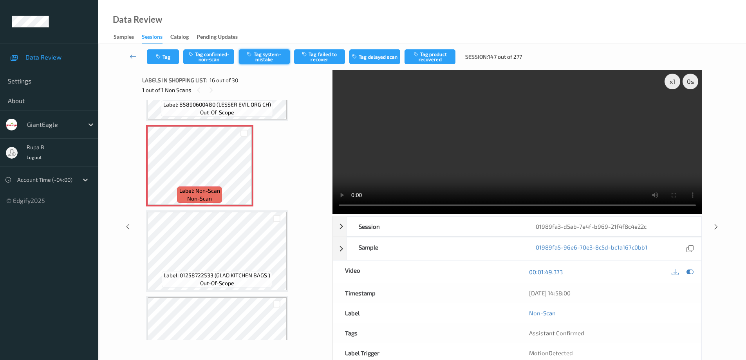
click at [271, 57] on button "Tag system-mistake" at bounding box center [264, 56] width 51 height 15
click at [132, 56] on icon at bounding box center [133, 56] width 7 height 8
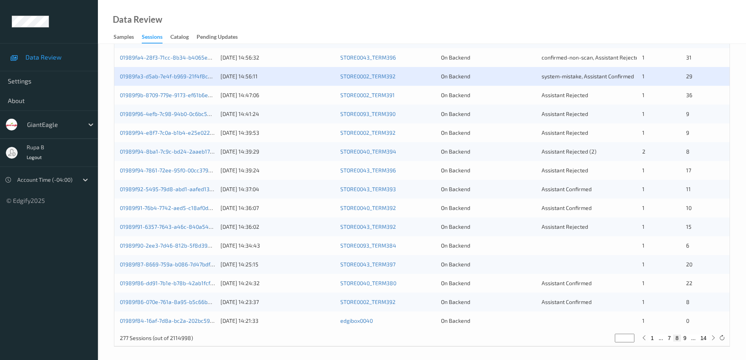
scroll to position [229, 0]
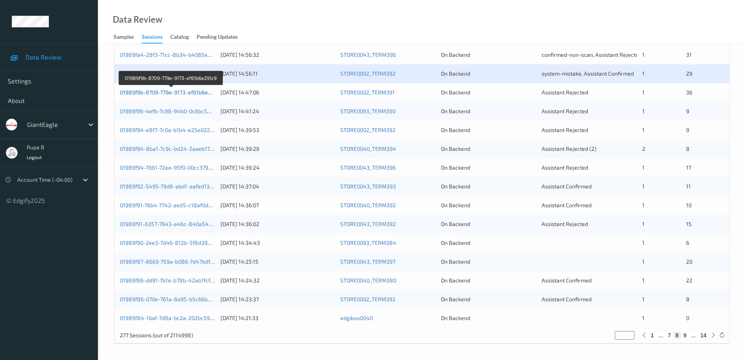
click at [169, 96] on link "01989f9b-8709-779e-9173-ef61b6e291c9" at bounding box center [171, 92] width 103 height 7
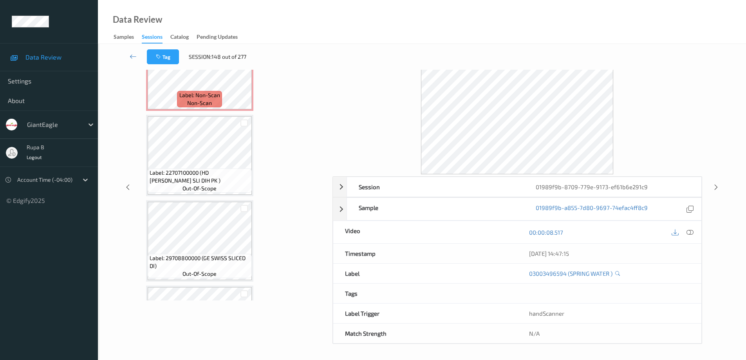
scroll to position [1951, 0]
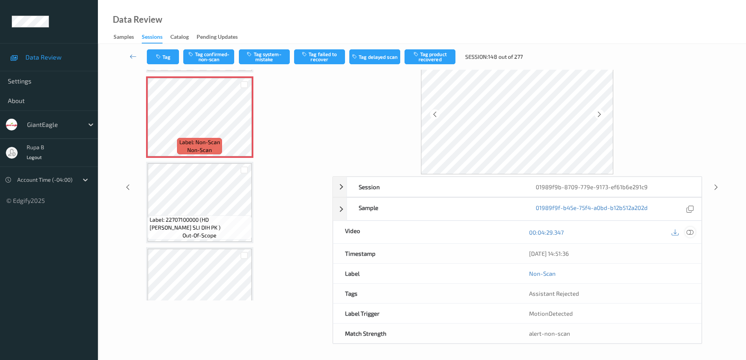
click at [690, 234] on icon at bounding box center [689, 232] width 7 height 7
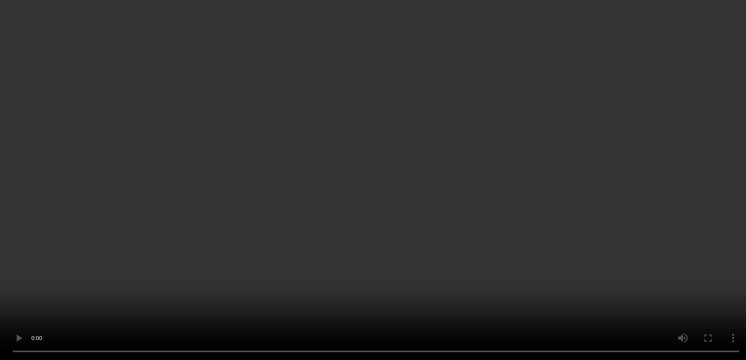
scroll to position [1873, 0]
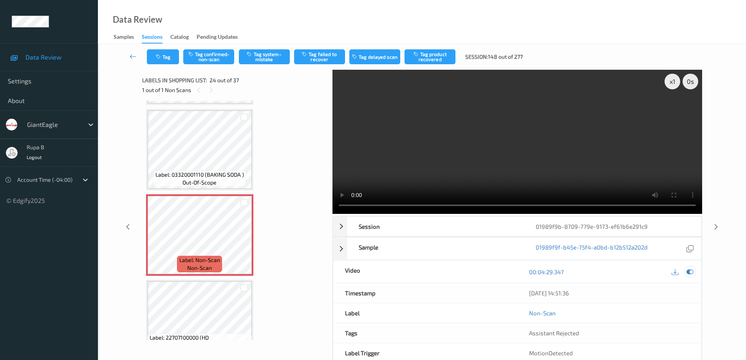
click at [691, 271] on icon at bounding box center [689, 271] width 7 height 7
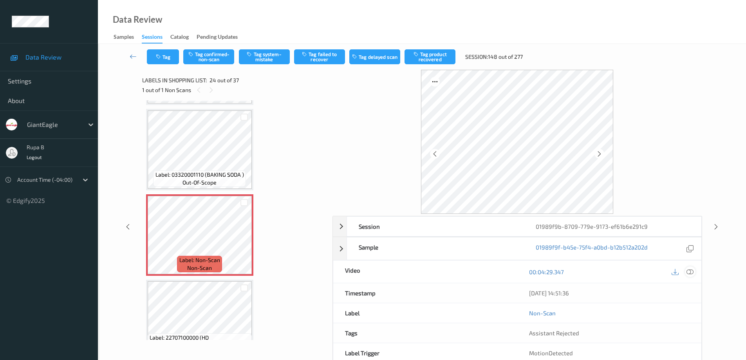
click at [687, 272] on icon at bounding box center [689, 271] width 7 height 7
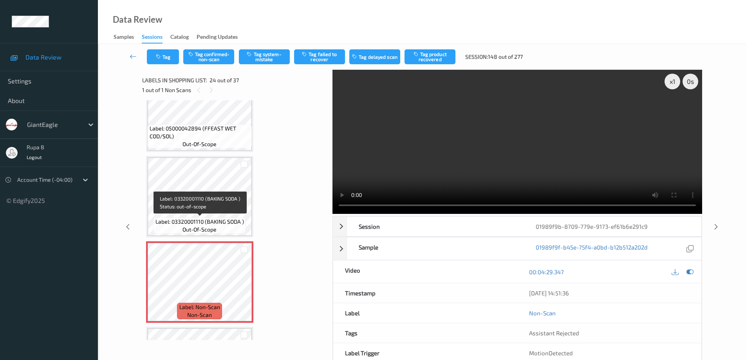
scroll to position [1787, 0]
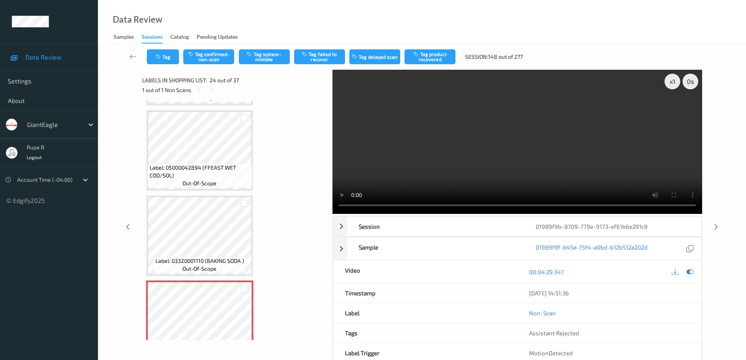
click at [689, 272] on icon at bounding box center [689, 271] width 7 height 7
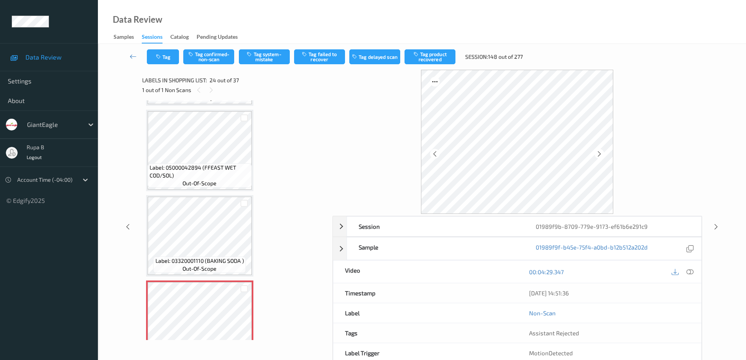
drag, startPoint x: 689, startPoint y: 270, endPoint x: 657, endPoint y: 252, distance: 37.3
click at [689, 270] on icon at bounding box center [689, 271] width 7 height 7
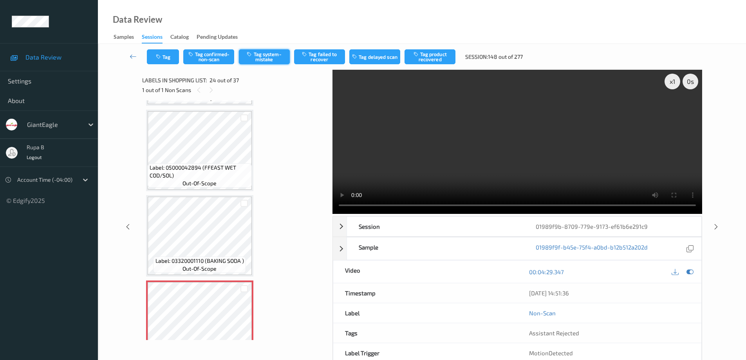
click at [263, 58] on button "Tag system-mistake" at bounding box center [264, 56] width 51 height 15
click at [262, 55] on button "Untag system-mistake" at bounding box center [264, 56] width 51 height 15
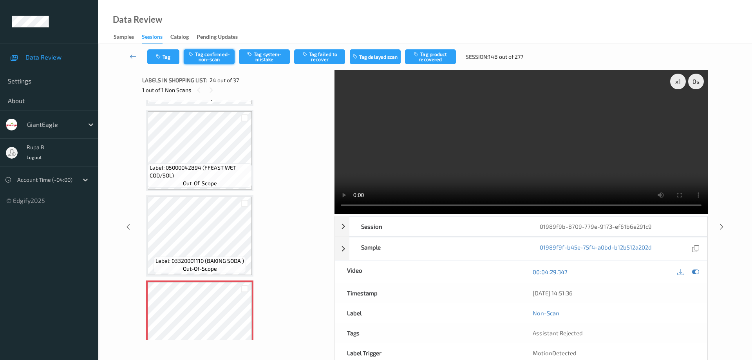
click at [220, 58] on button "Tag confirmed-non-scan" at bounding box center [209, 56] width 51 height 15
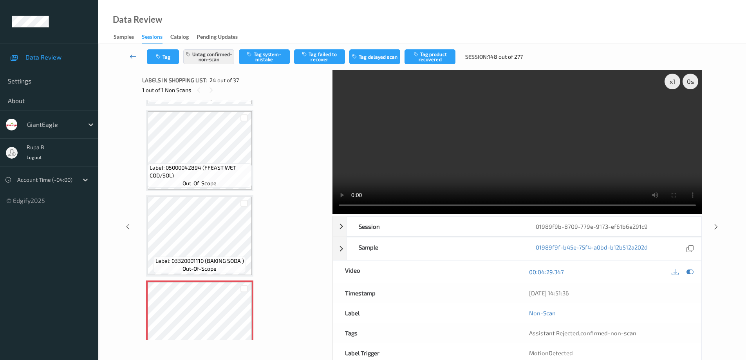
click at [130, 57] on icon at bounding box center [133, 56] width 7 height 8
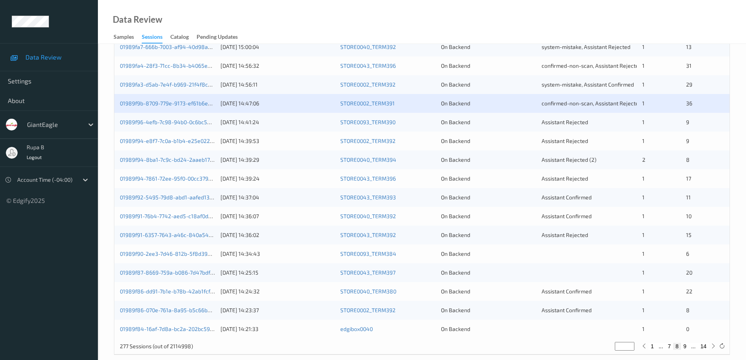
scroll to position [229, 0]
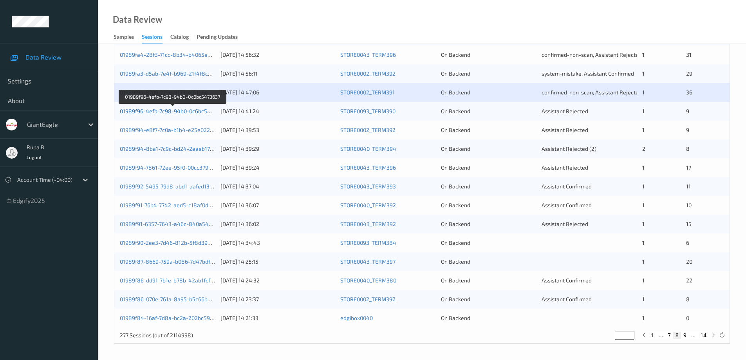
click at [184, 112] on link "01989f96-4efb-7c98-94b0-0c6bc5473637" at bounding box center [173, 111] width 106 height 7
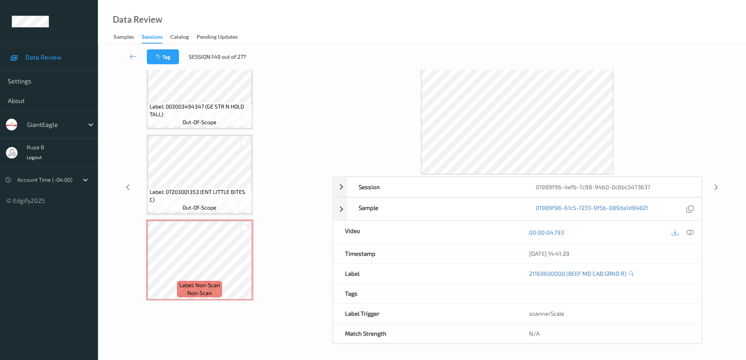
scroll to position [618, 0]
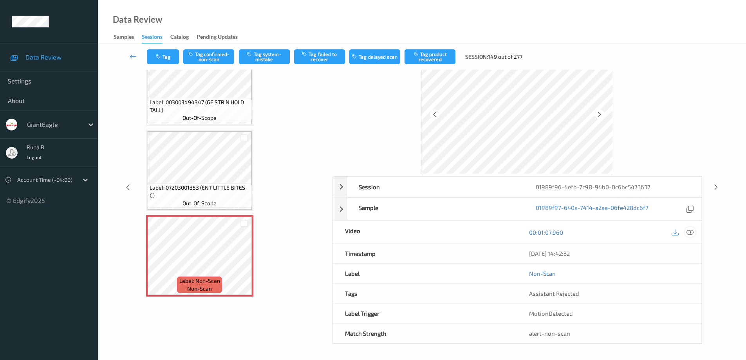
click at [689, 232] on icon at bounding box center [689, 232] width 7 height 7
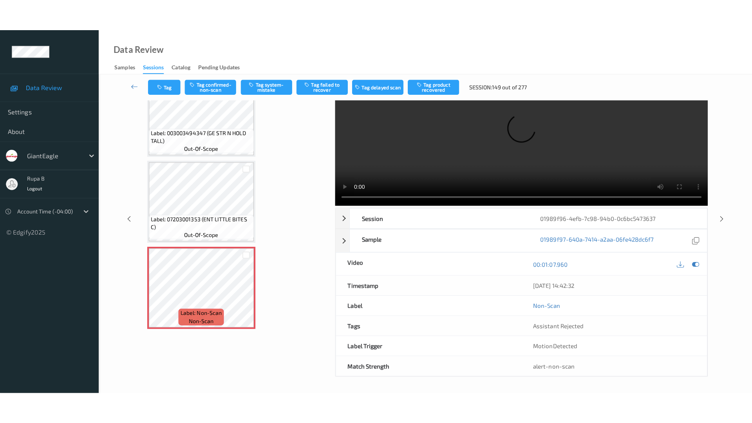
scroll to position [0, 0]
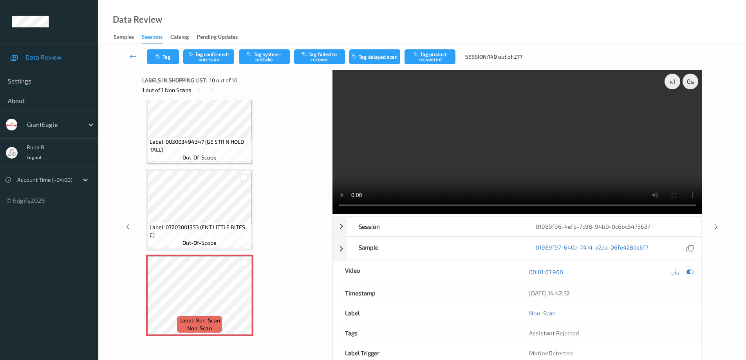
click at [691, 273] on icon at bounding box center [689, 271] width 7 height 7
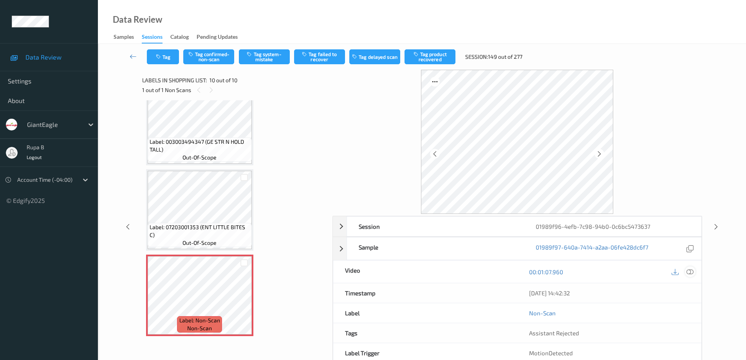
click at [690, 271] on icon at bounding box center [689, 271] width 7 height 7
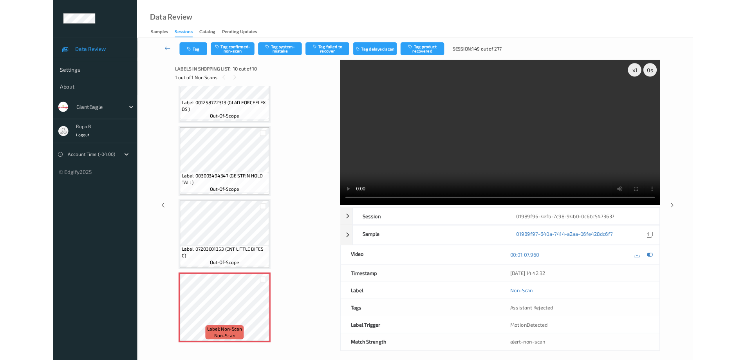
scroll to position [555, 0]
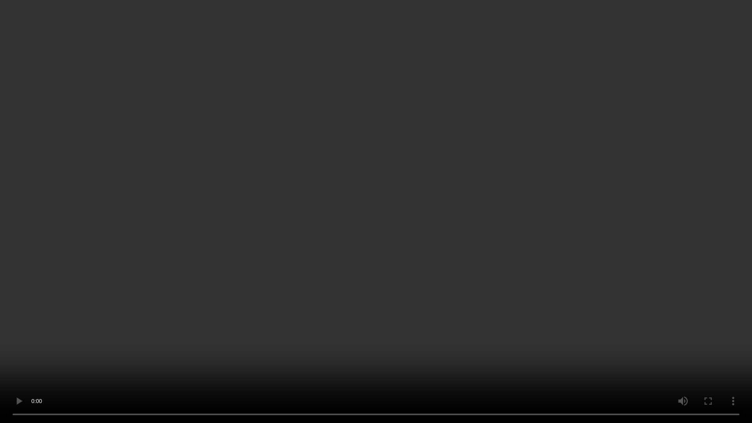
click at [311, 359] on video at bounding box center [376, 211] width 752 height 423
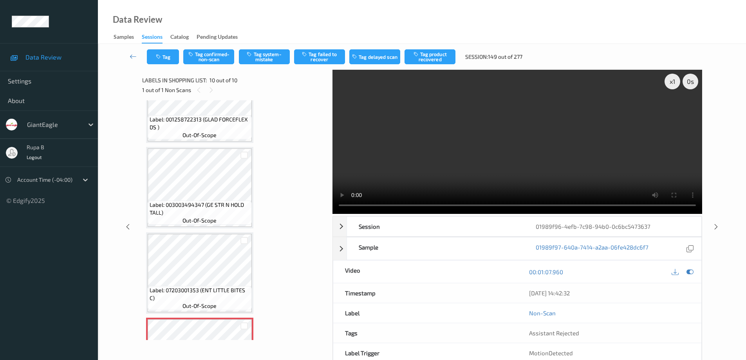
scroll to position [618, 0]
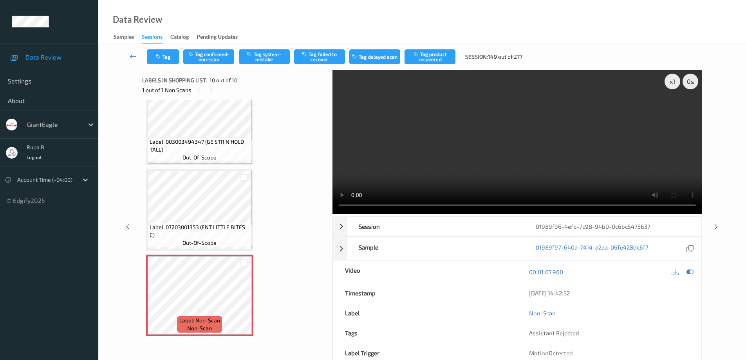
click at [131, 58] on icon at bounding box center [133, 56] width 7 height 8
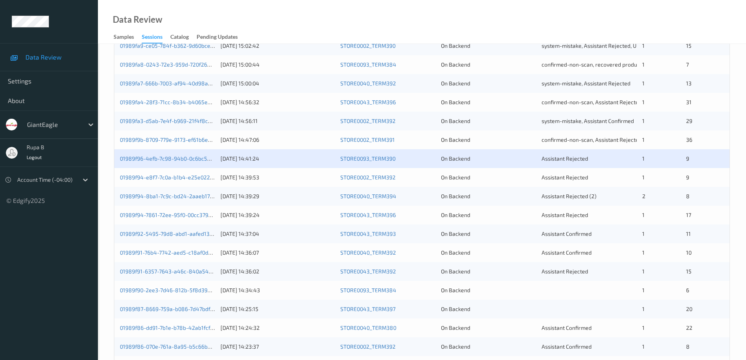
scroll to position [229, 0]
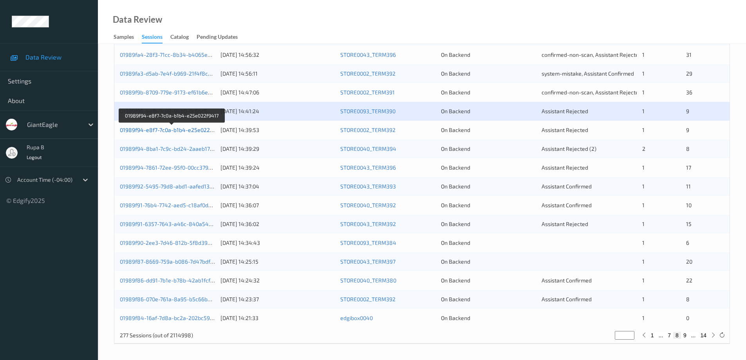
click at [188, 133] on link "01989f94-e8f7-7c0a-b1b4-e25e022f9417" at bounding box center [172, 129] width 104 height 7
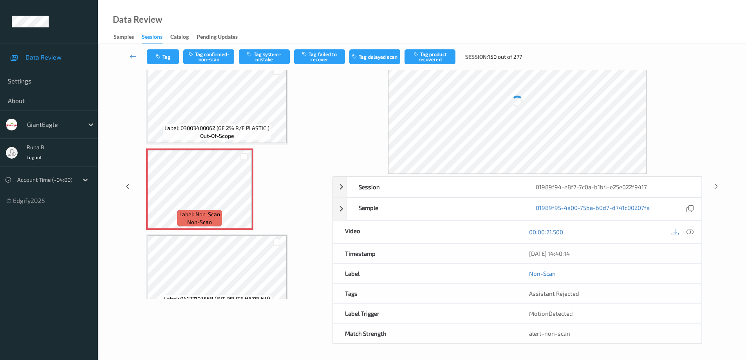
scroll to position [40, 0]
click at [691, 233] on icon at bounding box center [689, 232] width 7 height 7
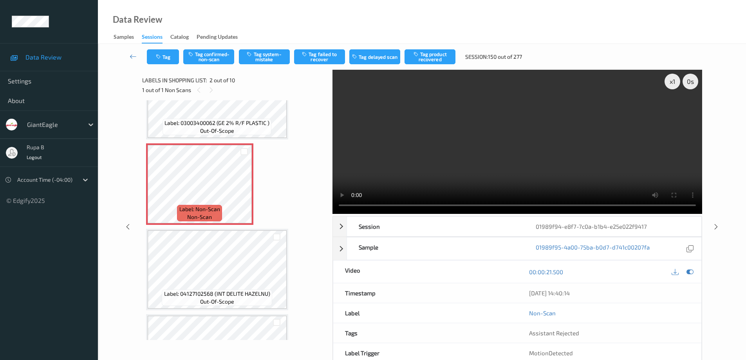
scroll to position [0, 0]
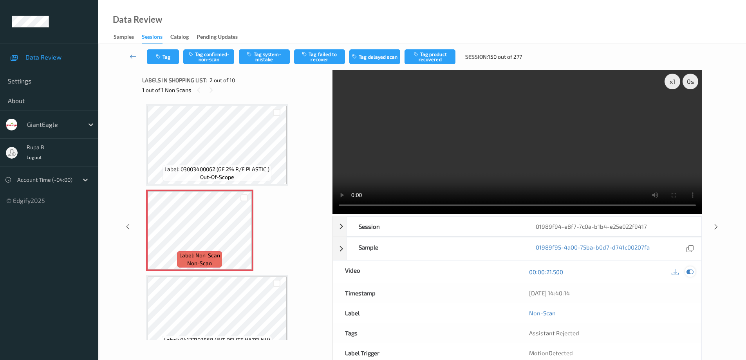
click at [689, 271] on icon at bounding box center [689, 271] width 7 height 7
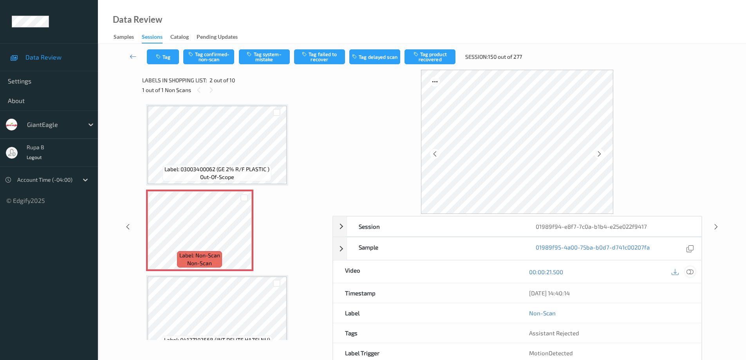
click at [690, 272] on icon at bounding box center [689, 271] width 7 height 7
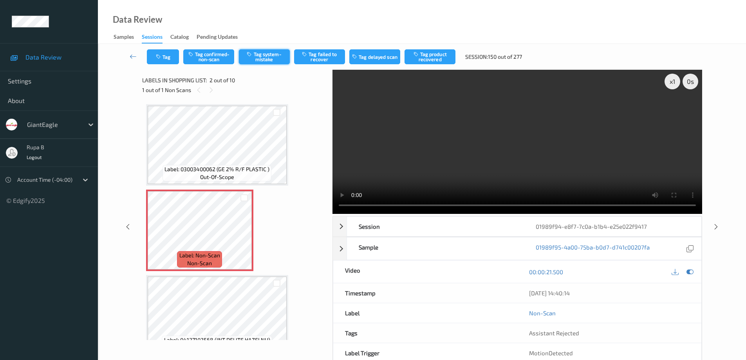
click at [272, 60] on button "Tag system-mistake" at bounding box center [264, 56] width 51 height 15
click at [133, 56] on icon at bounding box center [133, 56] width 7 height 8
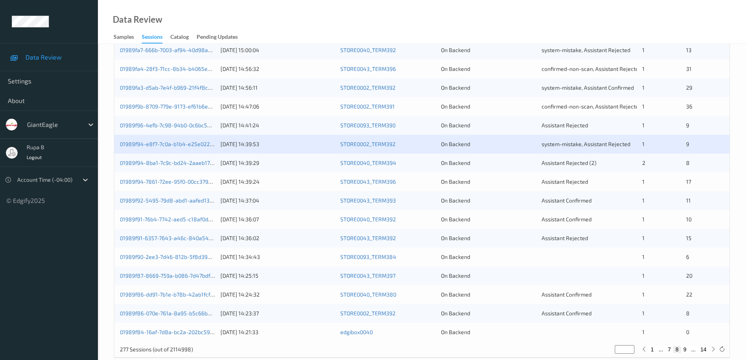
scroll to position [217, 0]
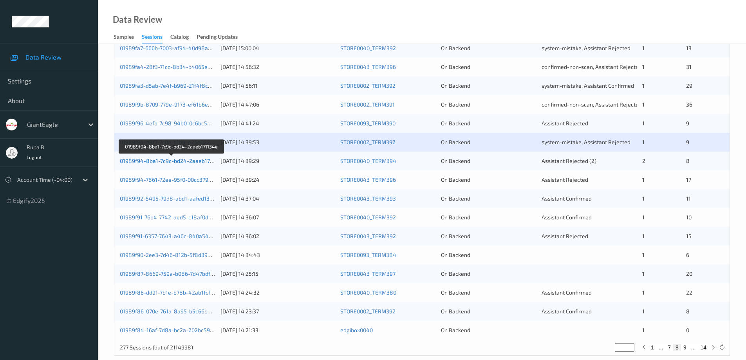
click at [192, 162] on link "01989f94-8ba1-7c9c-bd24-2aaeb171134e" at bounding box center [172, 160] width 105 height 7
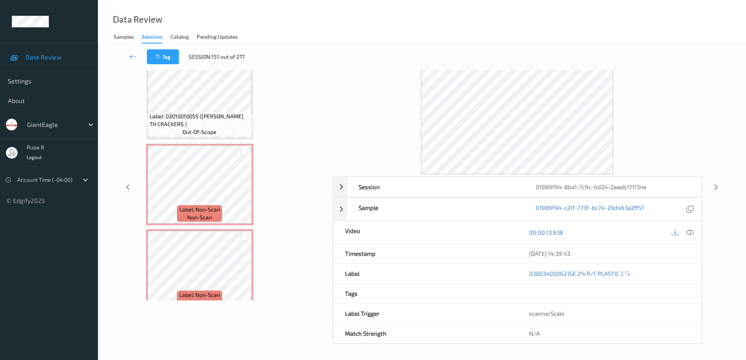
scroll to position [452, 0]
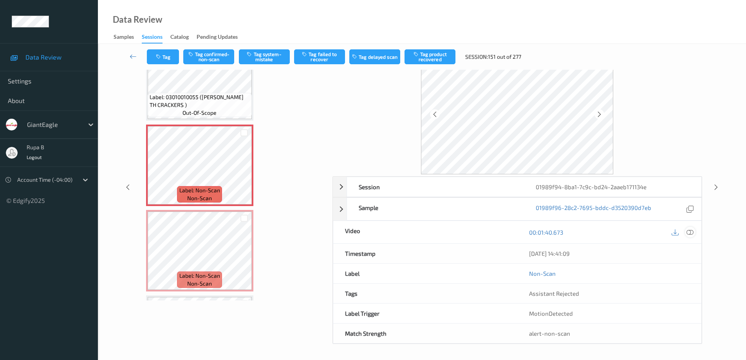
click at [688, 230] on icon at bounding box center [689, 232] width 7 height 7
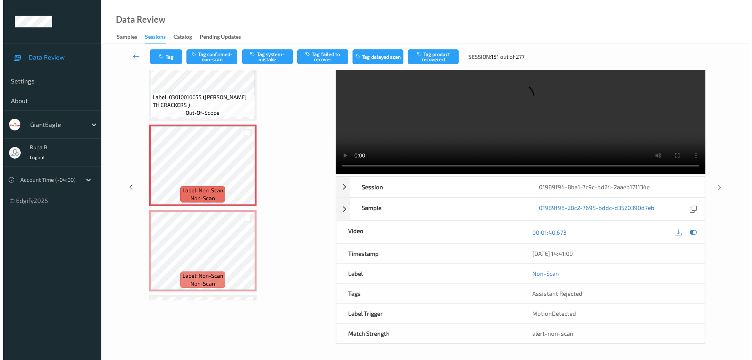
scroll to position [0, 0]
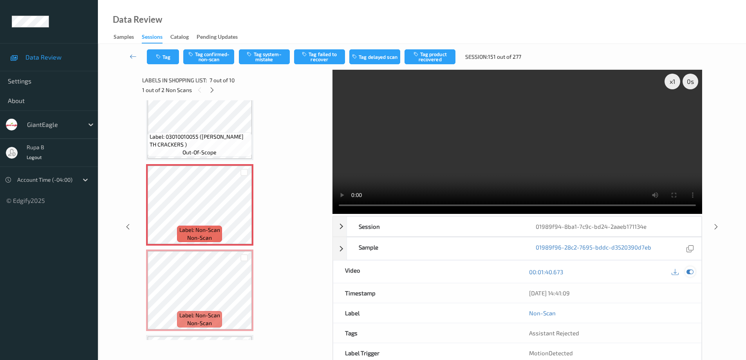
click at [691, 274] on icon at bounding box center [689, 271] width 7 height 7
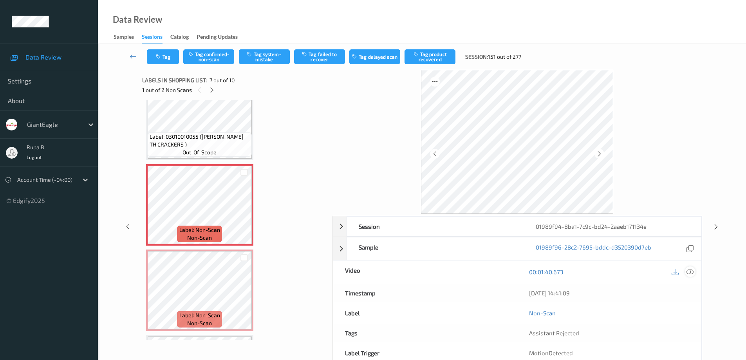
click at [691, 273] on icon at bounding box center [689, 271] width 7 height 7
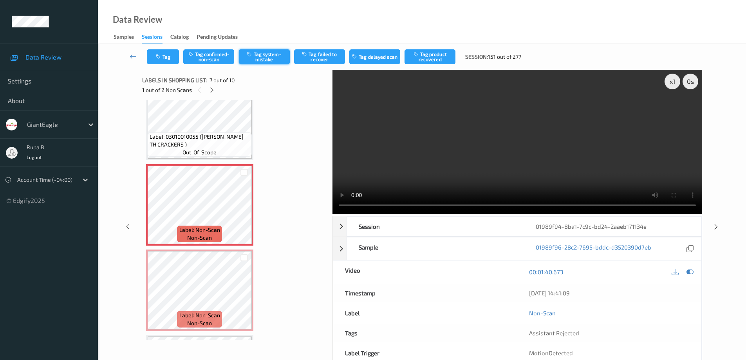
click at [269, 58] on button "Tag system-mistake" at bounding box center [264, 56] width 51 height 15
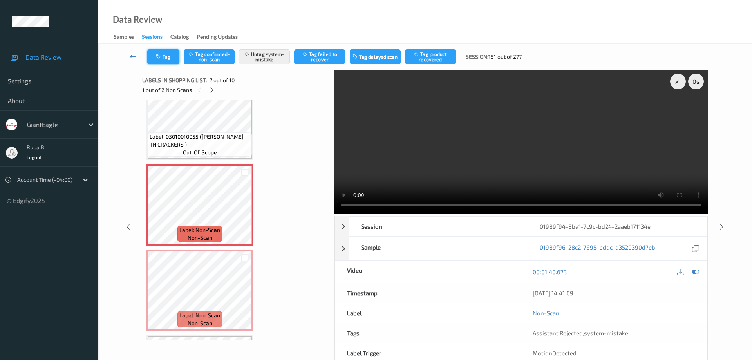
click at [171, 59] on button "Tag" at bounding box center [163, 56] width 32 height 15
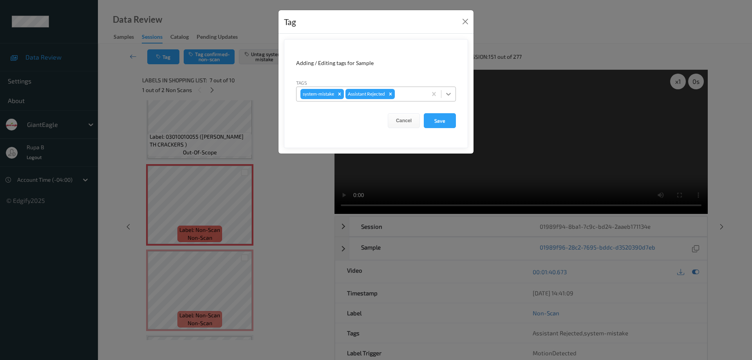
click at [448, 94] on icon at bounding box center [448, 94] width 8 height 8
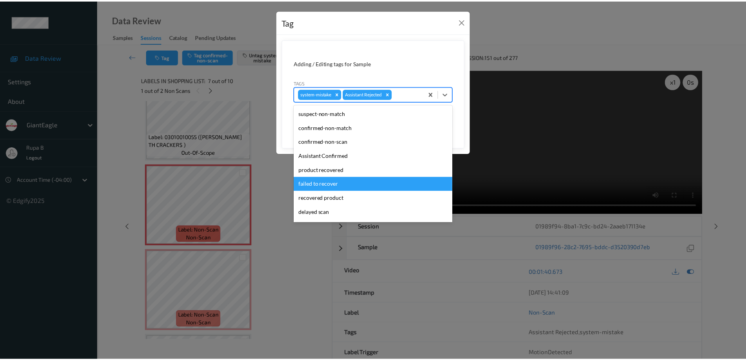
scroll to position [69, 0]
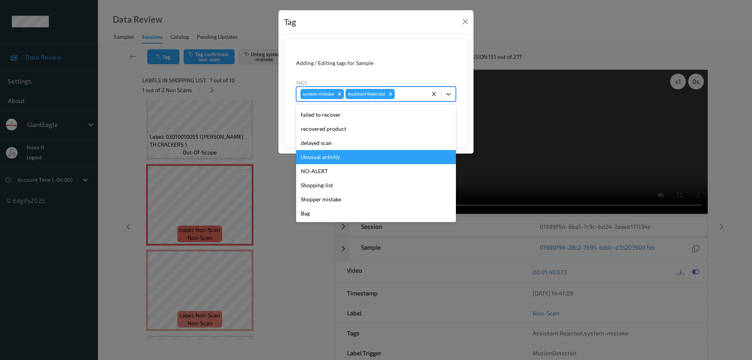
click at [338, 159] on div "Unusual activity" at bounding box center [376, 157] width 160 height 14
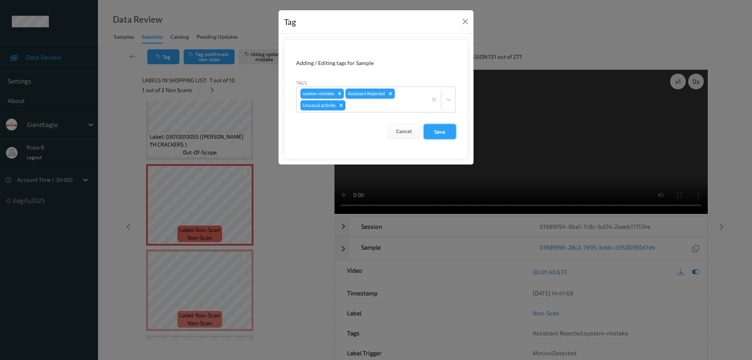
click at [441, 134] on button "Save" at bounding box center [440, 131] width 32 height 15
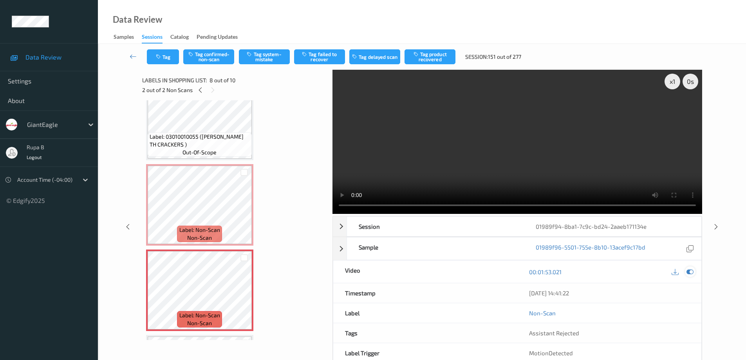
click at [691, 272] on icon at bounding box center [689, 271] width 7 height 7
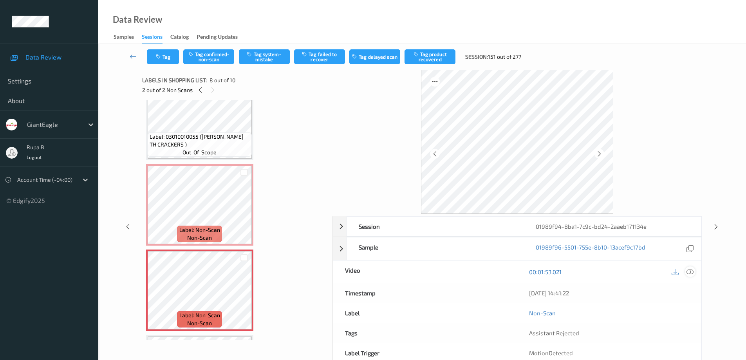
click at [689, 271] on icon at bounding box center [689, 271] width 7 height 7
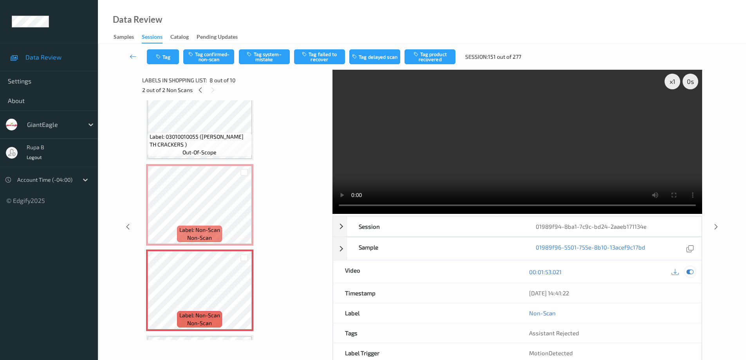
click at [690, 271] on icon at bounding box center [689, 271] width 7 height 7
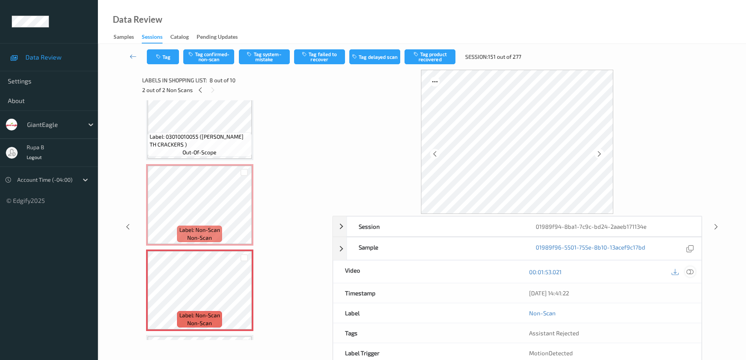
click at [690, 271] on icon at bounding box center [689, 271] width 7 height 7
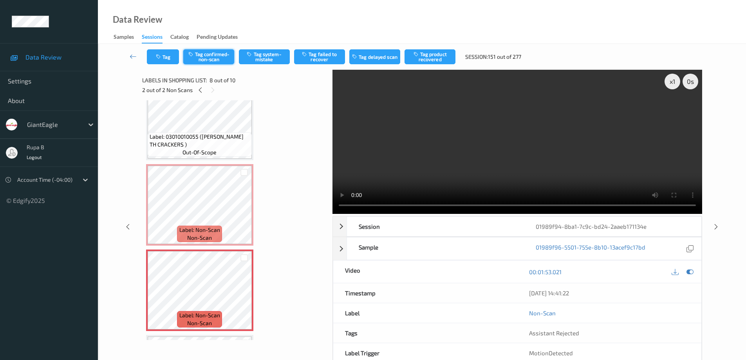
click at [222, 59] on button "Tag confirmed-non-scan" at bounding box center [208, 56] width 51 height 15
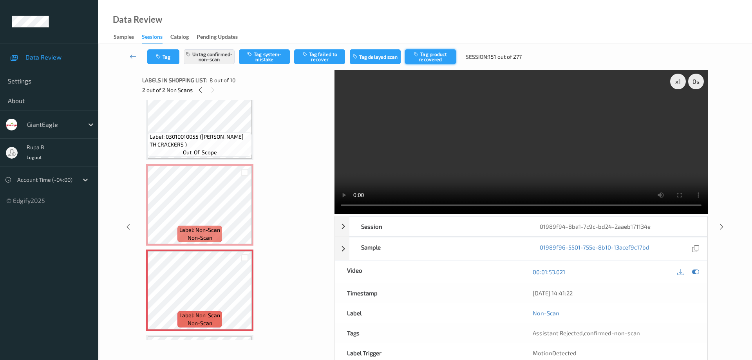
click at [438, 56] on button "Tag product recovered" at bounding box center [430, 56] width 51 height 15
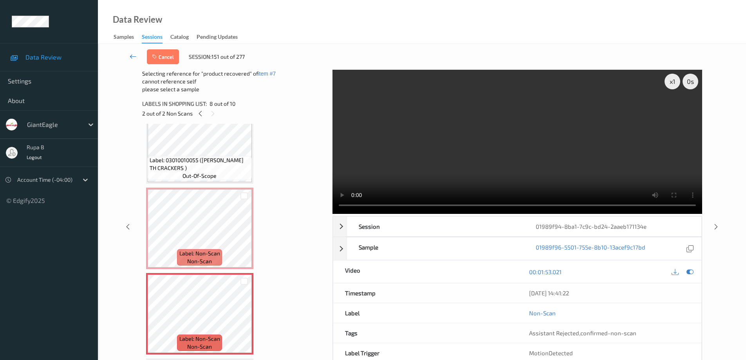
click at [132, 55] on icon at bounding box center [133, 56] width 7 height 8
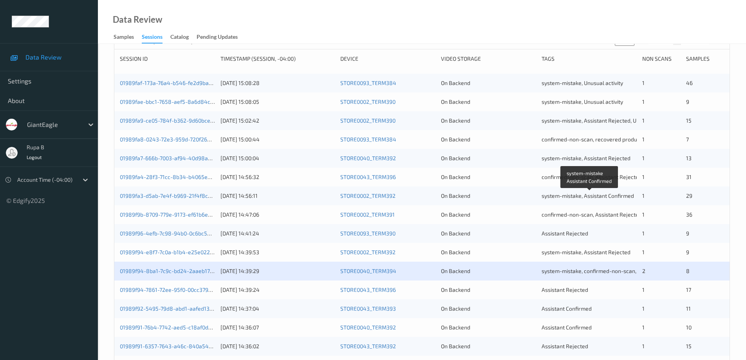
scroll to position [117, 0]
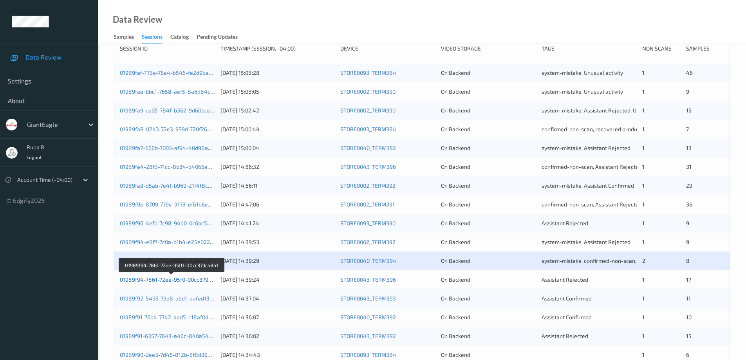
click at [193, 280] on link "01989f94-7861-72ee-95f0-00cc379ca8a1" at bounding box center [171, 279] width 103 height 7
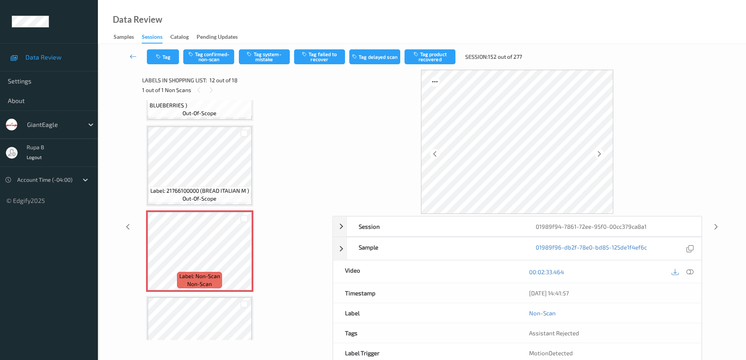
scroll to position [913, 0]
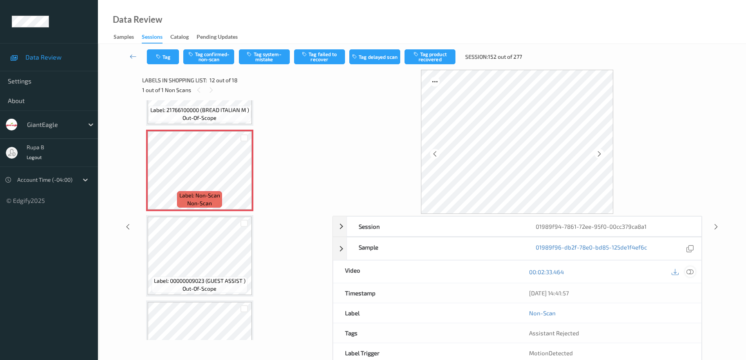
click at [690, 271] on icon at bounding box center [689, 271] width 7 height 7
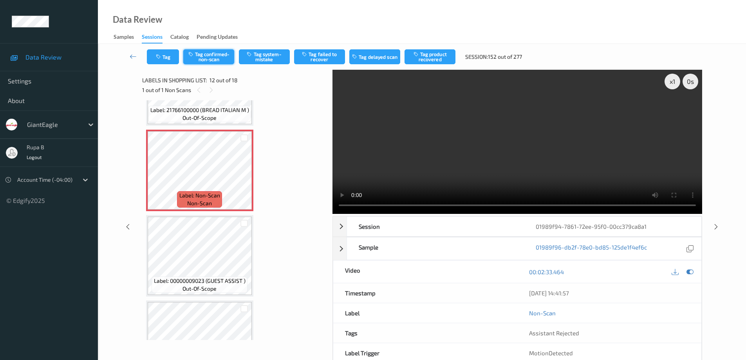
click at [214, 60] on button "Tag confirmed-non-scan" at bounding box center [208, 56] width 51 height 15
click at [437, 56] on button "Tag product recovered" at bounding box center [429, 56] width 51 height 15
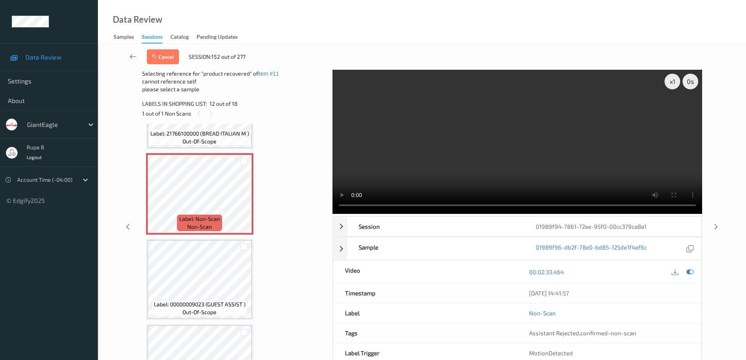
click at [131, 58] on icon at bounding box center [133, 56] width 7 height 8
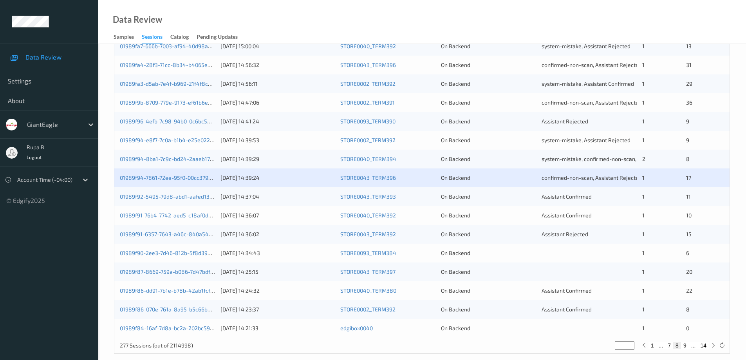
scroll to position [229, 0]
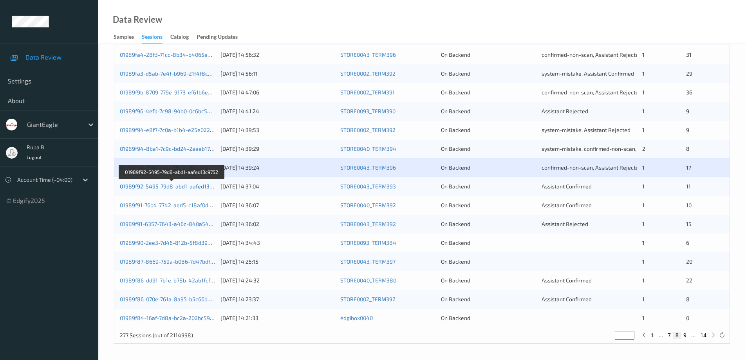
click at [197, 187] on link "01989f92-5495-79d8-abd1-aafed13c9752" at bounding box center [172, 186] width 105 height 7
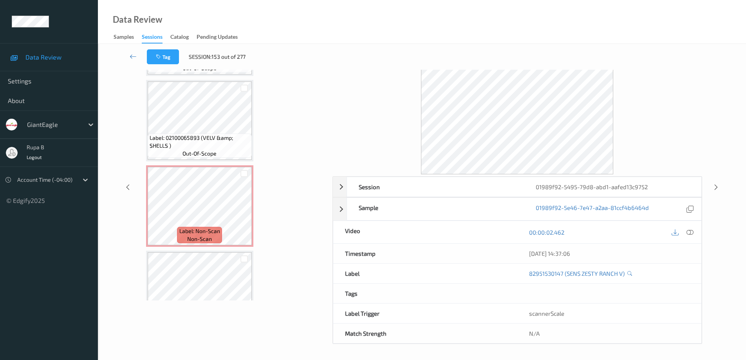
scroll to position [686, 0]
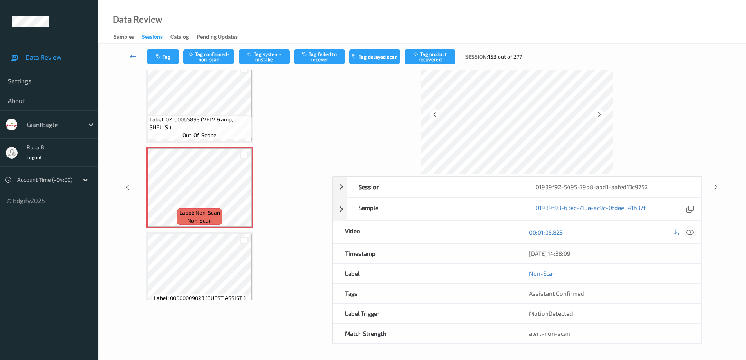
click at [690, 233] on icon at bounding box center [689, 232] width 7 height 7
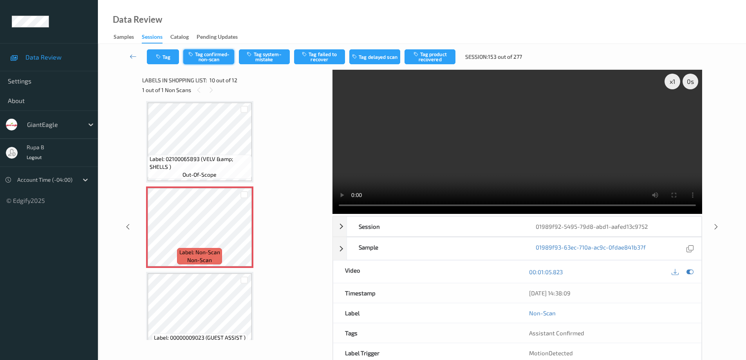
click at [209, 56] on button "Tag confirmed-non-scan" at bounding box center [208, 56] width 51 height 15
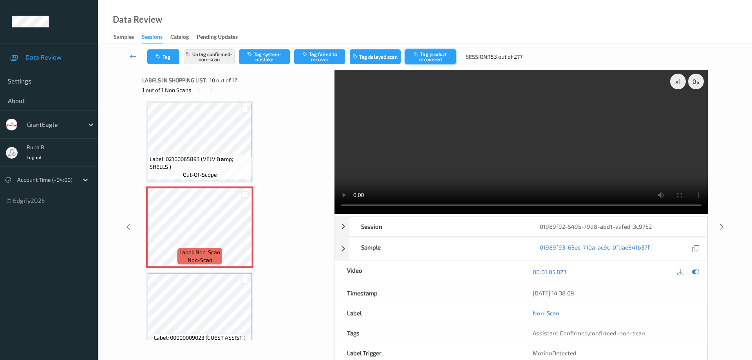
click at [438, 57] on button "Tag product recovered" at bounding box center [430, 56] width 51 height 15
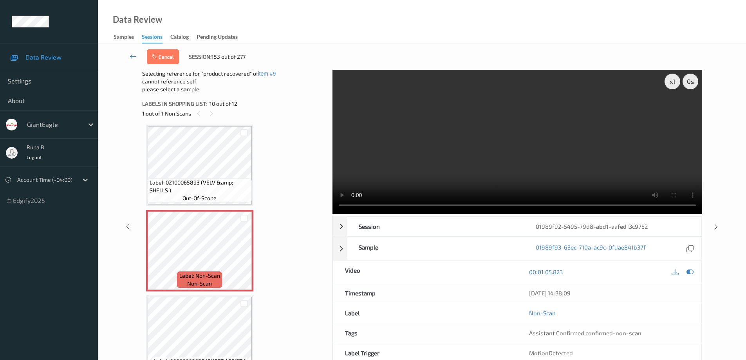
click at [133, 55] on icon at bounding box center [133, 56] width 7 height 8
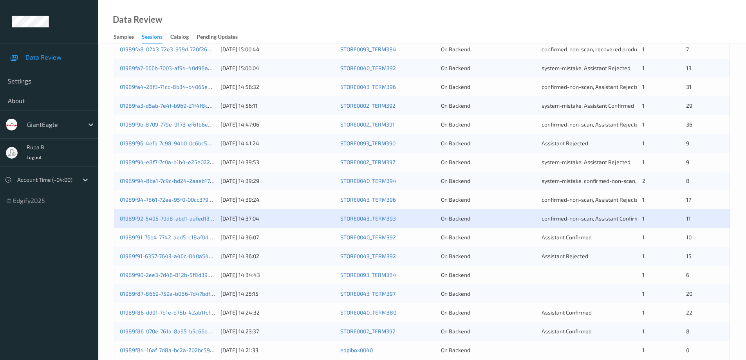
scroll to position [229, 0]
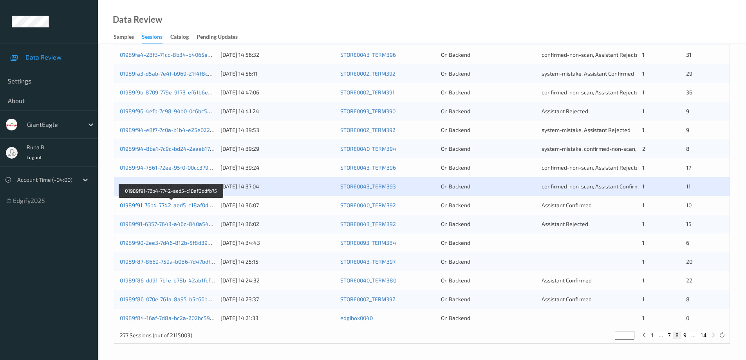
click at [187, 208] on link "01989f91-76b4-7742-aed5-c18af0ddfb75" at bounding box center [171, 205] width 103 height 7
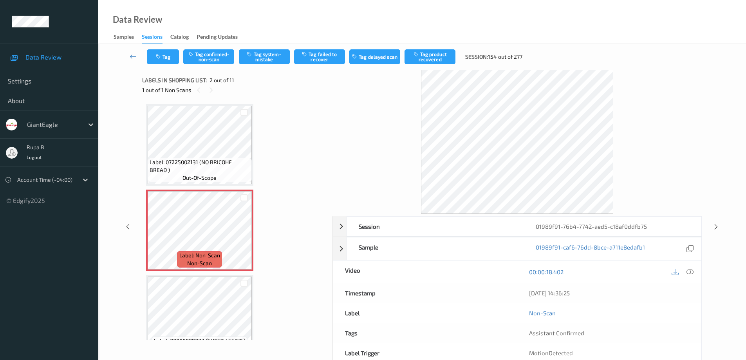
click at [691, 271] on icon at bounding box center [689, 271] width 7 height 7
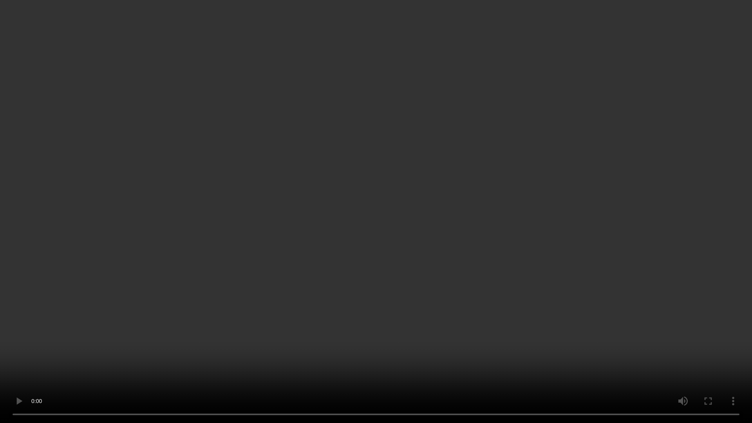
click at [61, 359] on video at bounding box center [376, 211] width 752 height 423
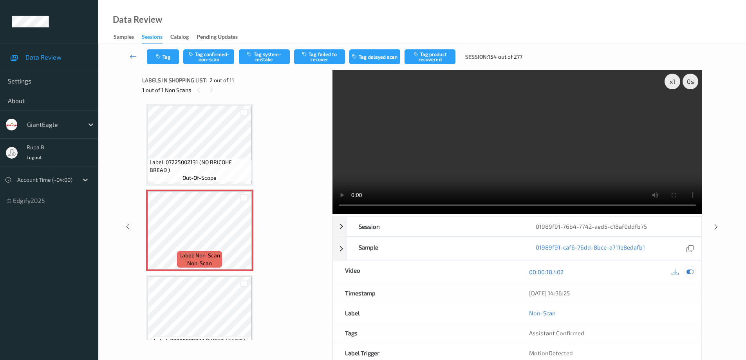
click at [691, 272] on icon at bounding box center [689, 271] width 7 height 7
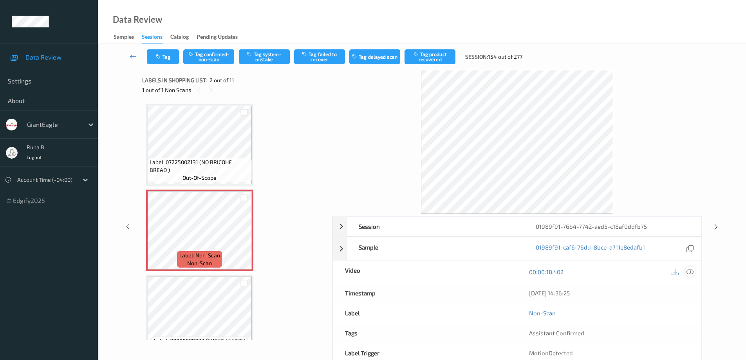
click at [691, 272] on icon at bounding box center [689, 271] width 7 height 7
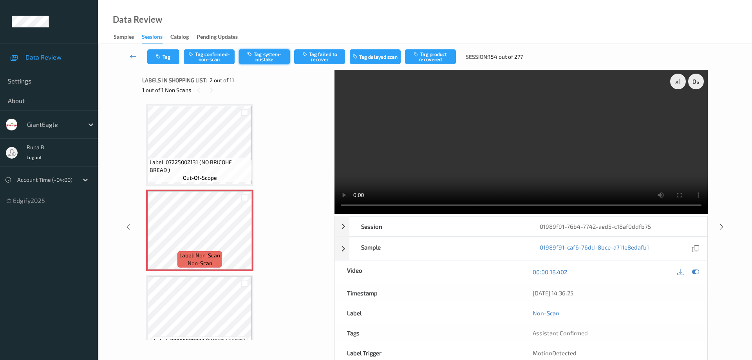
click at [269, 57] on button "Tag system-mistake" at bounding box center [264, 56] width 51 height 15
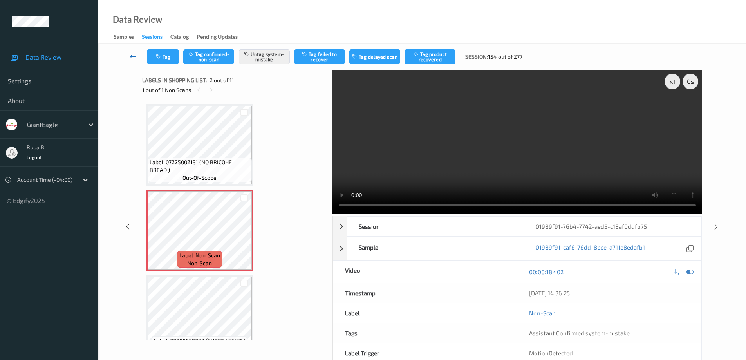
click at [131, 57] on icon at bounding box center [133, 56] width 7 height 8
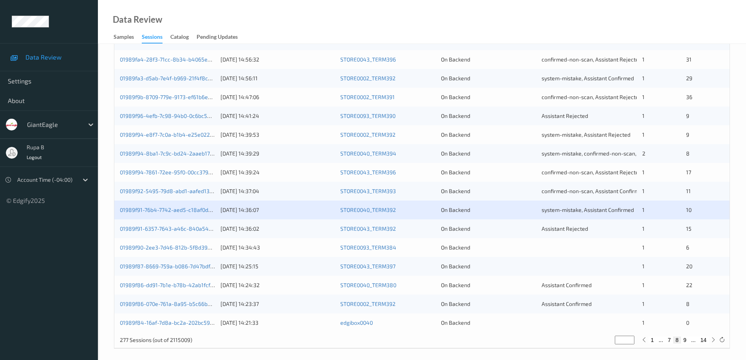
scroll to position [229, 0]
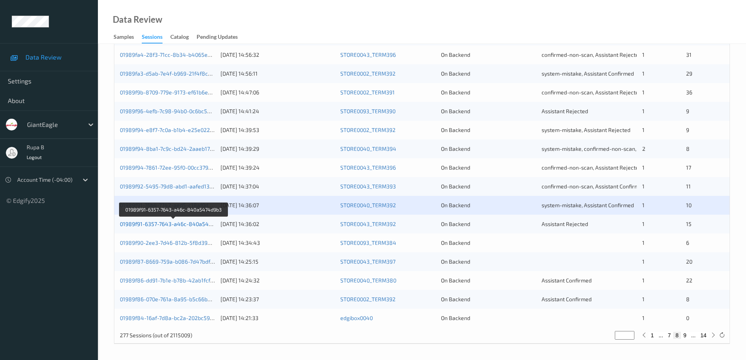
click at [193, 226] on link "01989f91-6357-7643-a46c-840a5474d9b3" at bounding box center [174, 223] width 108 height 7
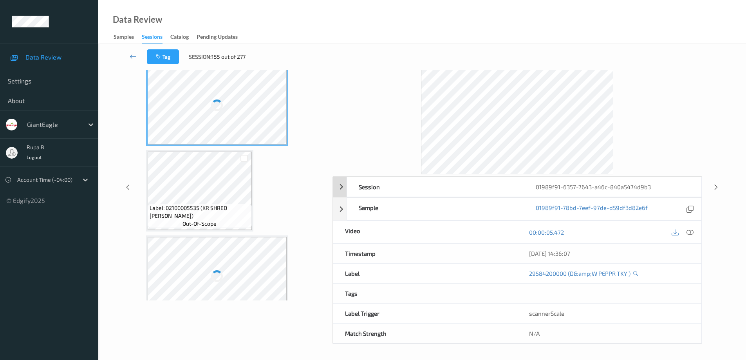
scroll to position [40, 0]
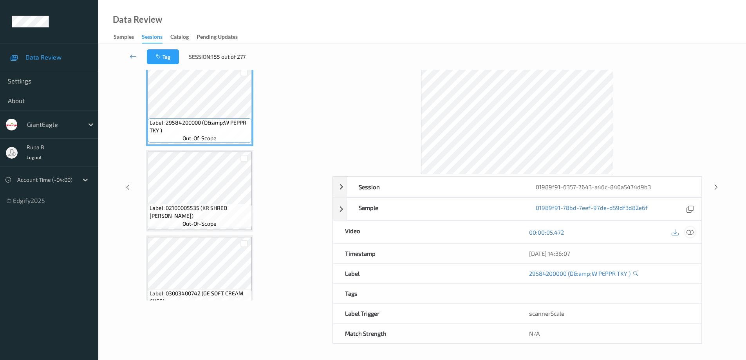
click at [691, 231] on icon at bounding box center [689, 232] width 7 height 7
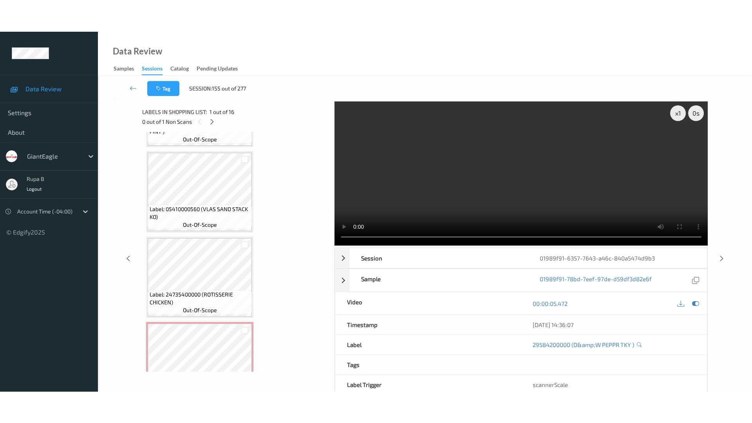
scroll to position [1130, 0]
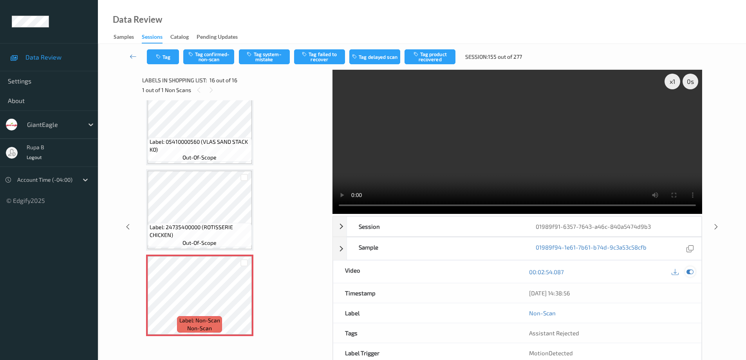
click at [691, 273] on icon at bounding box center [689, 271] width 7 height 7
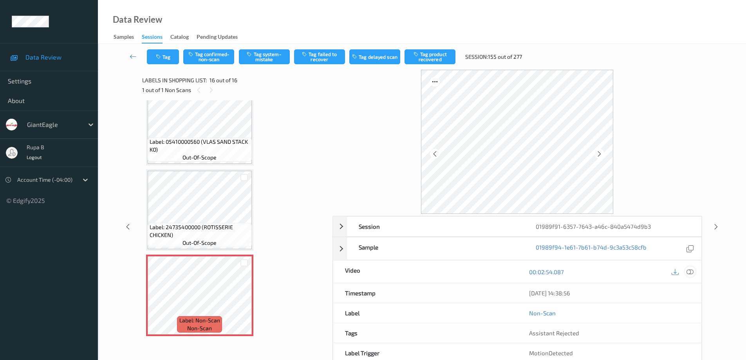
click at [691, 273] on icon at bounding box center [689, 271] width 7 height 7
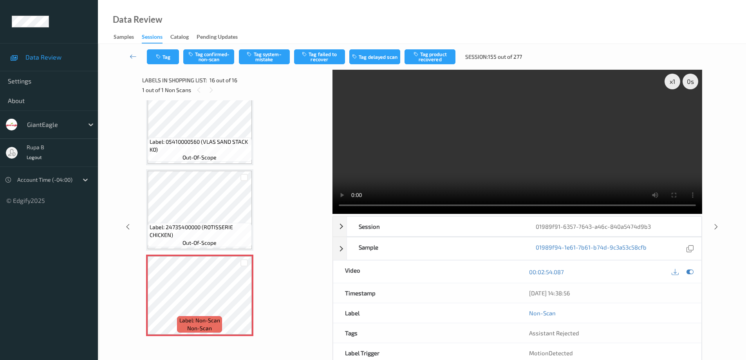
scroll to position [1067, 0]
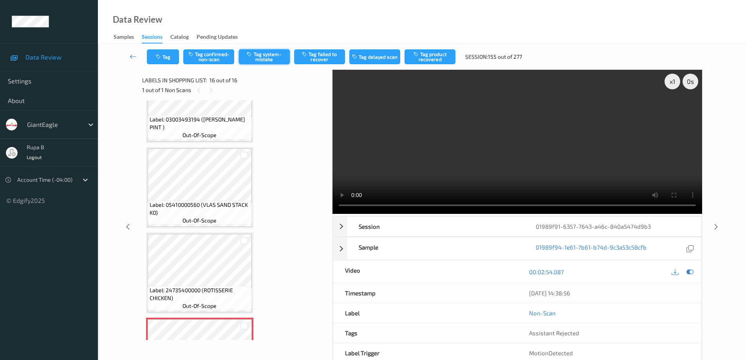
click at [272, 63] on button "Tag system-mistake" at bounding box center [264, 56] width 51 height 15
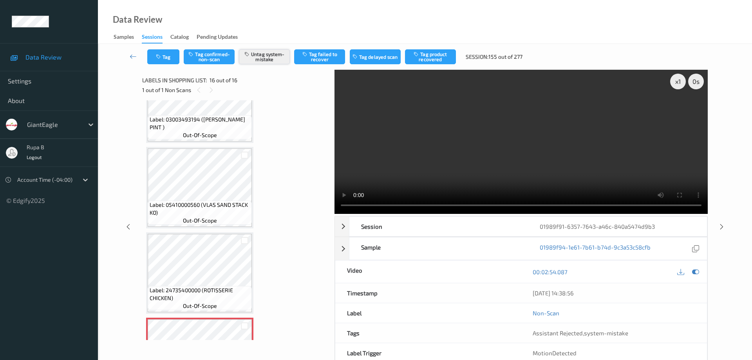
click at [276, 57] on button "Untag system-mistake" at bounding box center [264, 56] width 51 height 15
drag, startPoint x: 214, startPoint y: 57, endPoint x: 256, endPoint y: 57, distance: 42.3
click at [214, 57] on button "Tag confirmed-non-scan" at bounding box center [209, 56] width 51 height 15
click at [435, 61] on button "Tag product recovered" at bounding box center [430, 56] width 51 height 15
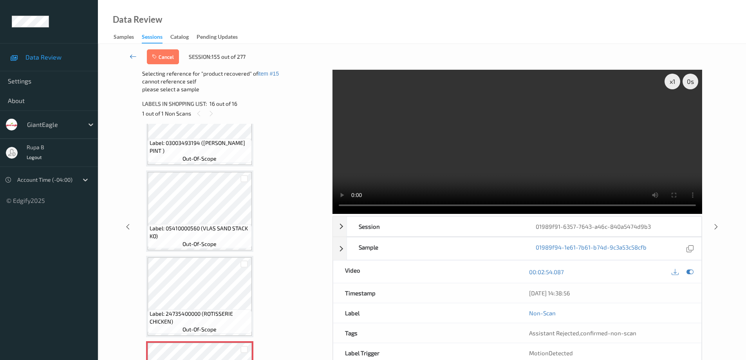
click at [130, 56] on icon at bounding box center [133, 56] width 7 height 8
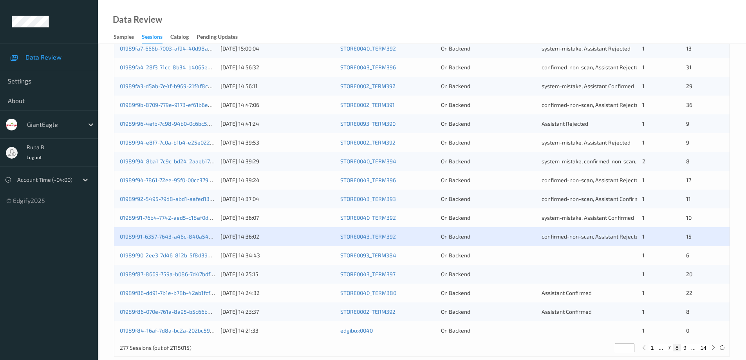
scroll to position [229, 0]
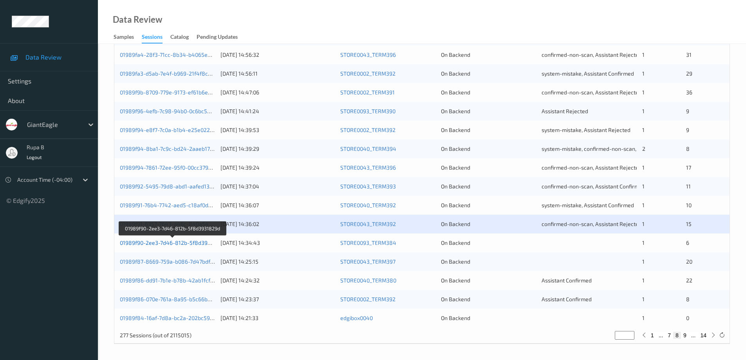
click at [184, 244] on link "01989f90-2ee3-7d46-812b-5f8d3931829d" at bounding box center [173, 242] width 106 height 7
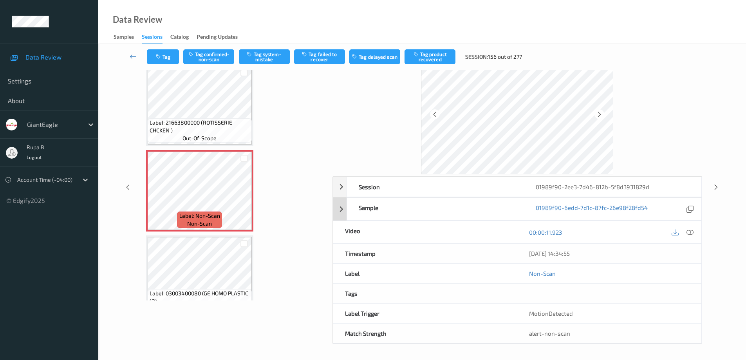
scroll to position [40, 0]
click at [689, 235] on icon at bounding box center [689, 232] width 7 height 7
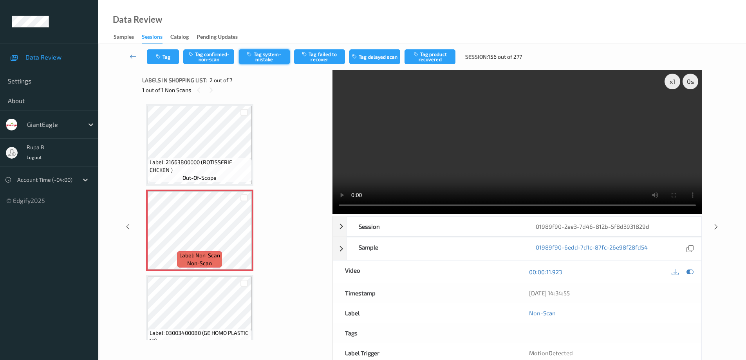
click at [265, 60] on button "Tag system-mistake" at bounding box center [264, 56] width 51 height 15
click at [132, 56] on icon at bounding box center [133, 56] width 7 height 8
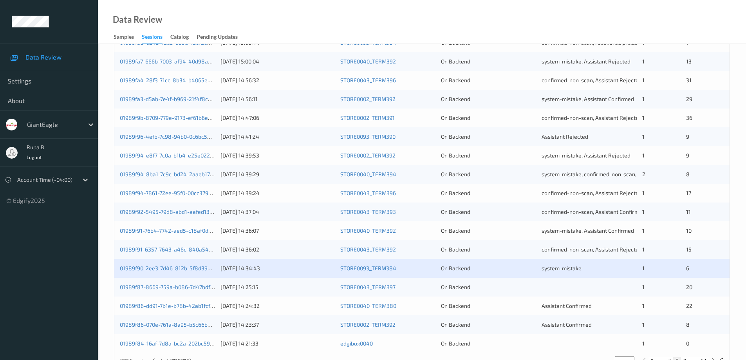
scroll to position [229, 0]
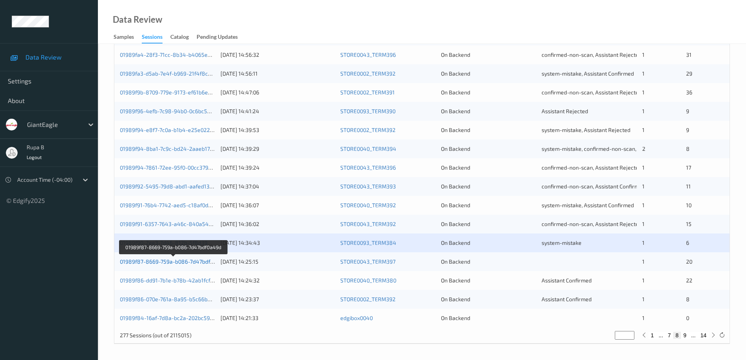
click at [197, 262] on link "01989f87-8669-759a-b086-7d47bdf0a49d" at bounding box center [173, 261] width 106 height 7
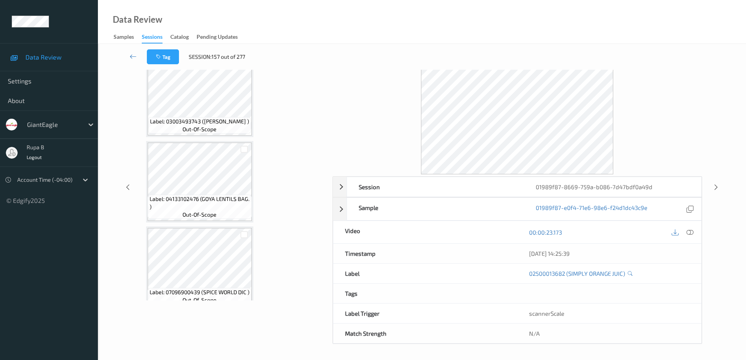
scroll to position [1557, 0]
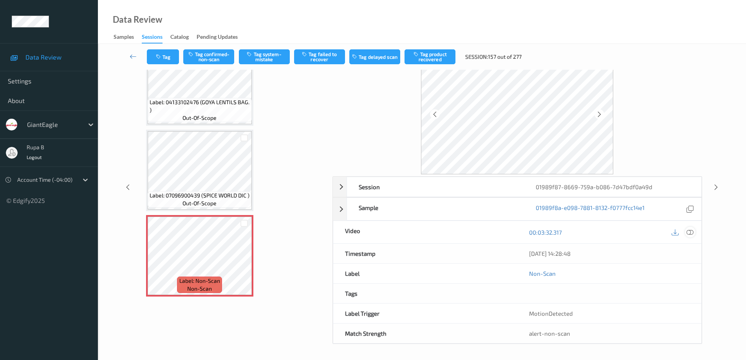
click at [689, 232] on icon at bounding box center [689, 232] width 7 height 7
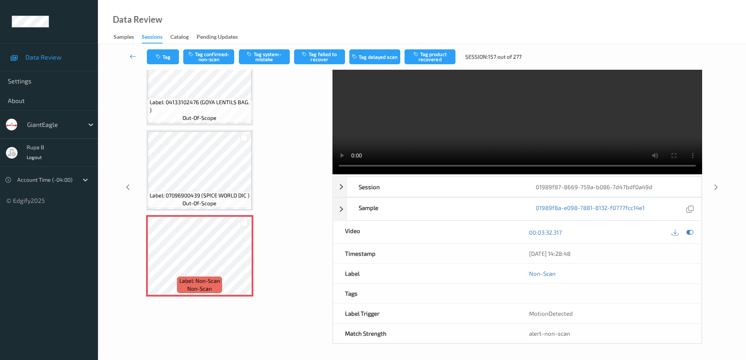
scroll to position [0, 0]
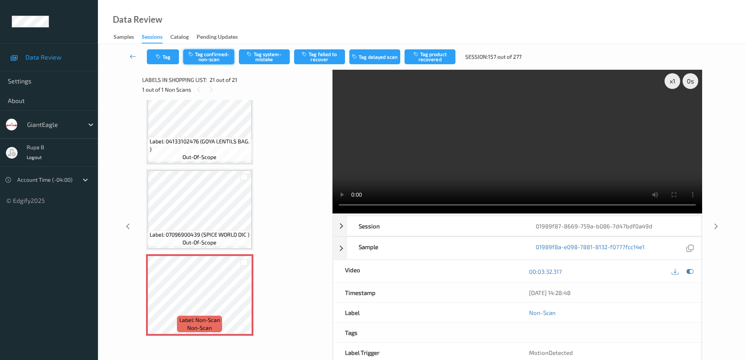
click at [220, 60] on button "Tag confirmed-non-scan" at bounding box center [208, 56] width 51 height 15
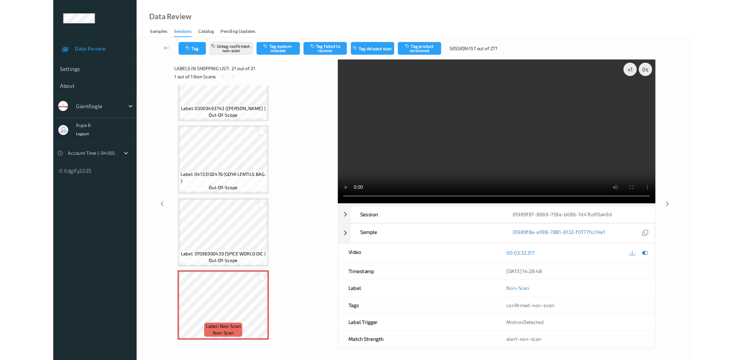
scroll to position [1494, 0]
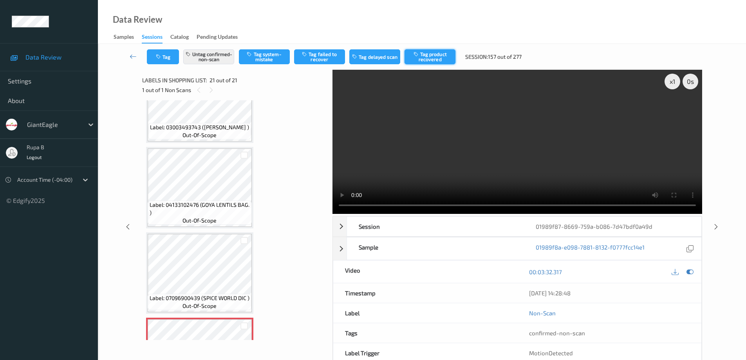
click at [441, 58] on button "Tag product recovered" at bounding box center [429, 56] width 51 height 15
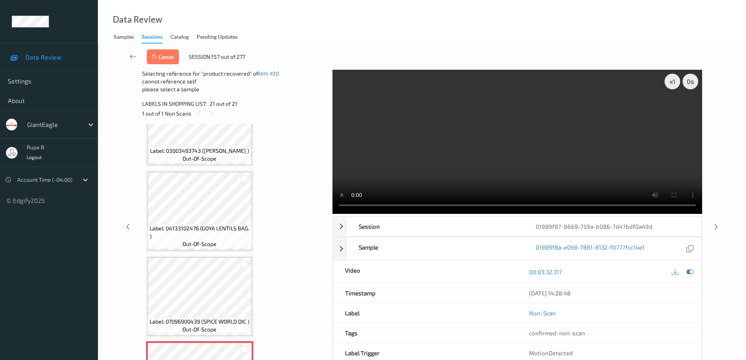
click at [130, 57] on icon at bounding box center [133, 56] width 7 height 8
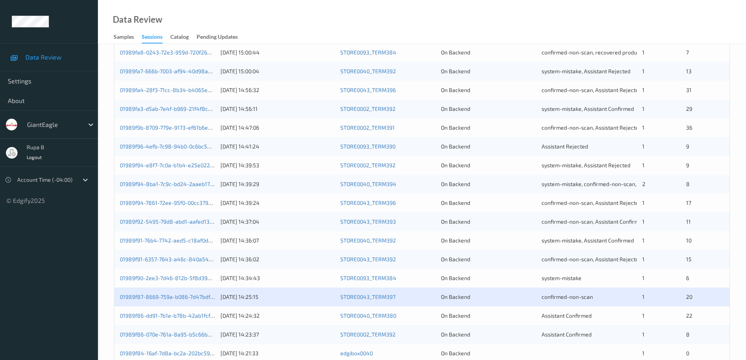
scroll to position [229, 0]
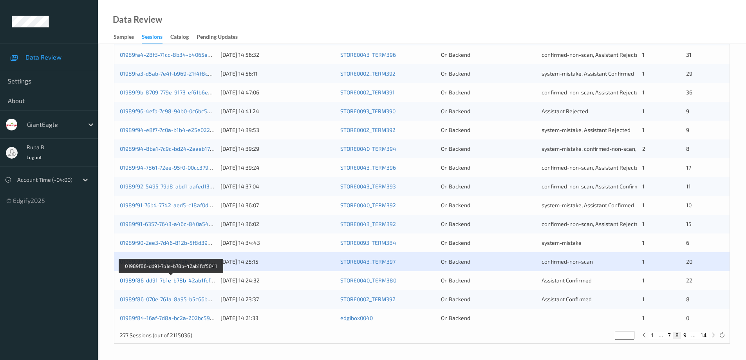
click at [197, 282] on link "01989f86-dd91-7b1e-b78b-42ab1fcf5041" at bounding box center [171, 280] width 103 height 7
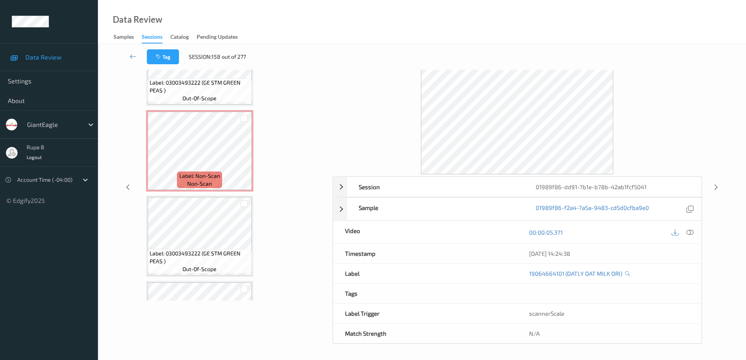
scroll to position [476, 0]
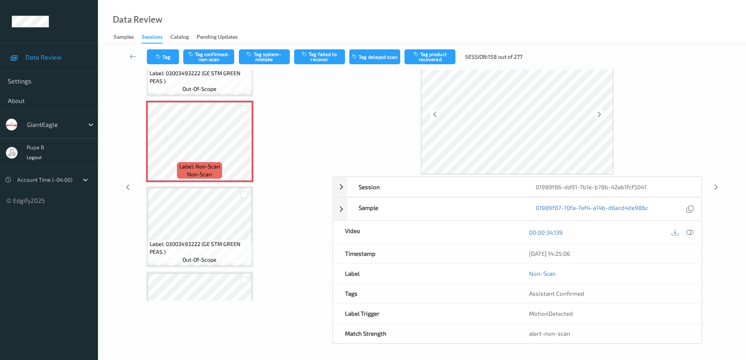
drag, startPoint x: 692, startPoint y: 235, endPoint x: 702, endPoint y: 220, distance: 18.5
click at [692, 236] on icon at bounding box center [689, 232] width 7 height 7
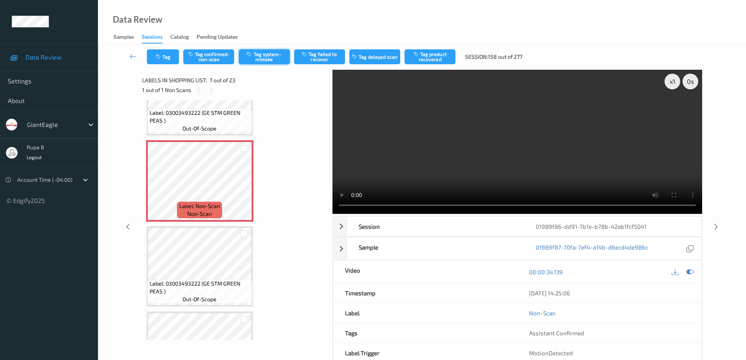
click at [269, 58] on button "Tag system-mistake" at bounding box center [264, 56] width 51 height 15
click at [129, 55] on link at bounding box center [132, 56] width 27 height 15
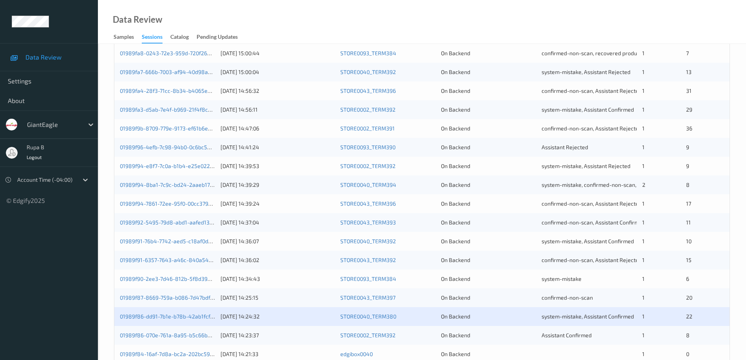
scroll to position [229, 0]
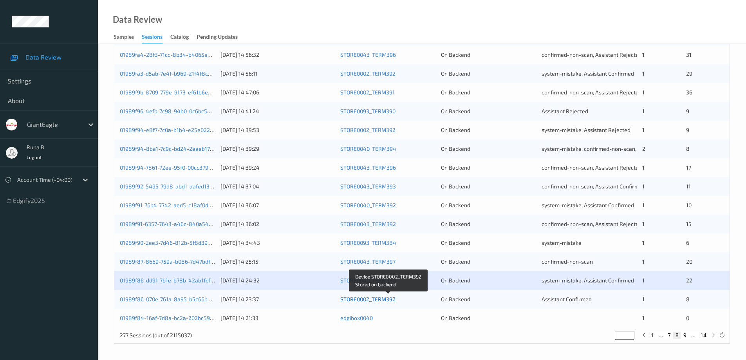
click at [361, 299] on link "STORE0002_TERM392" at bounding box center [367, 299] width 55 height 7
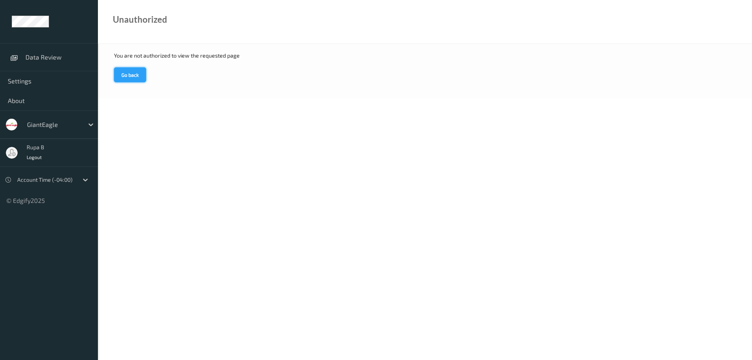
click at [124, 74] on button "Go back" at bounding box center [130, 74] width 32 height 15
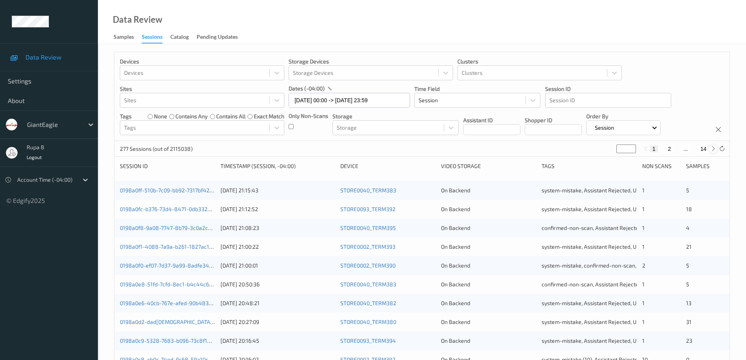
click at [712, 149] on icon at bounding box center [713, 149] width 6 height 6
type input "*"
click at [712, 149] on icon at bounding box center [713, 149] width 6 height 6
type input "*"
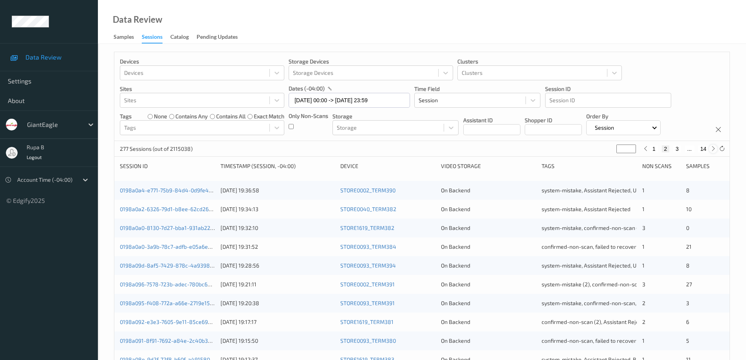
type input "*"
click at [712, 149] on icon at bounding box center [713, 149] width 6 height 6
type input "*"
click at [712, 149] on icon at bounding box center [713, 149] width 6 height 6
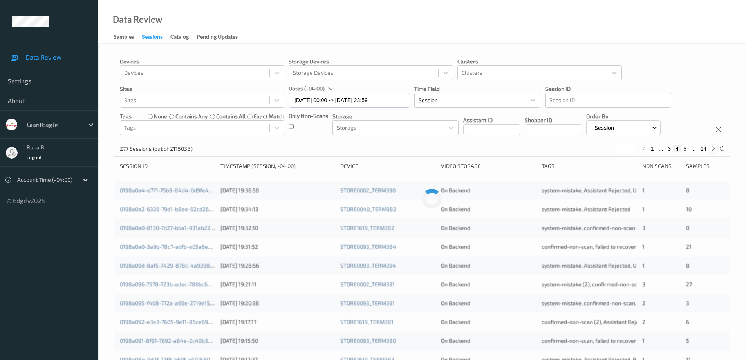
type input "*"
click at [712, 149] on icon at bounding box center [713, 149] width 6 height 6
type input "*"
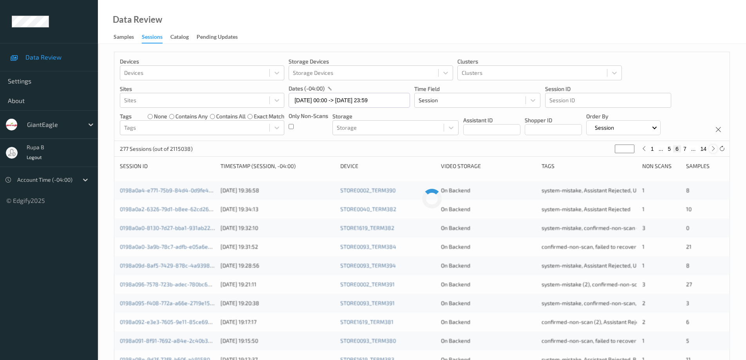
click at [712, 149] on icon at bounding box center [713, 149] width 6 height 6
type input "*"
click at [712, 149] on icon at bounding box center [713, 149] width 6 height 6
type input "*"
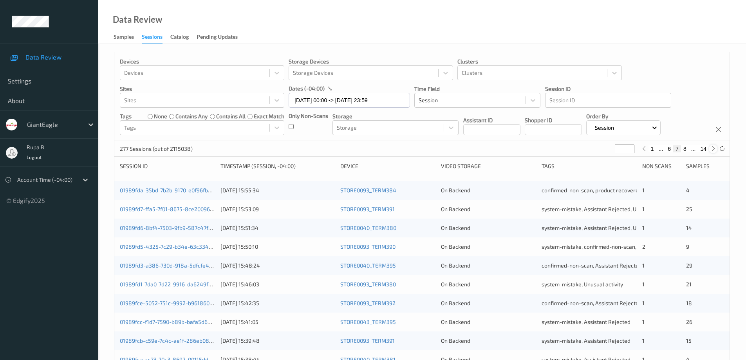
type input "*"
click at [677, 150] on button "8" at bounding box center [677, 148] width 8 height 7
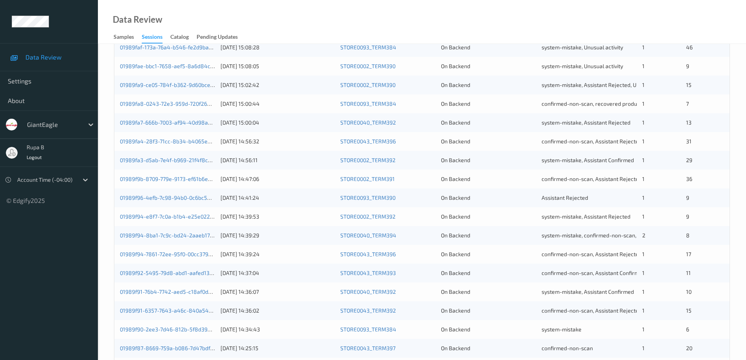
scroll to position [229, 0]
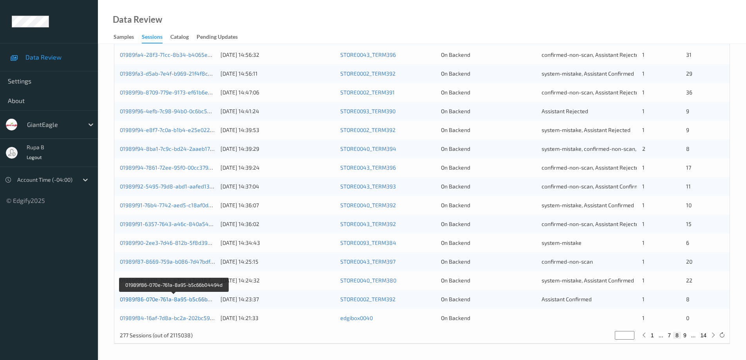
click at [186, 300] on link "01989f86-070e-761a-8a95-b5c66b04494d" at bounding box center [174, 299] width 108 height 7
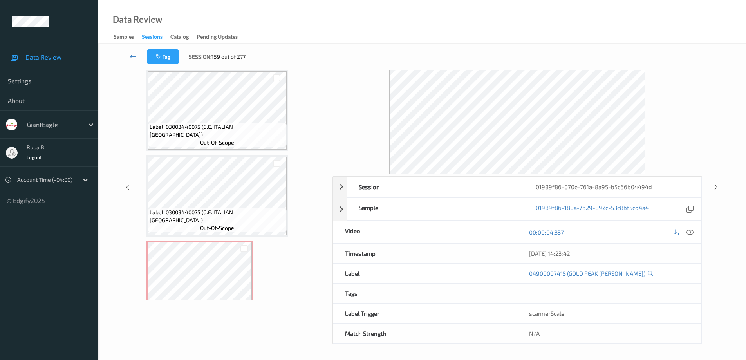
scroll to position [532, 0]
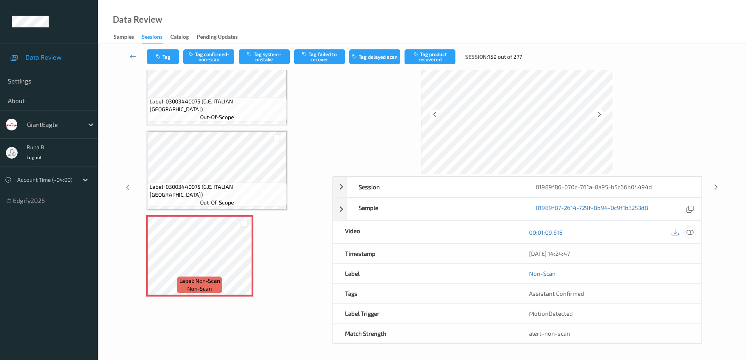
click at [691, 233] on icon at bounding box center [689, 232] width 7 height 7
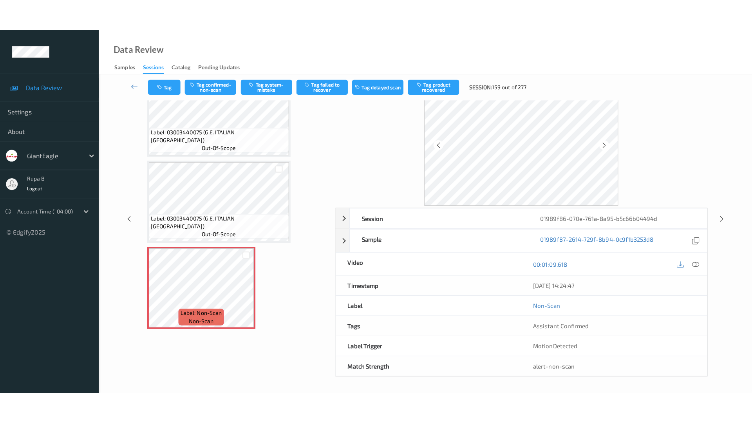
scroll to position [0, 0]
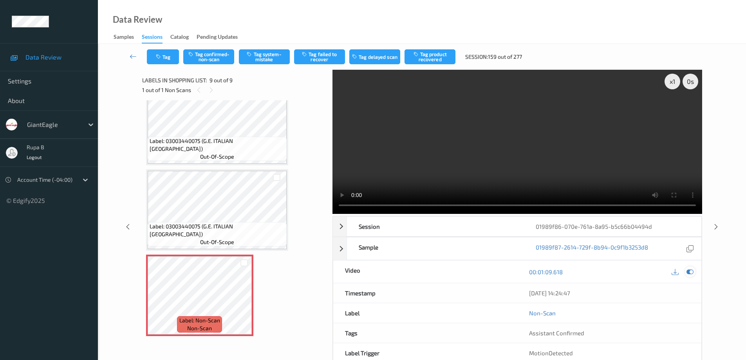
click at [691, 271] on icon at bounding box center [689, 271] width 7 height 7
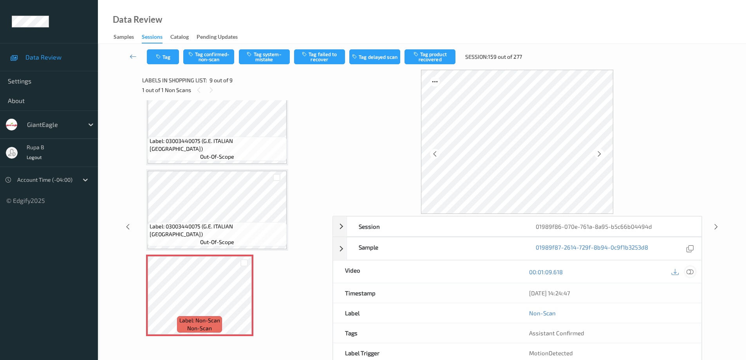
click at [691, 271] on icon at bounding box center [689, 271] width 7 height 7
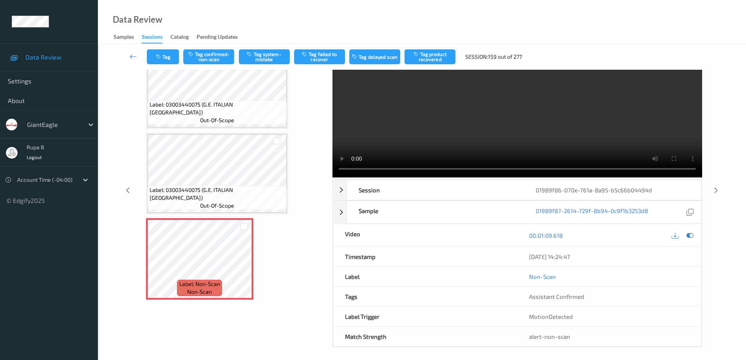
scroll to position [40, 0]
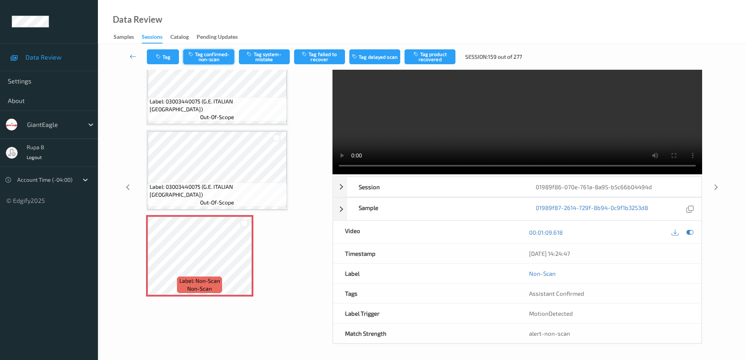
click at [220, 58] on button "Tag confirmed-non-scan" at bounding box center [208, 56] width 51 height 15
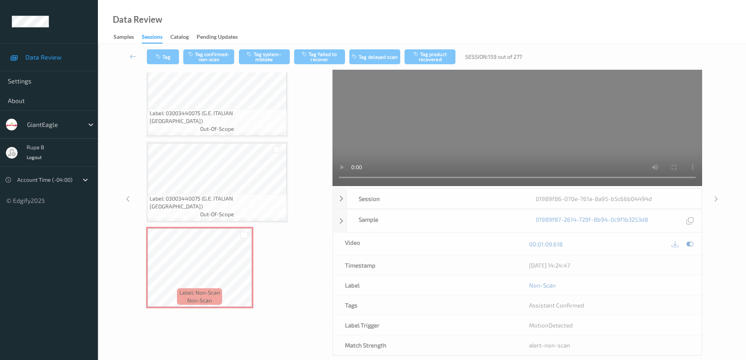
scroll to position [0, 0]
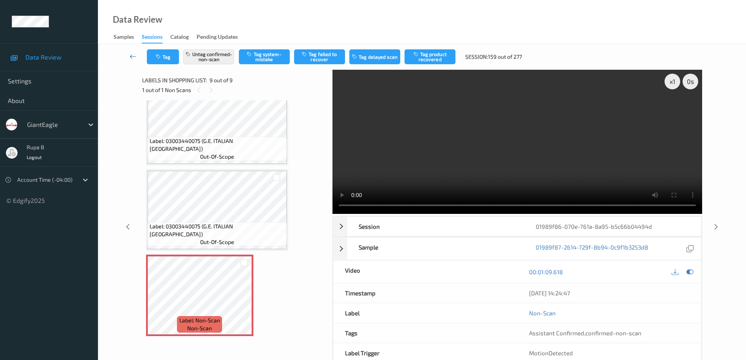
click at [131, 58] on icon at bounding box center [133, 56] width 7 height 8
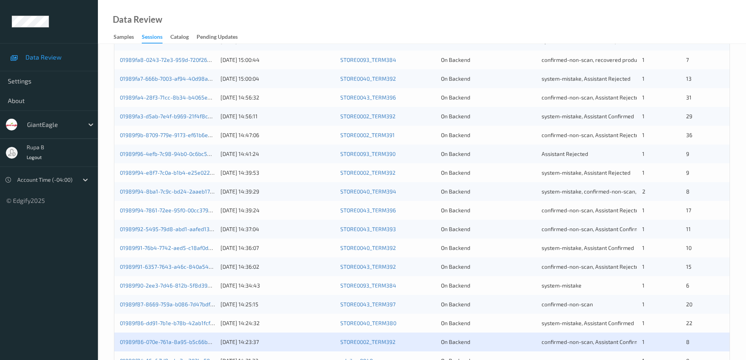
scroll to position [229, 0]
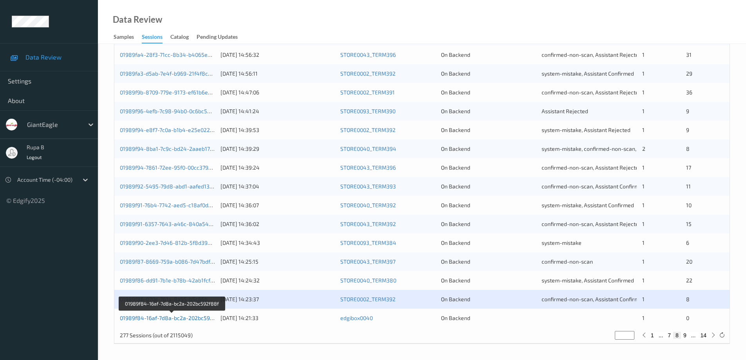
click at [179, 319] on link "01989f84-16af-7d8a-bc2a-202bc592f88f" at bounding box center [172, 317] width 104 height 7
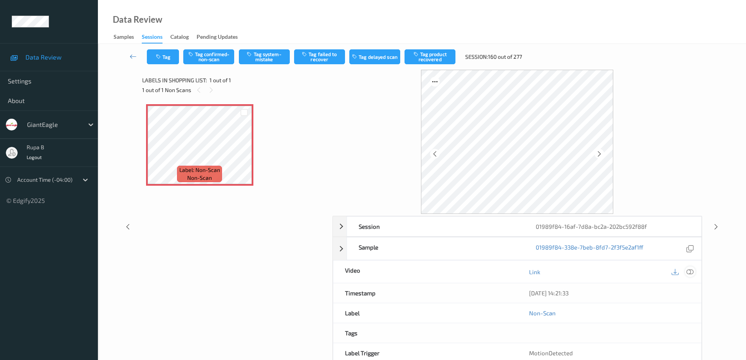
click at [691, 275] on icon at bounding box center [689, 271] width 7 height 7
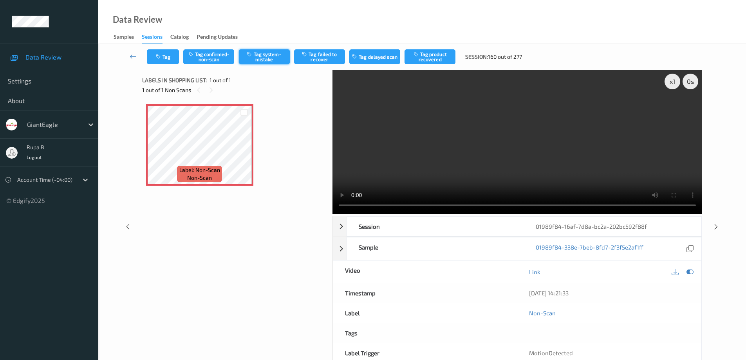
click at [272, 56] on button "Tag system-mistake" at bounding box center [264, 56] width 51 height 15
click at [132, 57] on icon at bounding box center [133, 56] width 7 height 8
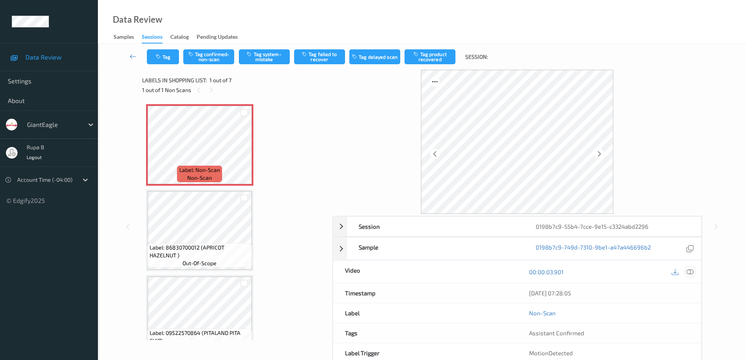
click at [690, 271] on icon at bounding box center [689, 271] width 7 height 7
